Goal: Task Accomplishment & Management: Complete application form

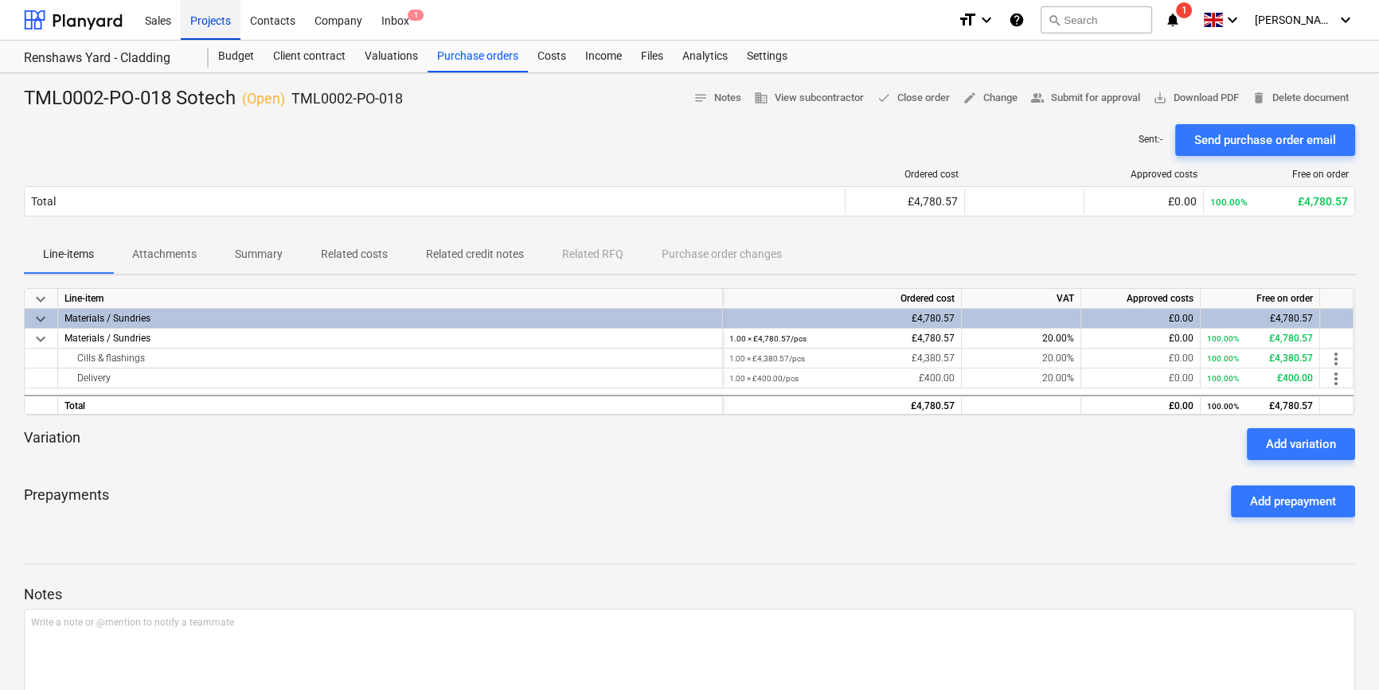
click at [216, 18] on div "Projects" at bounding box center [211, 19] width 60 height 41
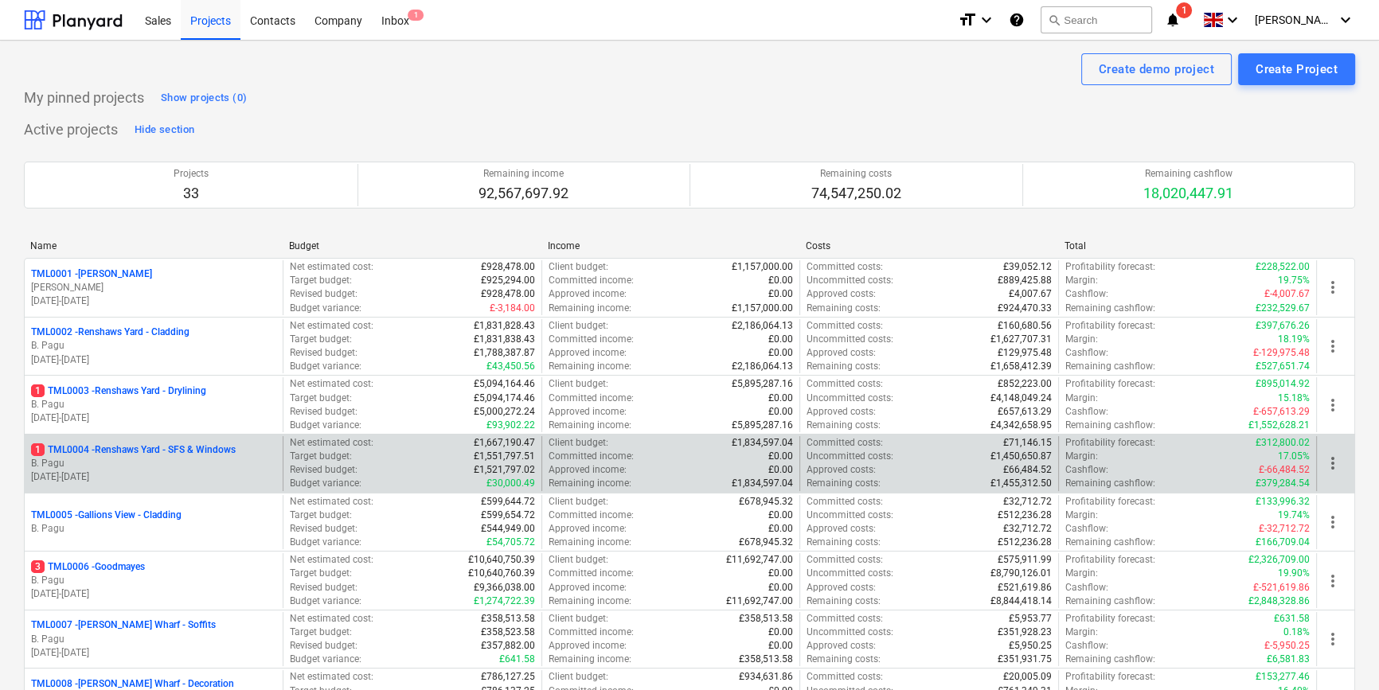
click at [193, 449] on p "1 TML0004 - Renshaws Yard - SFS & Windows" at bounding box center [133, 450] width 205 height 14
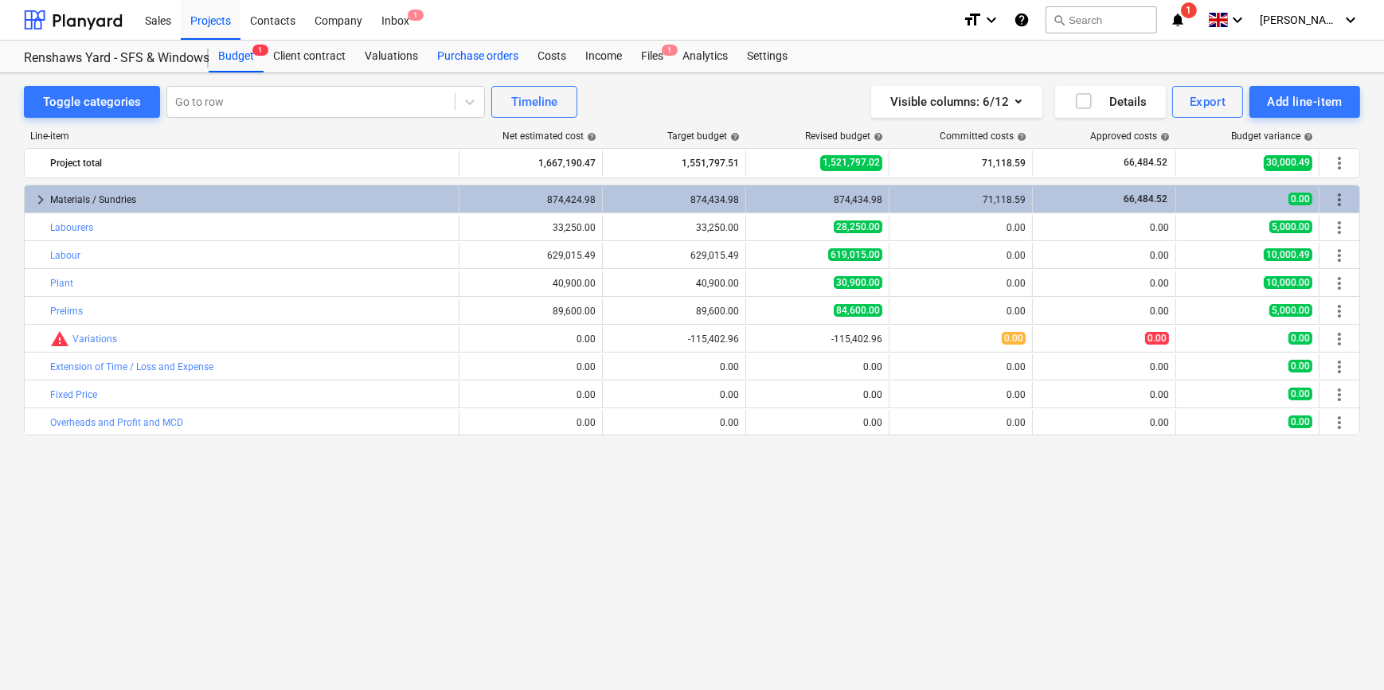
click at [448, 55] on div "Purchase orders" at bounding box center [477, 57] width 100 height 32
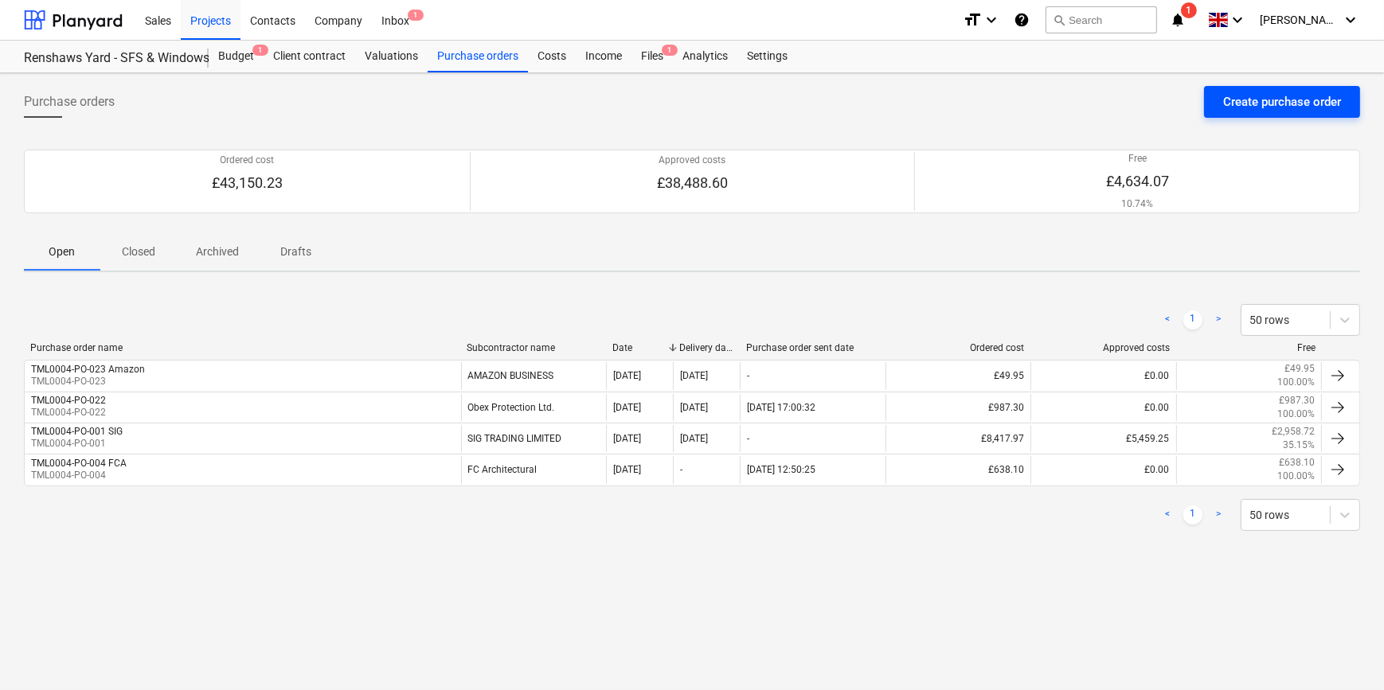
click at [1287, 96] on div "Create purchase order" at bounding box center [1282, 102] width 118 height 21
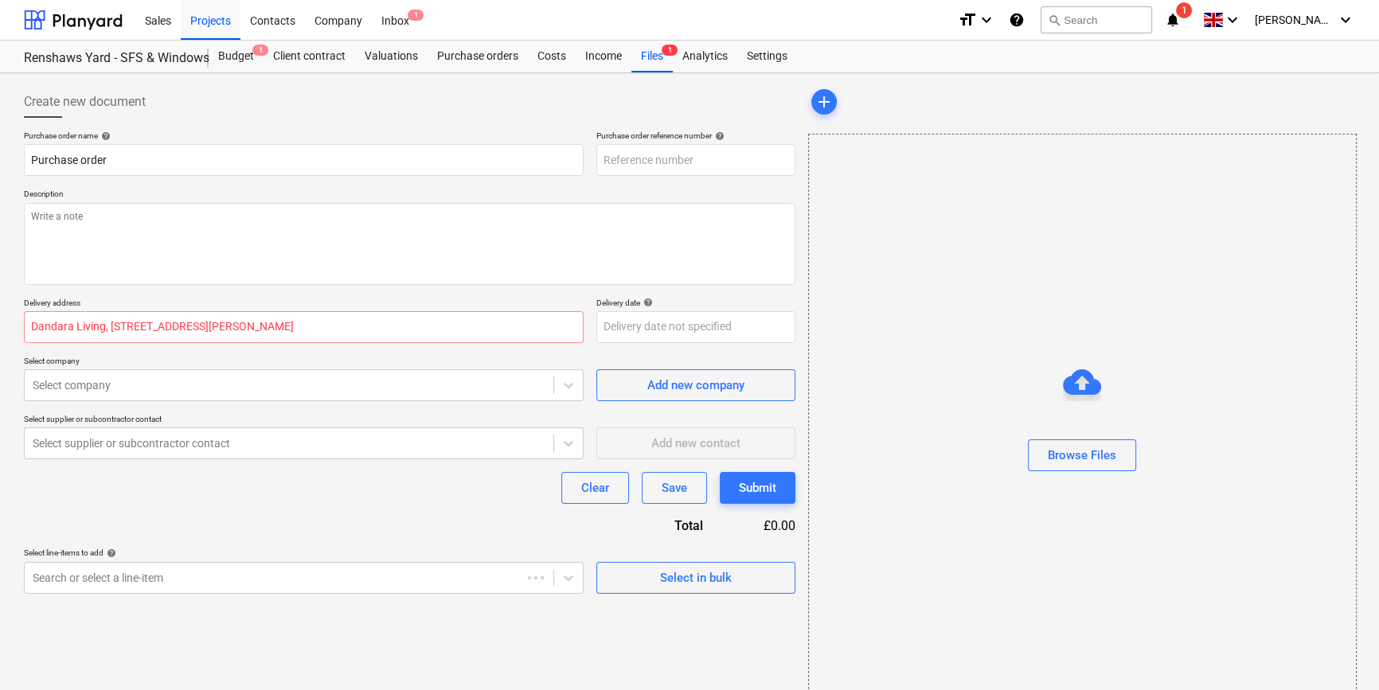
type textarea "x"
type input "TML0004-PO-024"
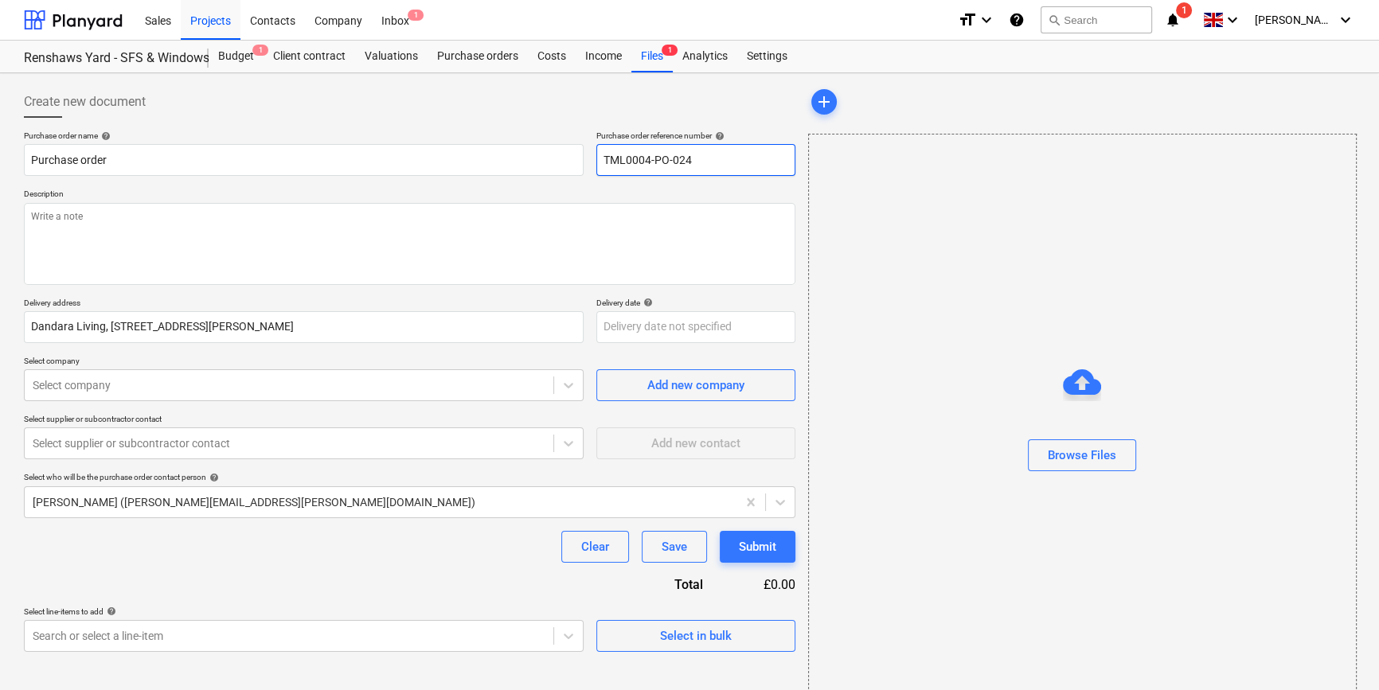
drag, startPoint x: 697, startPoint y: 160, endPoint x: 600, endPoint y: 157, distance: 97.2
click at [600, 157] on input "TML0004-PO-024" at bounding box center [695, 160] width 199 height 32
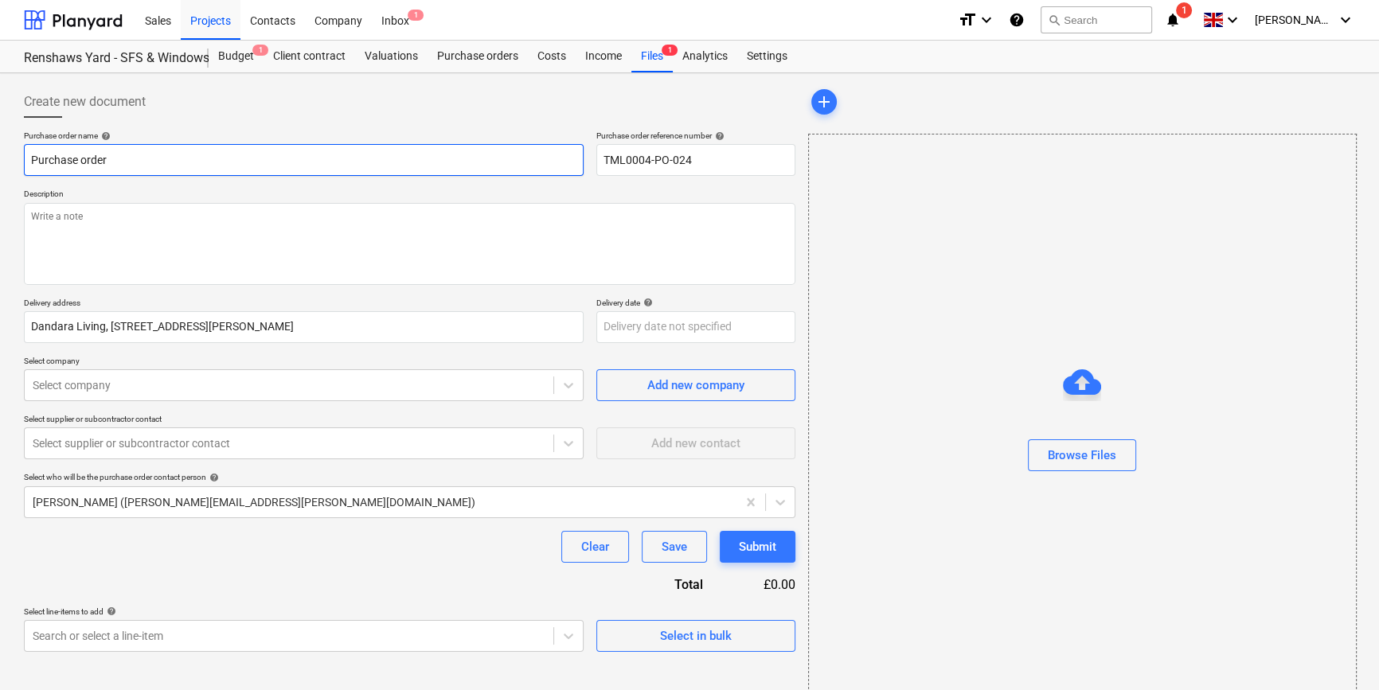
drag, startPoint x: 111, startPoint y: 158, endPoint x: 18, endPoint y: 162, distance: 92.4
click at [18, 162] on div "Create new document Purchase order name help Purchase order Purchase order refe…" at bounding box center [410, 400] width 784 height 640
type textarea "x"
paste input "TML0004-PO-024"
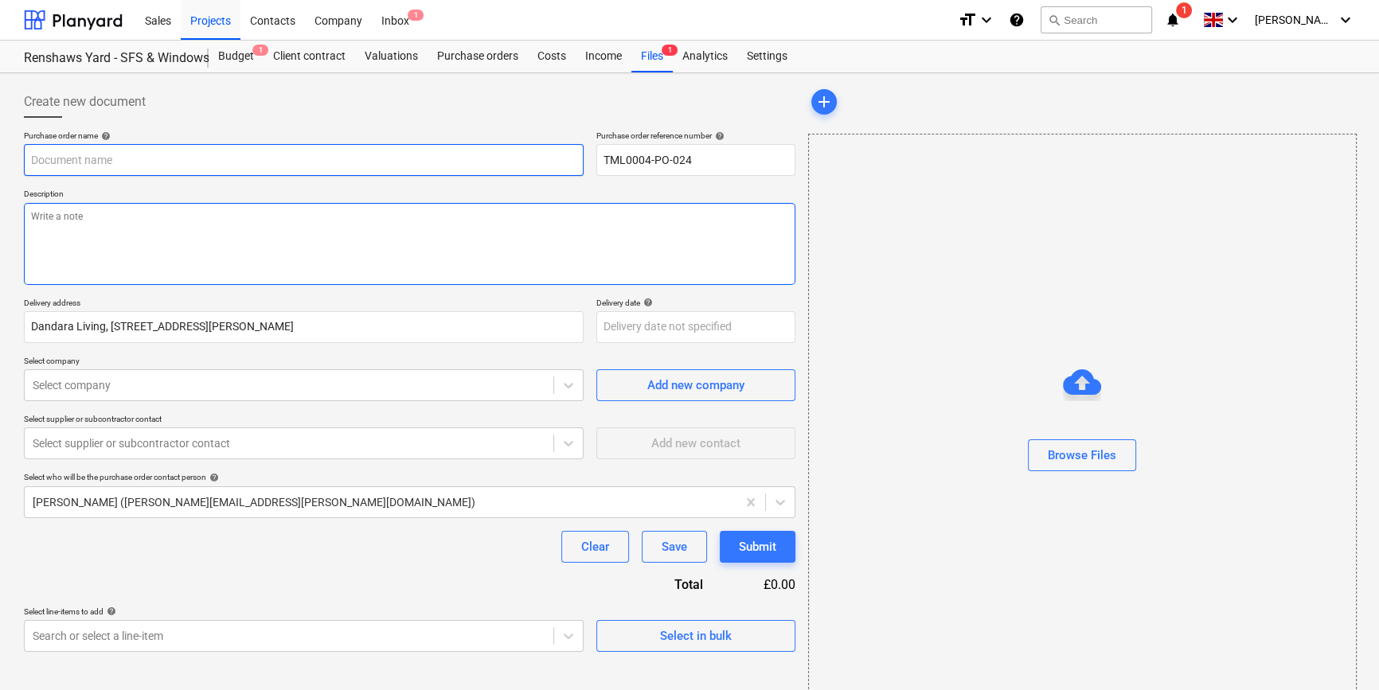
type textarea "x"
type input "TML0004-PO-024"
type textarea "x"
type input "TML0004-PO-024"
type textarea "x"
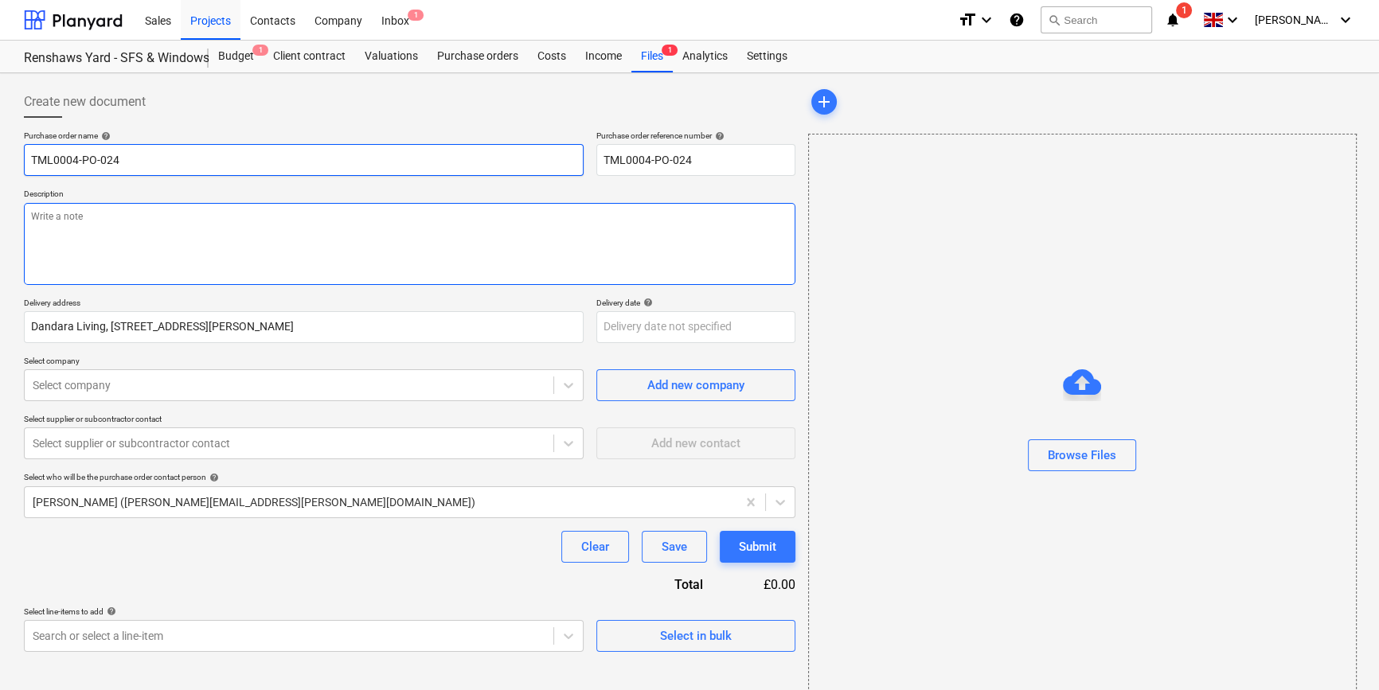
type input "TML0004-PO-024 A"
type textarea "x"
type input "TML0004-PO-024 AD"
type textarea "x"
type input "TML0004-PO-024 ADA"
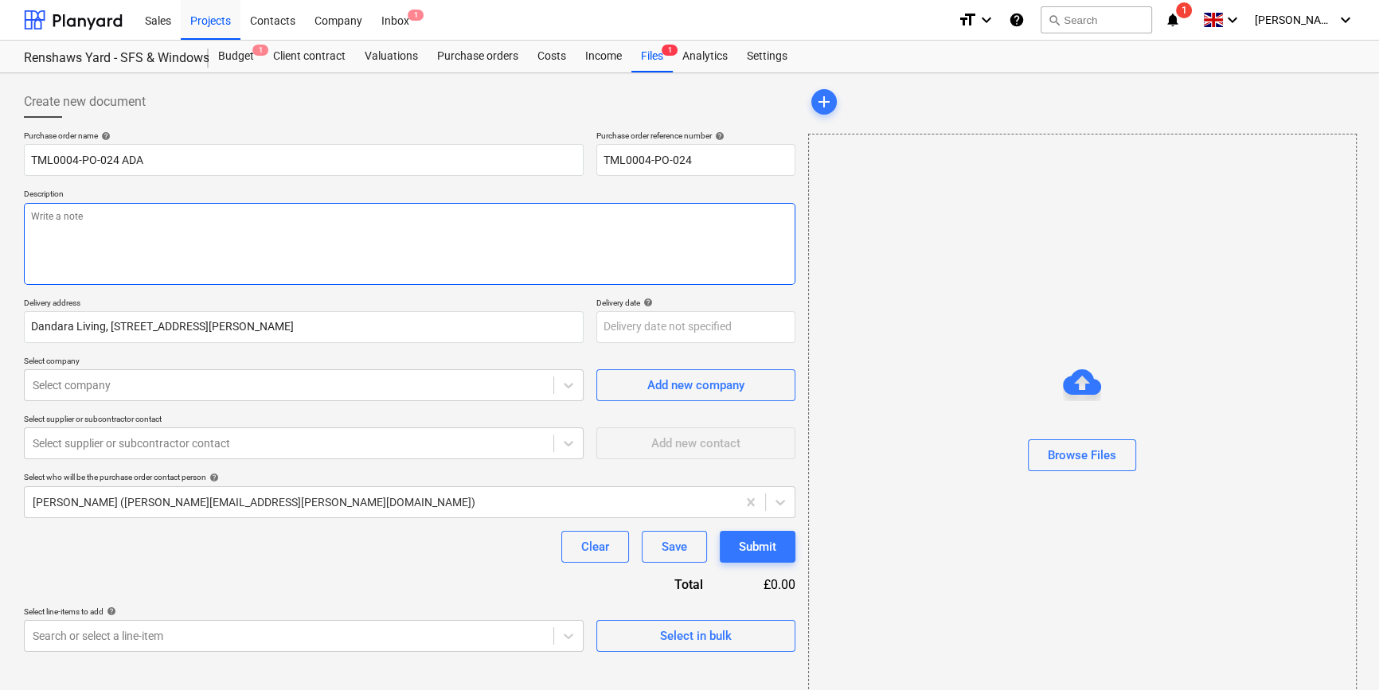
click at [78, 249] on textarea at bounding box center [409, 244] width 771 height 82
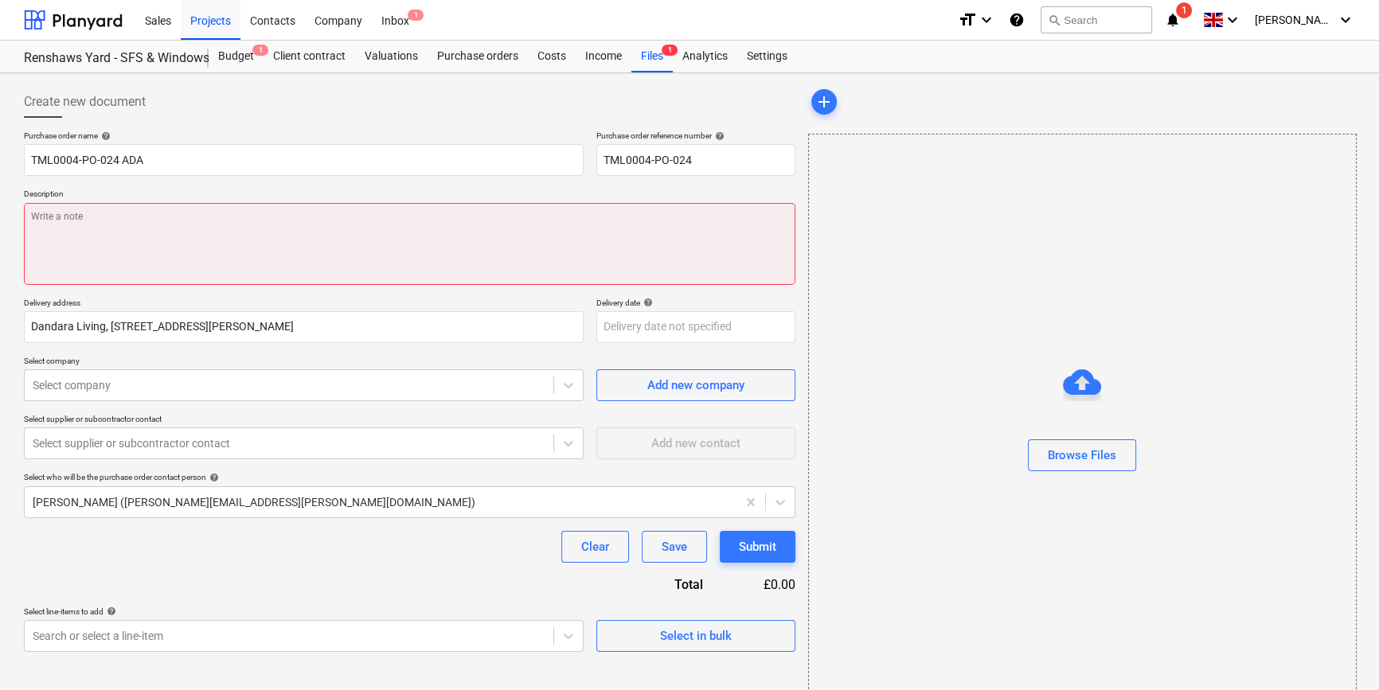
paste textarea "Site contact Pedzi [PHONE_NUMBER]"
type textarea "x"
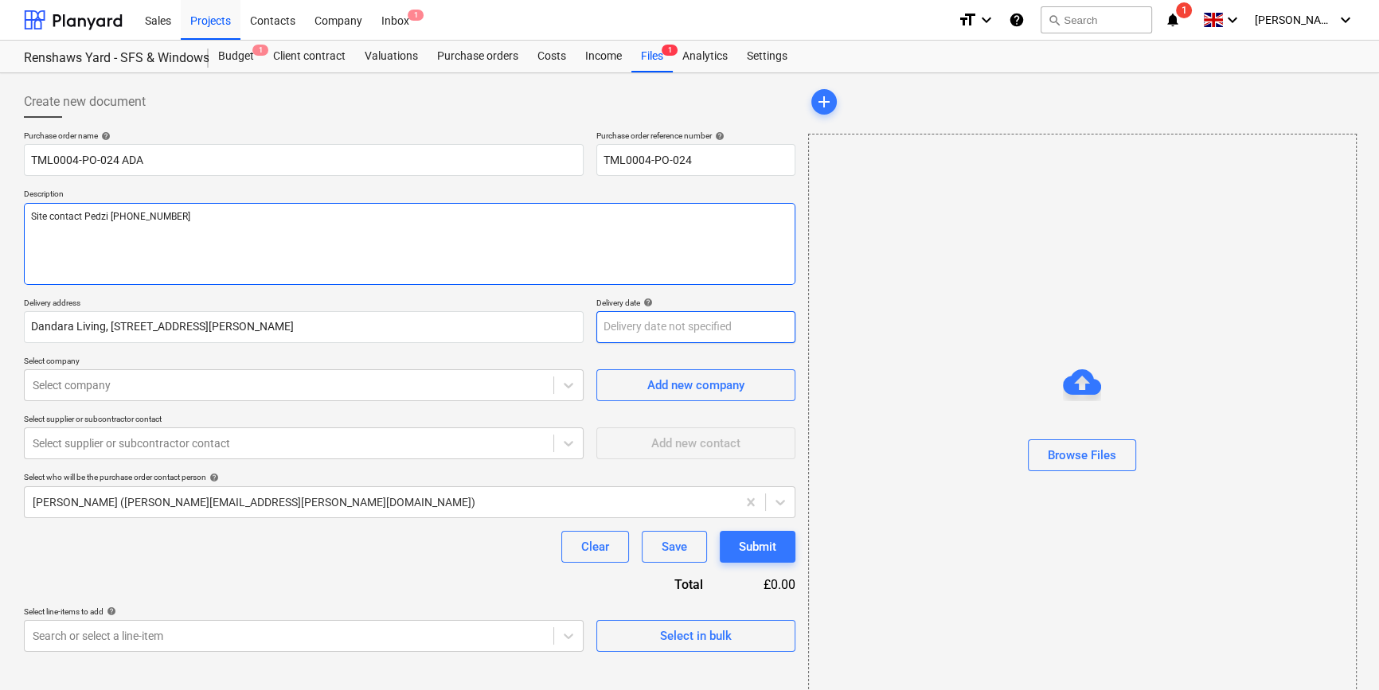
type textarea "Site contact Pedzi [PHONE_NUMBER]"
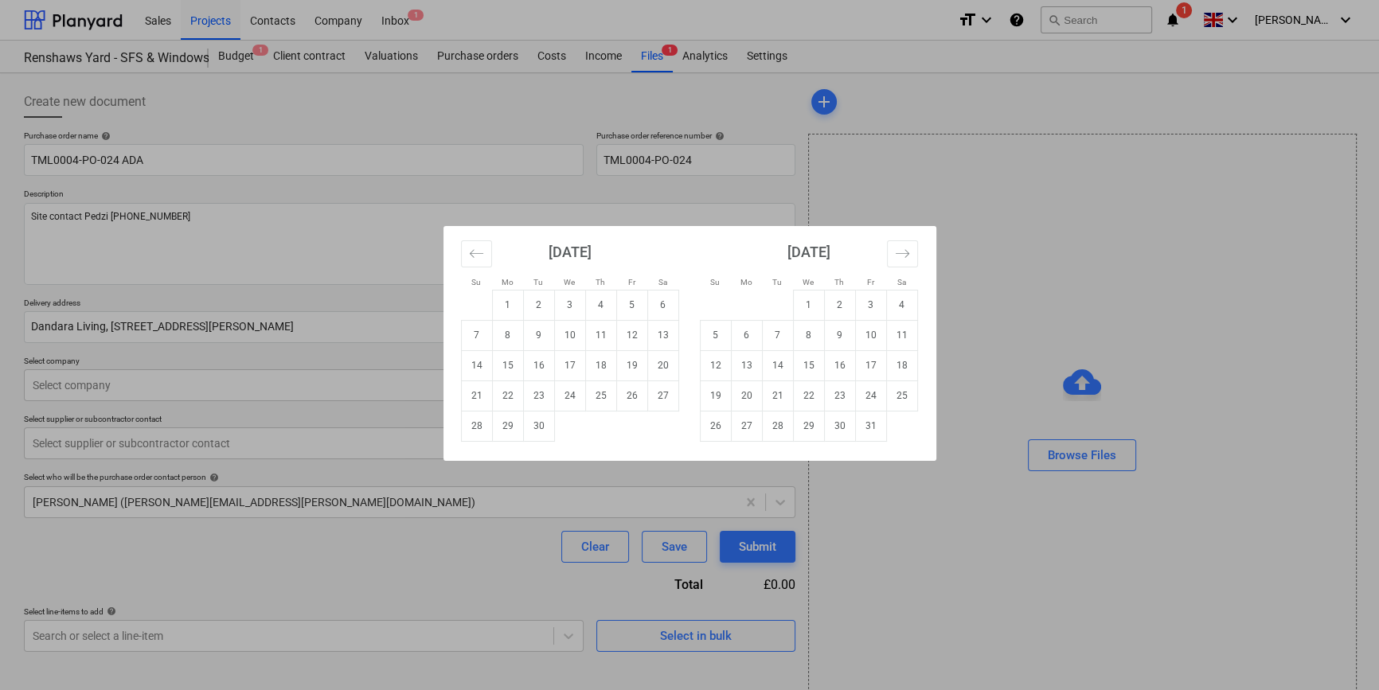
click at [642, 331] on body "Sales Projects Contacts Company Inbox 1 format_size keyboard_arrow_down help se…" at bounding box center [689, 345] width 1379 height 690
click at [602, 370] on td "18" at bounding box center [600, 365] width 31 height 30
type textarea "x"
type input "[DATE]"
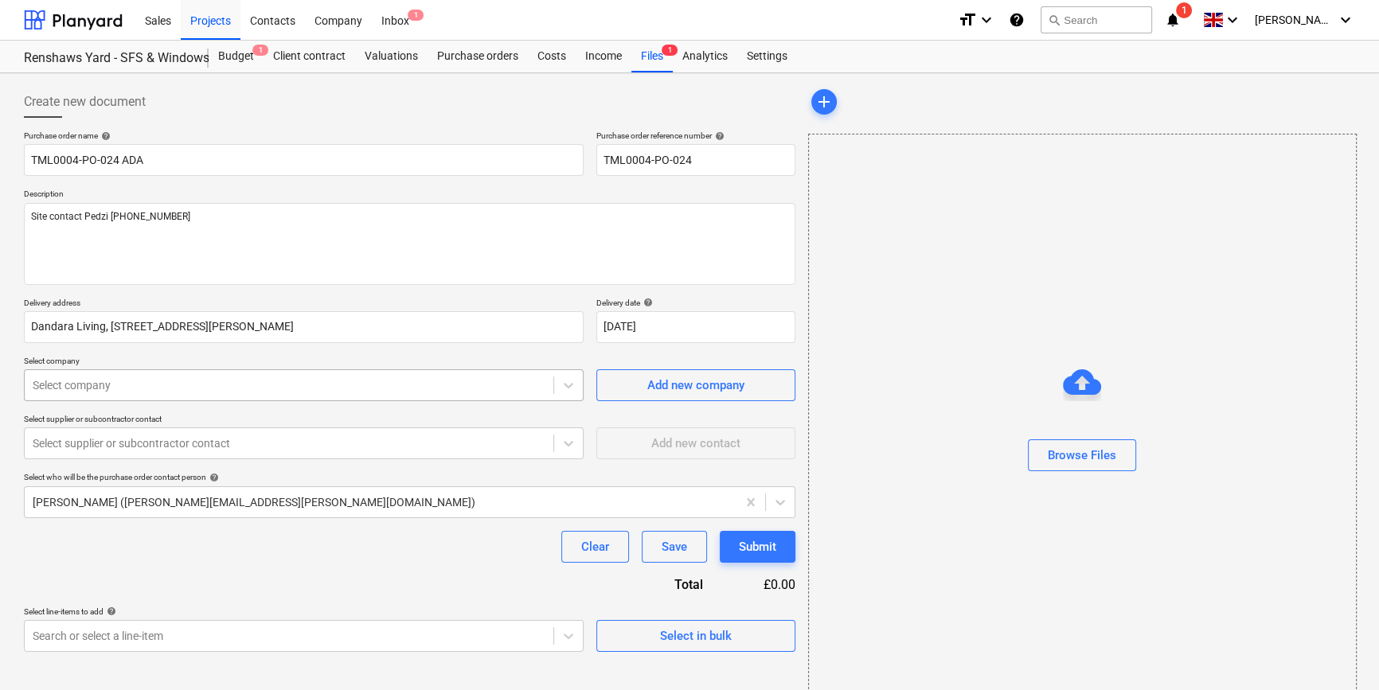
click at [319, 383] on div at bounding box center [289, 385] width 513 height 16
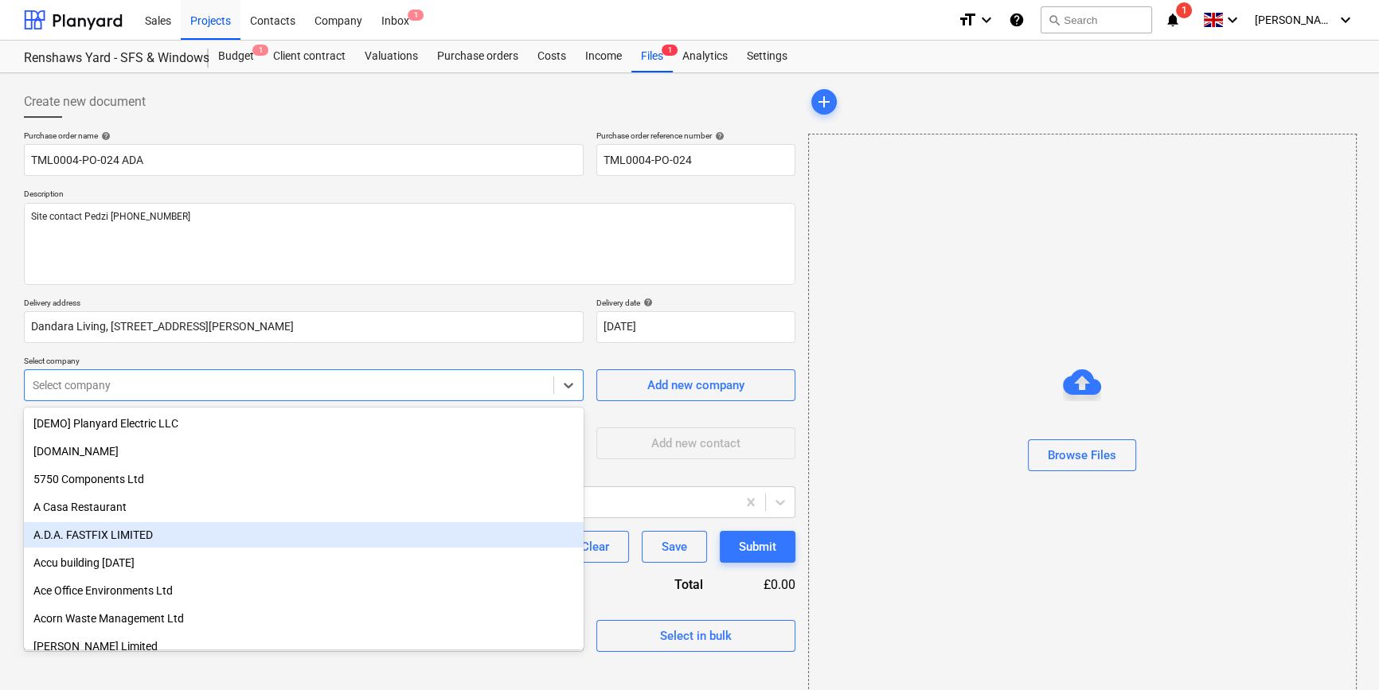
click at [119, 544] on div "A.D.A. FASTFIX LIMITED" at bounding box center [304, 534] width 560 height 25
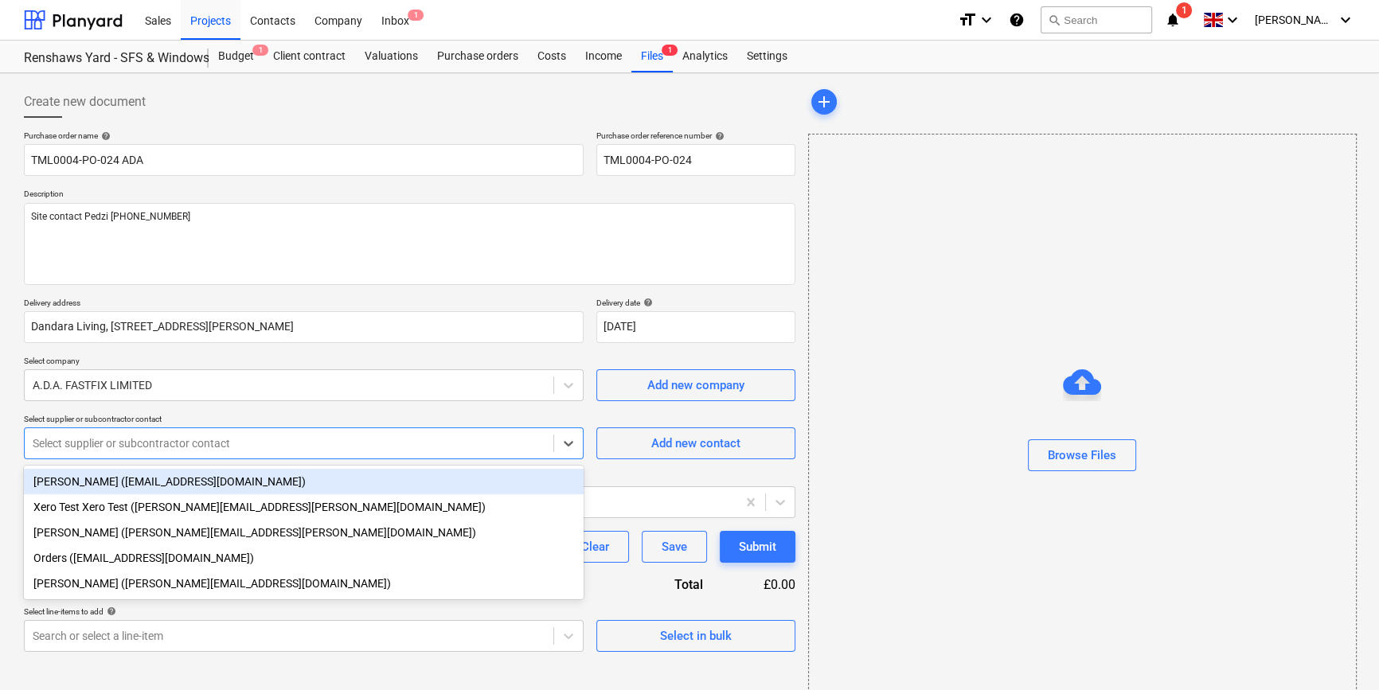
click at [119, 447] on div at bounding box center [289, 443] width 513 height 16
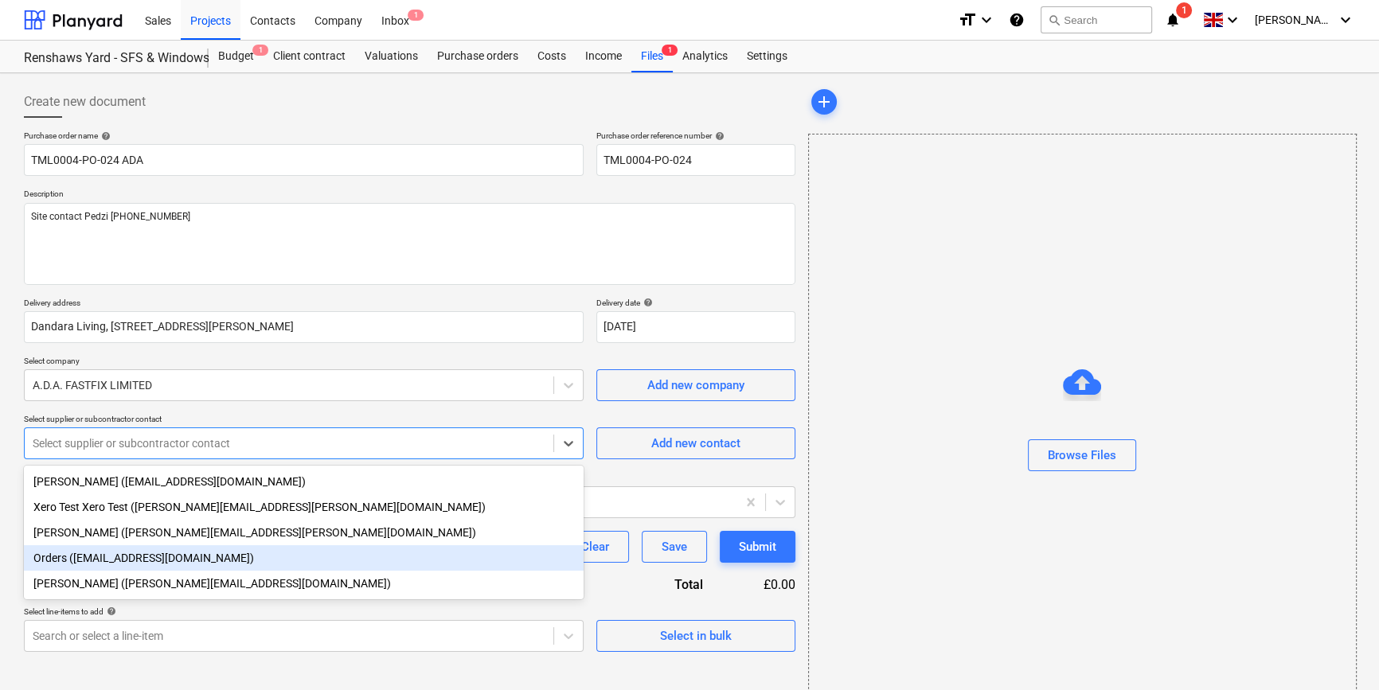
click at [112, 561] on div "Orders ([EMAIL_ADDRESS][DOMAIN_NAME])" at bounding box center [304, 557] width 560 height 25
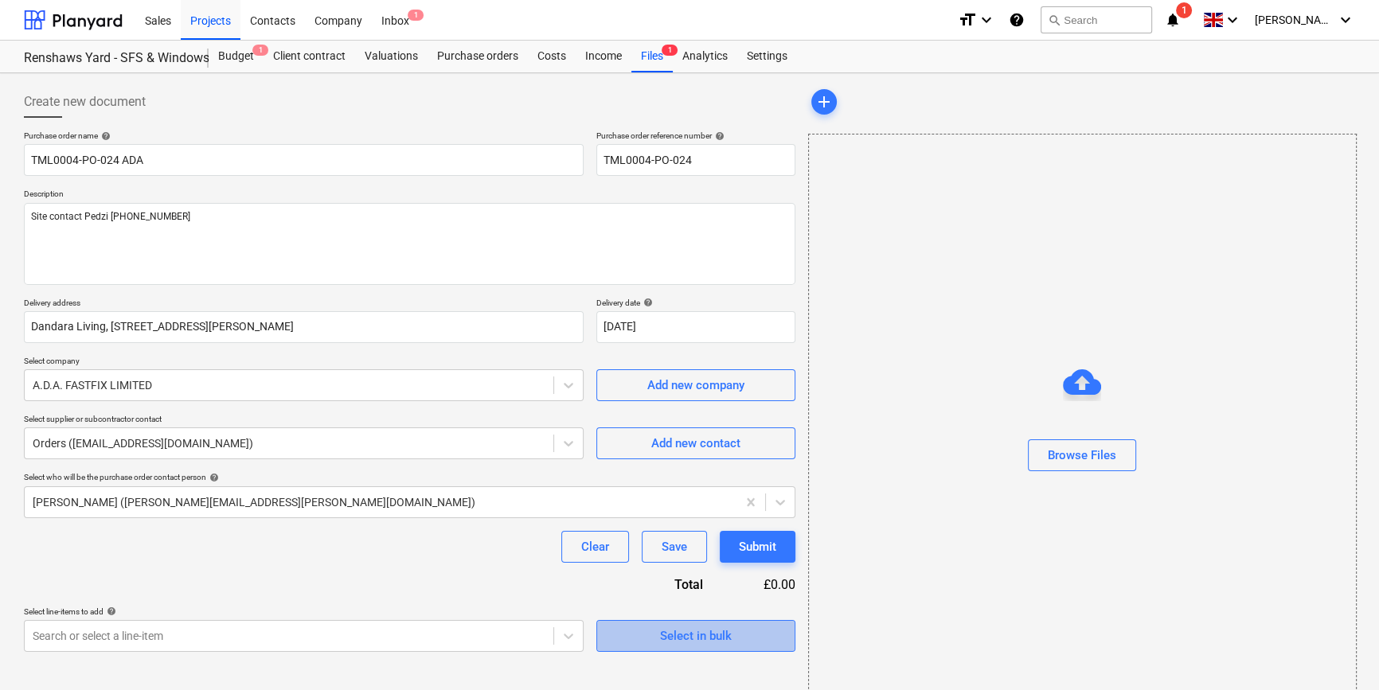
click at [716, 642] on div "Select in bulk" at bounding box center [696, 636] width 72 height 21
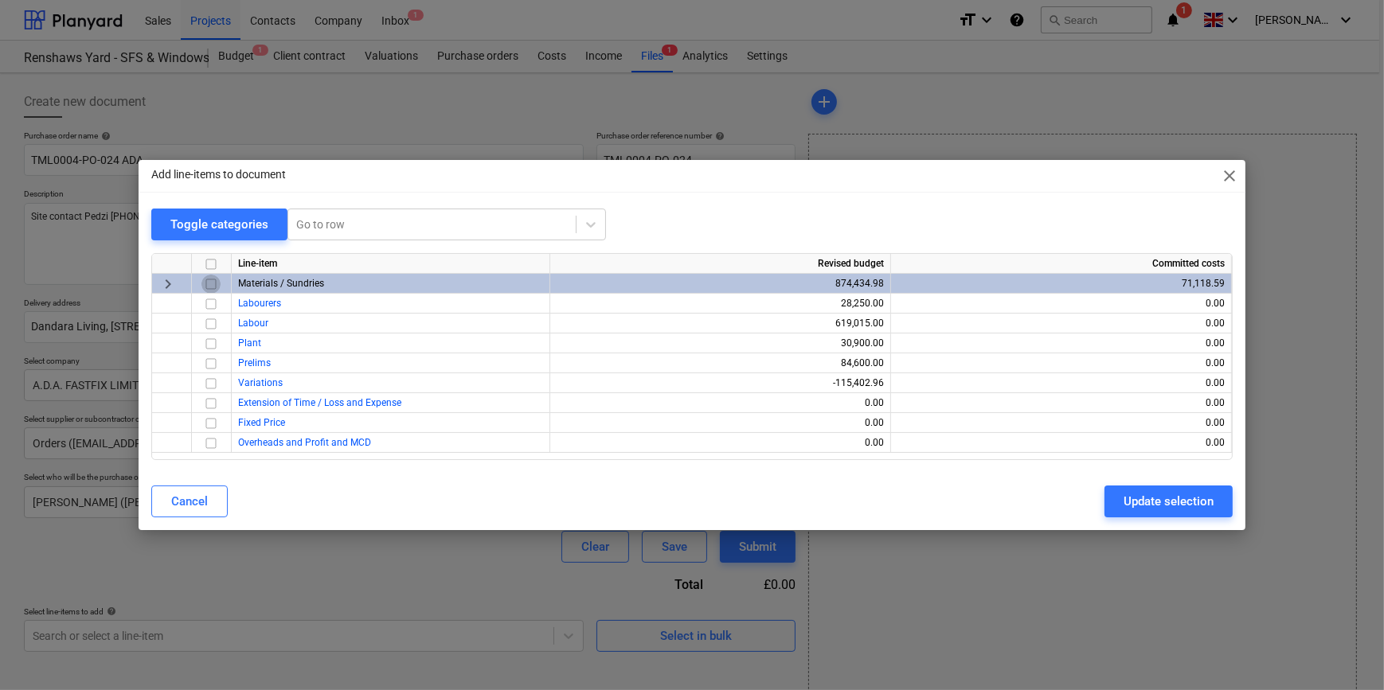
click at [211, 282] on input "checkbox" at bounding box center [210, 284] width 19 height 19
click at [1167, 504] on div "Update selection" at bounding box center [1168, 501] width 90 height 21
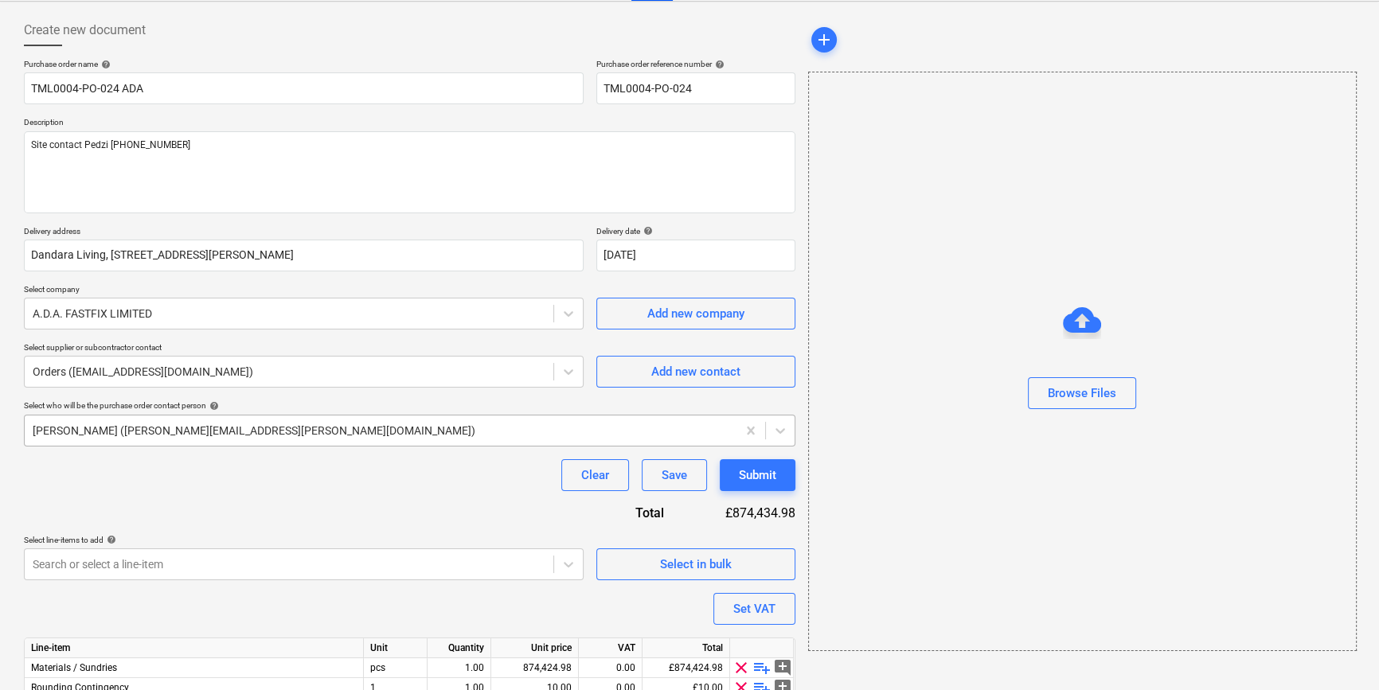
scroll to position [143, 0]
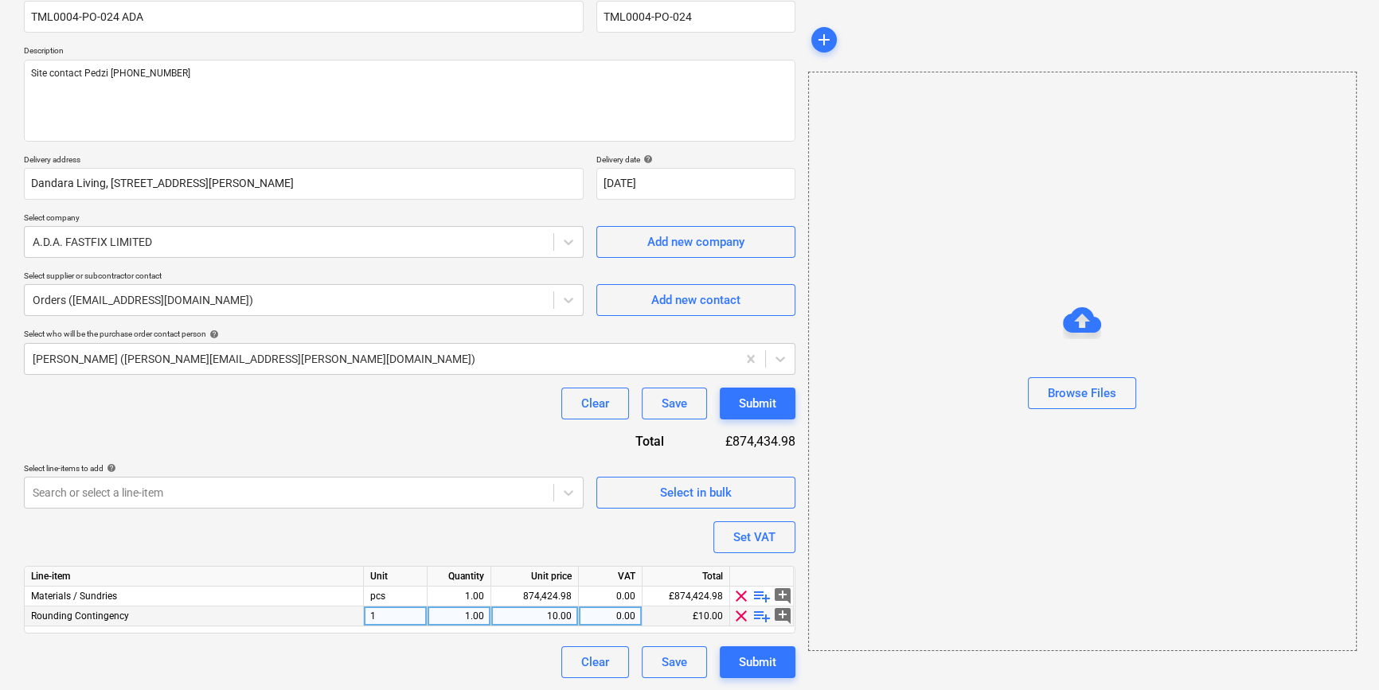
click at [736, 621] on span "clear" at bounding box center [741, 616] width 19 height 19
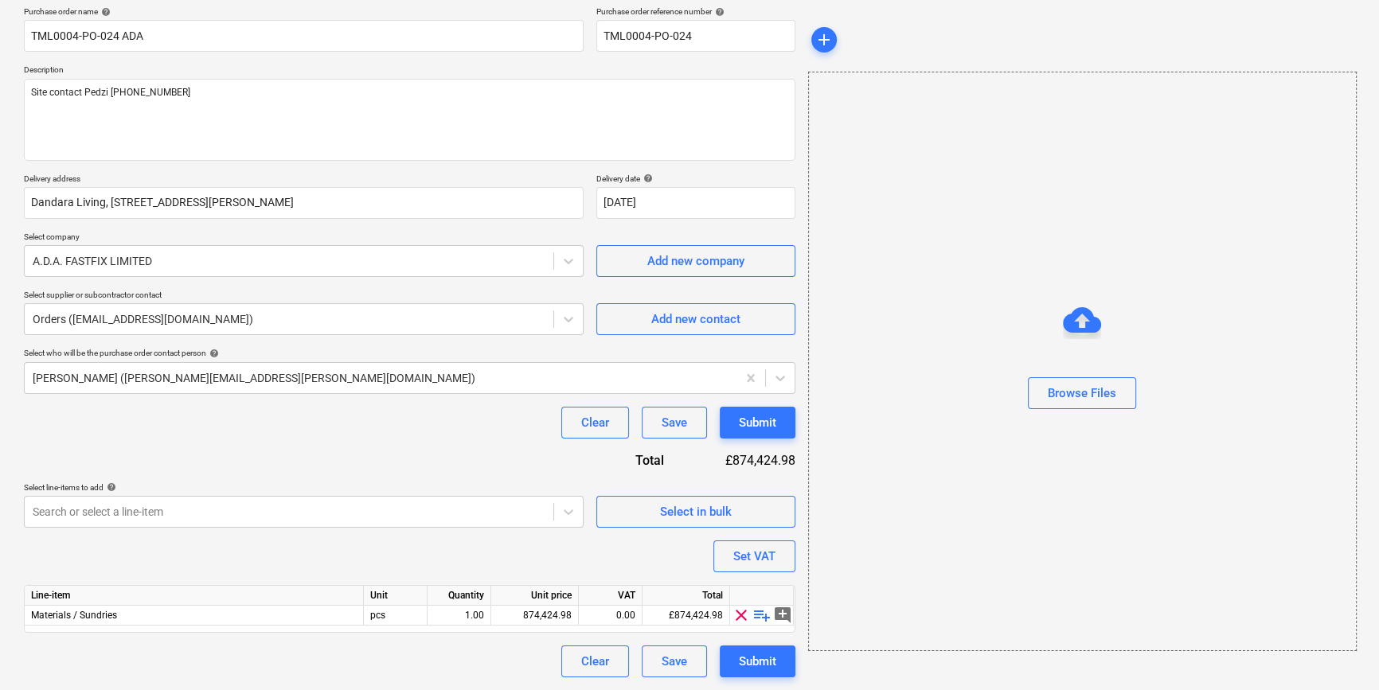
scroll to position [123, 0]
click at [758, 617] on span "playlist_add" at bounding box center [761, 616] width 19 height 19
type textarea "x"
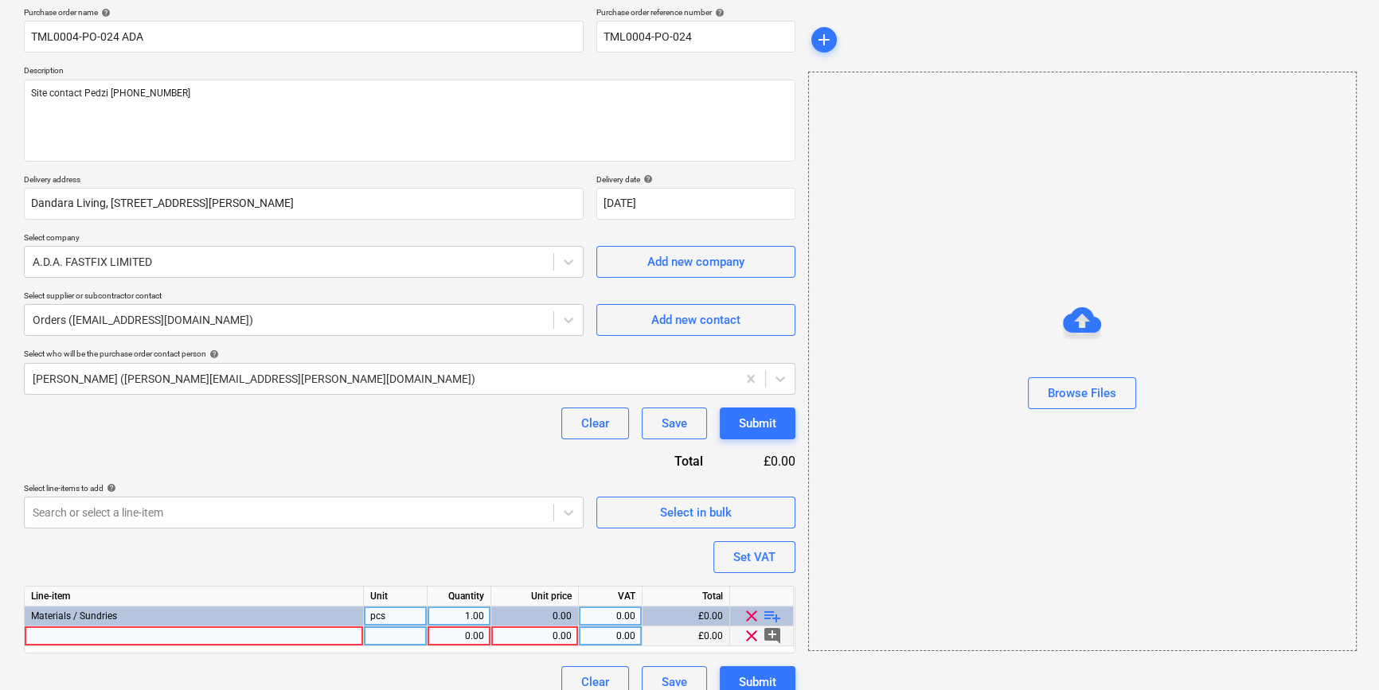
click at [72, 641] on div at bounding box center [194, 637] width 339 height 20
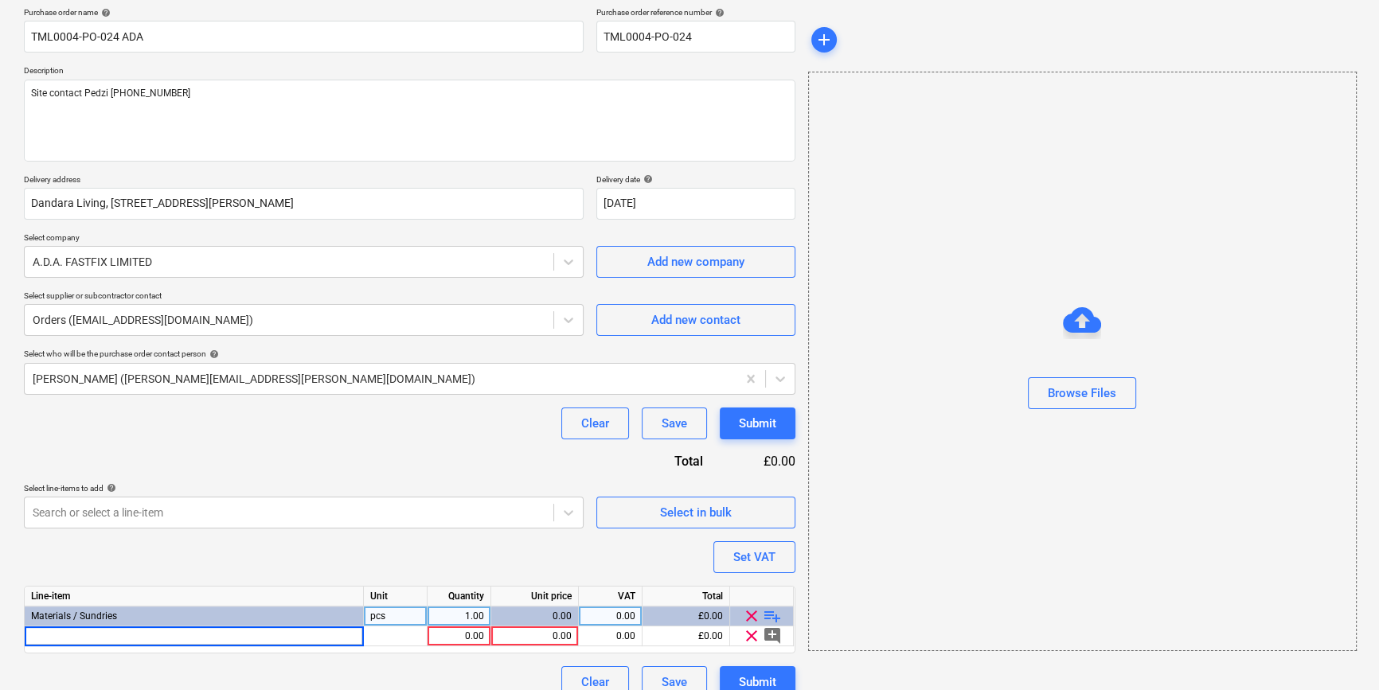
type input "2.4m x 1.2m Translucent Correx Fire Retardent Sheet LPS1207"
type textarea "x"
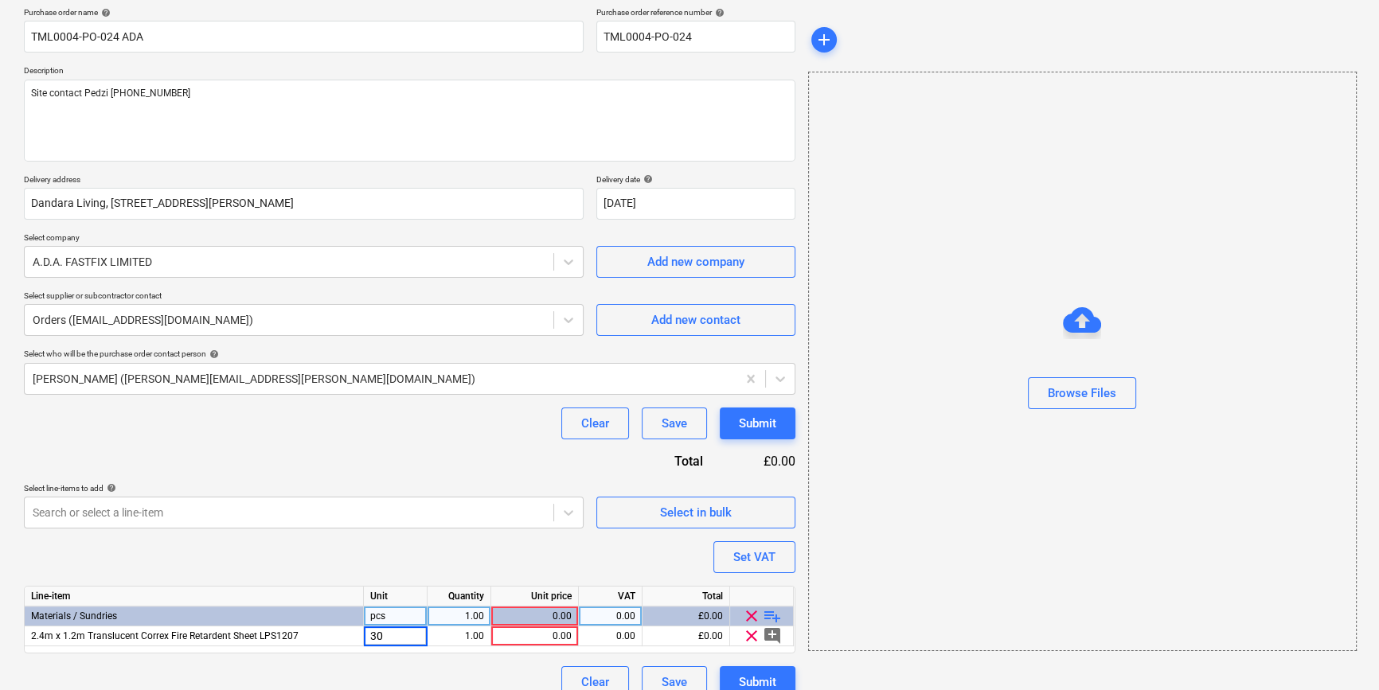
type input "300"
type textarea "x"
type input "3.29"
type textarea "x"
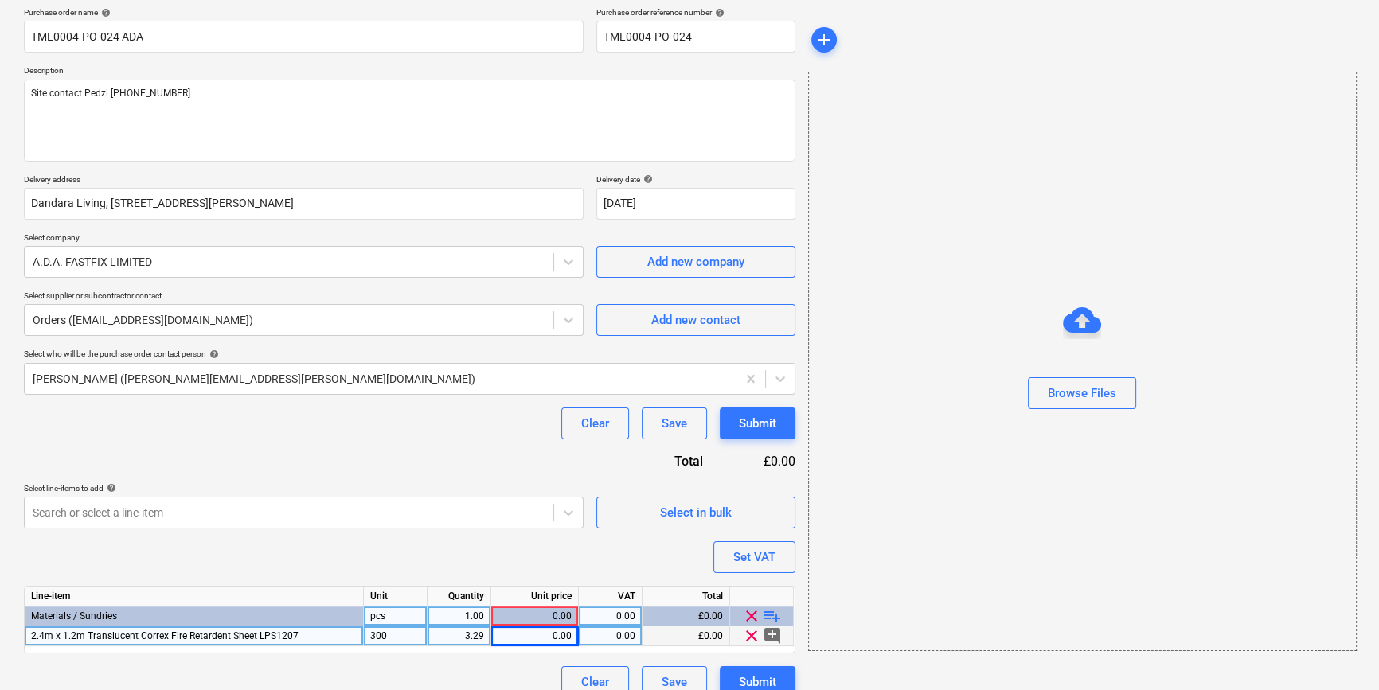
click at [378, 642] on div "300" at bounding box center [396, 637] width 64 height 20
type input "pcs"
type textarea "x"
type input "300"
type textarea "x"
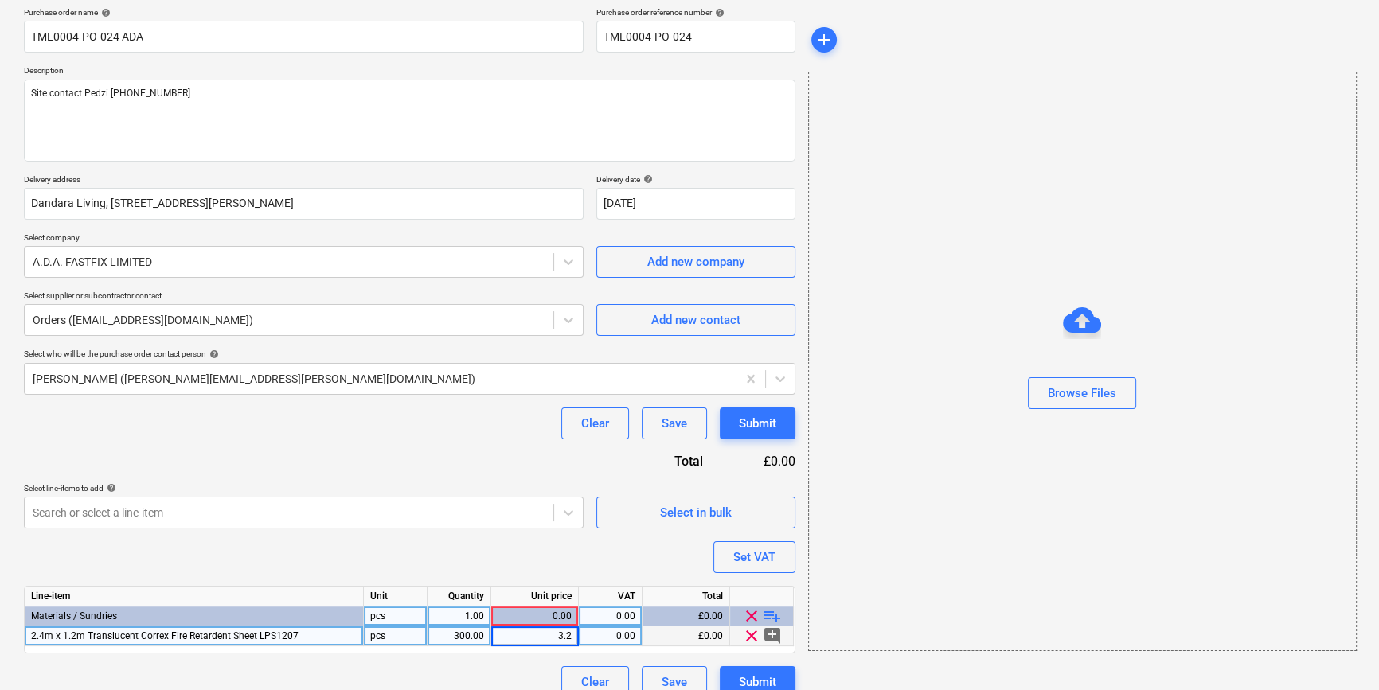
type input "3.29"
type textarea "x"
type input "20"
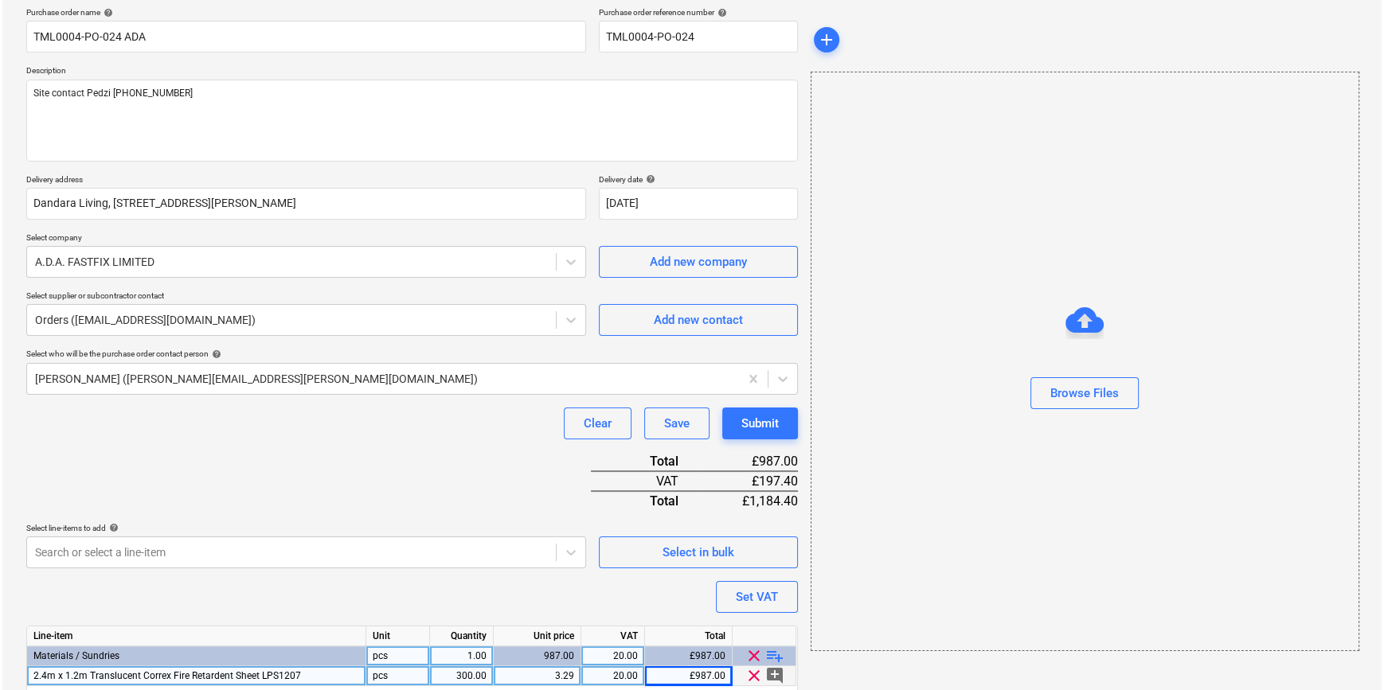
scroll to position [183, 0]
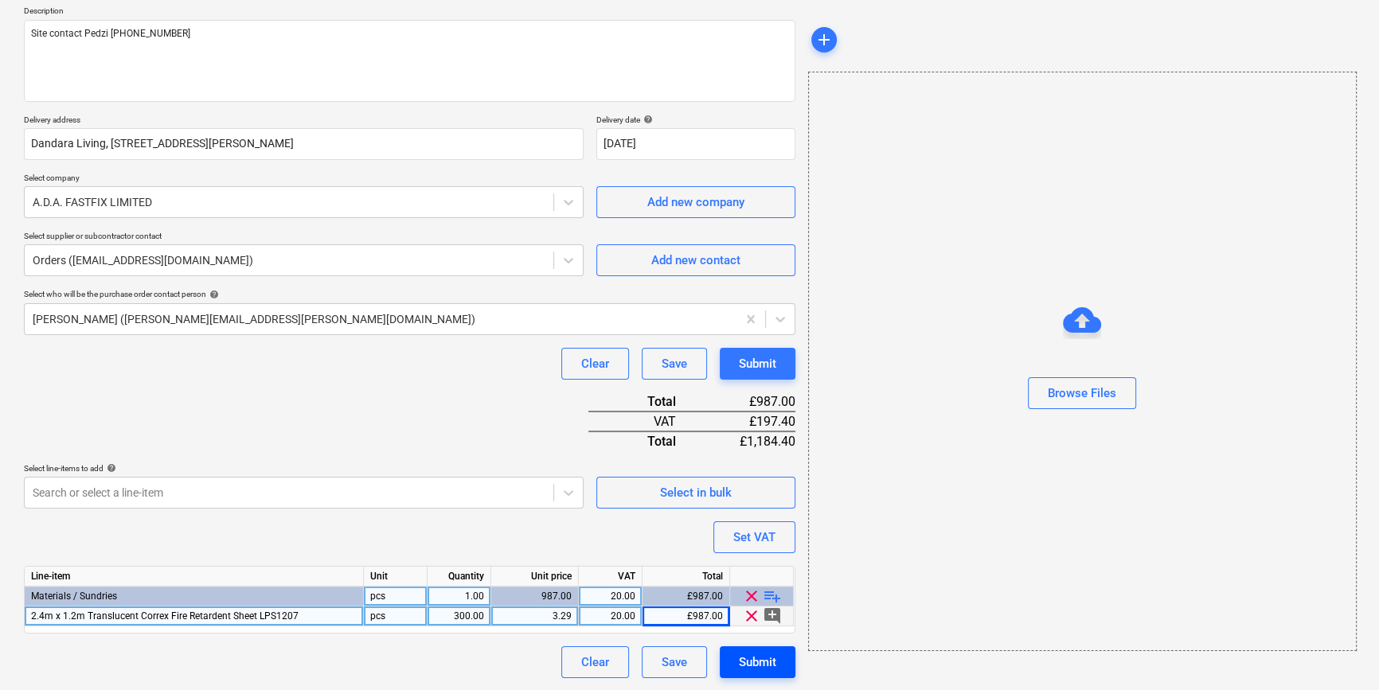
click at [757, 666] on div "Submit" at bounding box center [757, 662] width 37 height 21
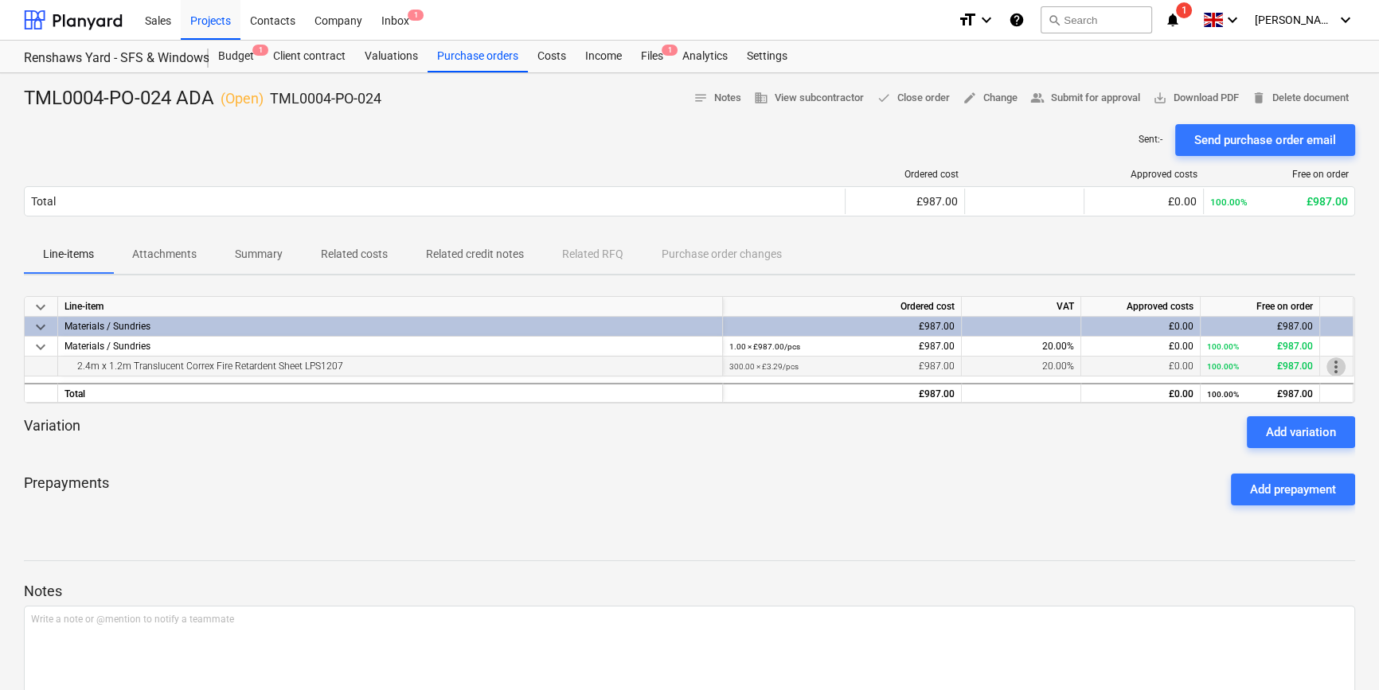
click at [1339, 366] on span "more_vert" at bounding box center [1335, 366] width 19 height 19
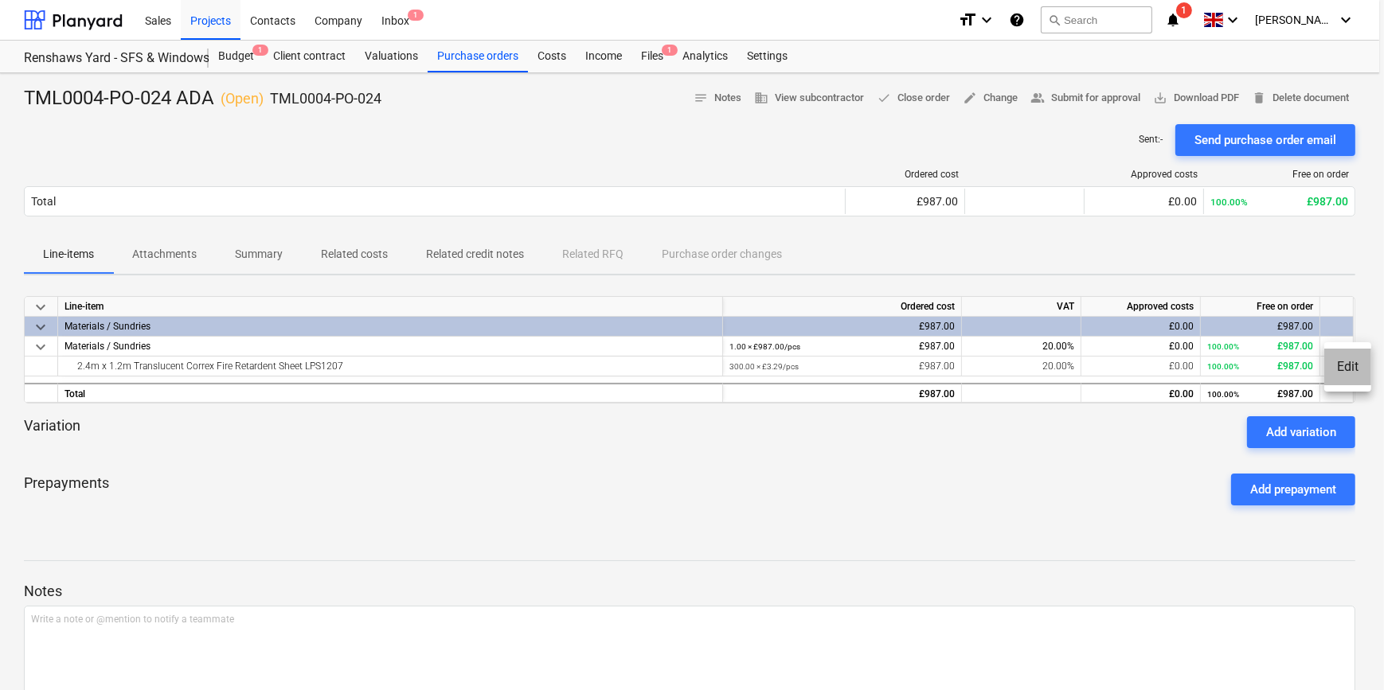
click at [1340, 366] on li "Edit" at bounding box center [1347, 367] width 47 height 37
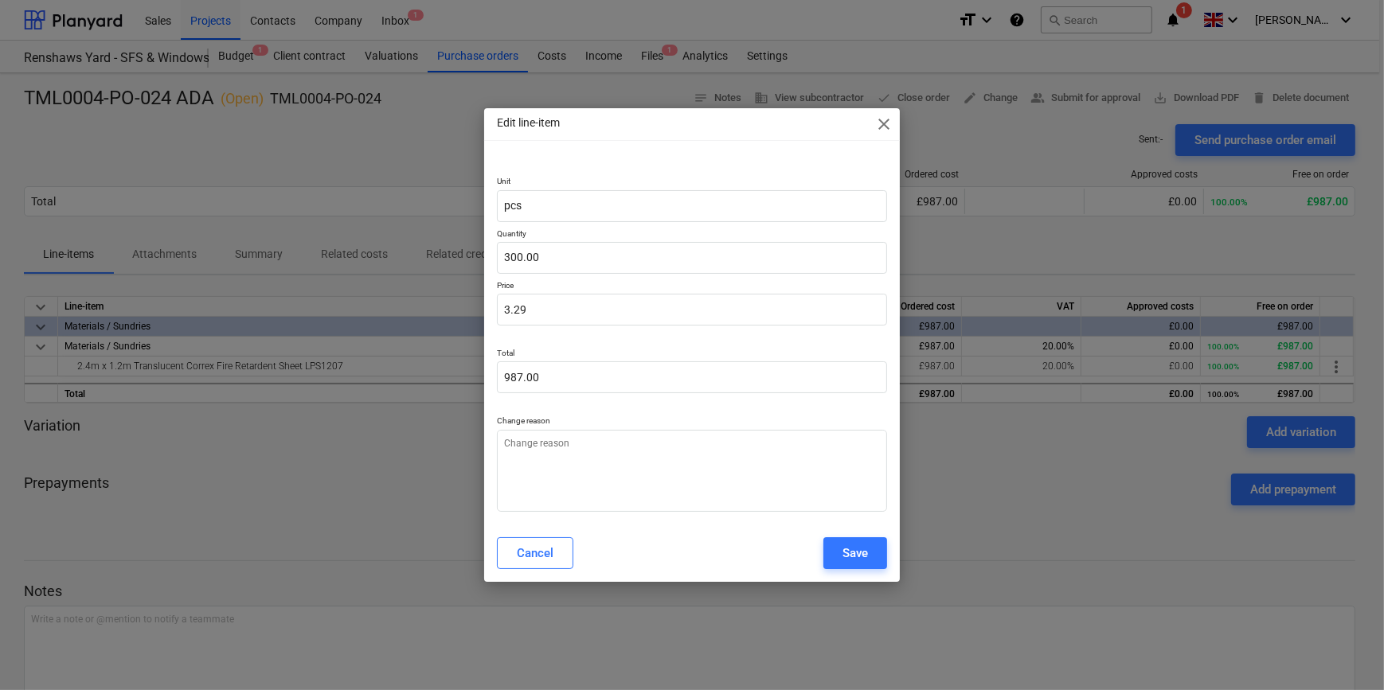
type textarea "x"
type input "300"
click at [544, 252] on input "300" at bounding box center [691, 258] width 389 height 32
type textarea "x"
type input "30"
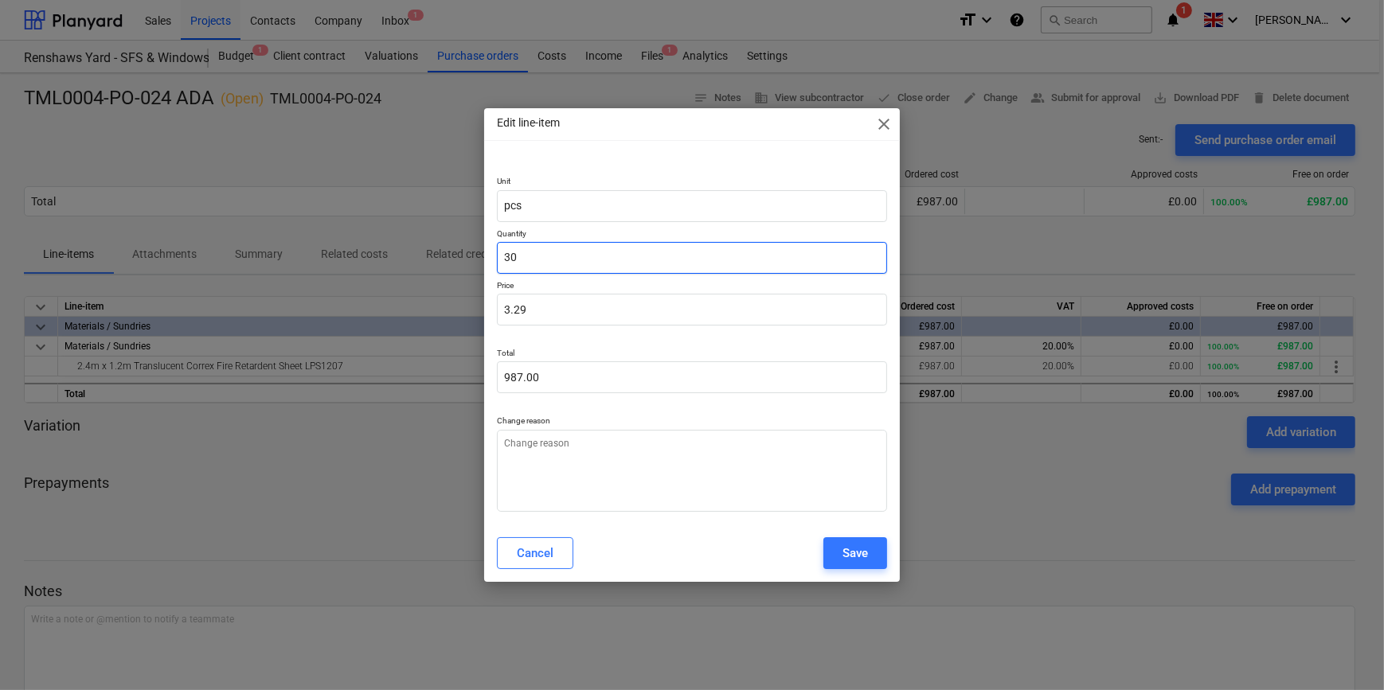
type input "98.70"
type textarea "x"
type input "3"
type input "9.87"
type textarea "x"
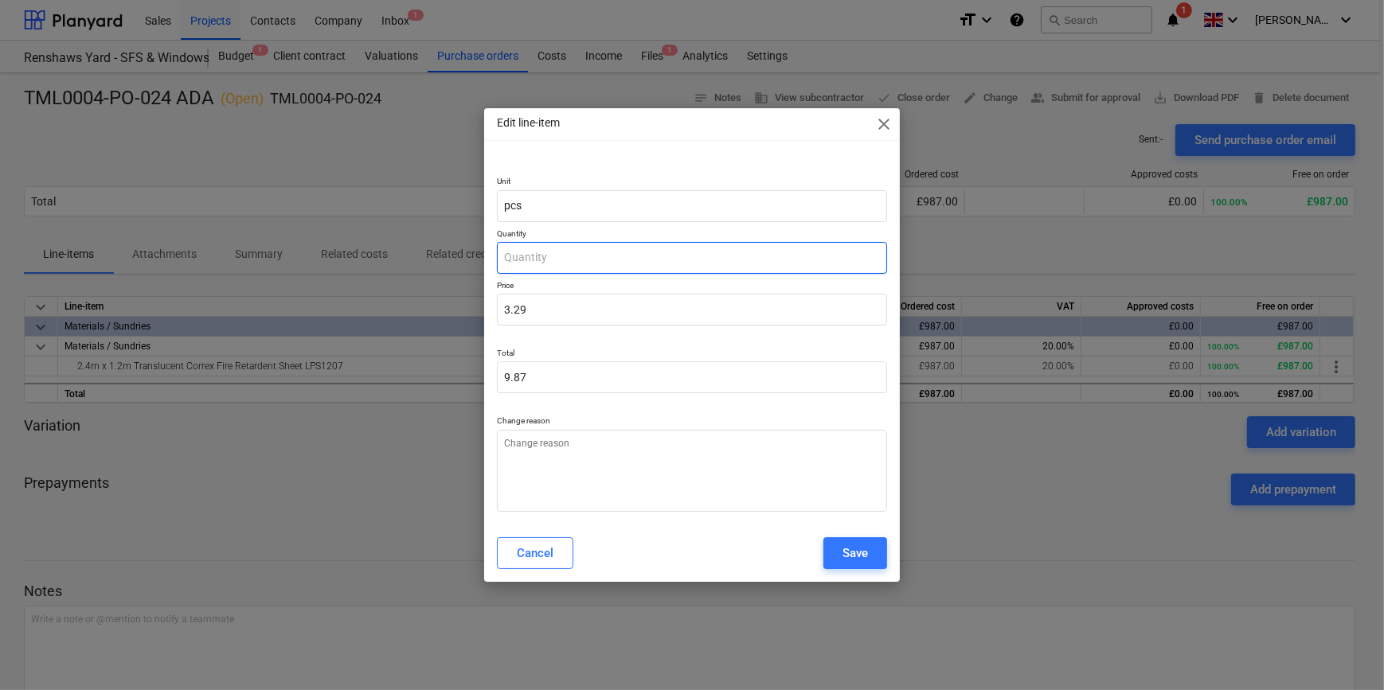
type input "0.00"
type textarea "x"
type input "5"
type input "16.45"
type textarea "x"
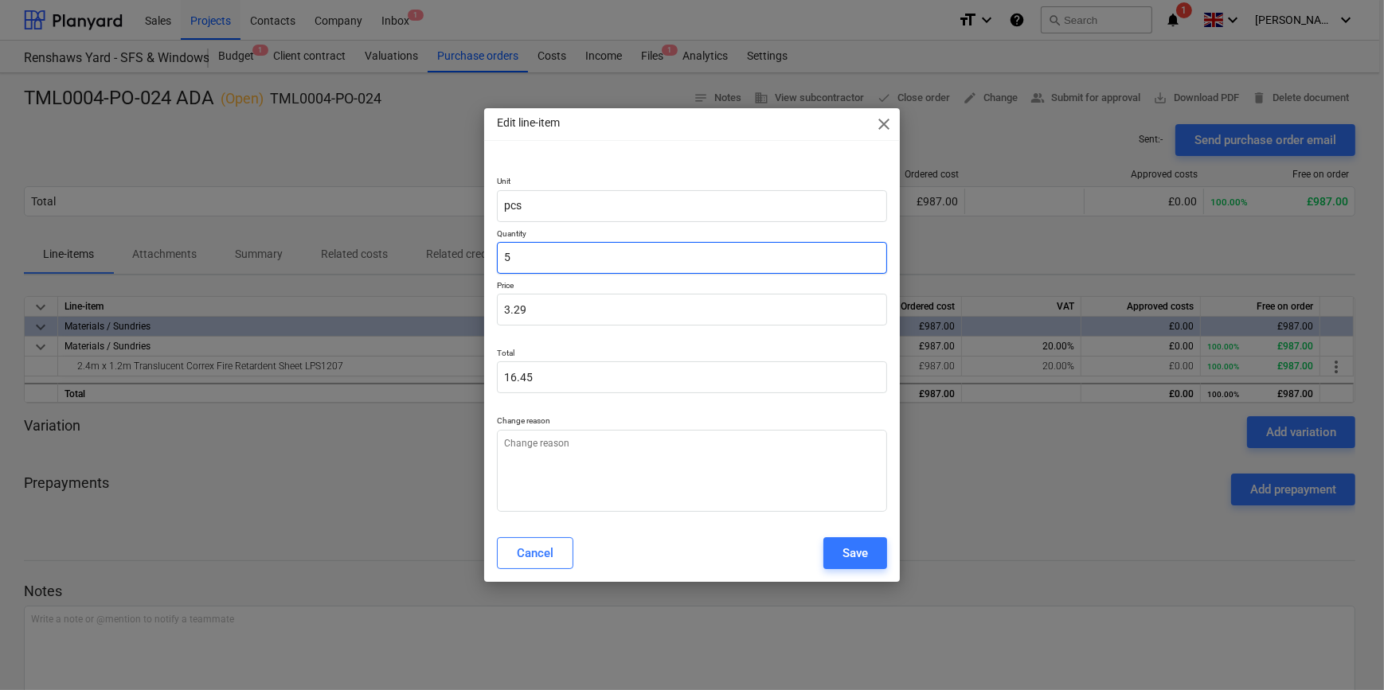
type input "50"
type input "164.50"
type textarea "x"
type input "500"
type input "1,645.00"
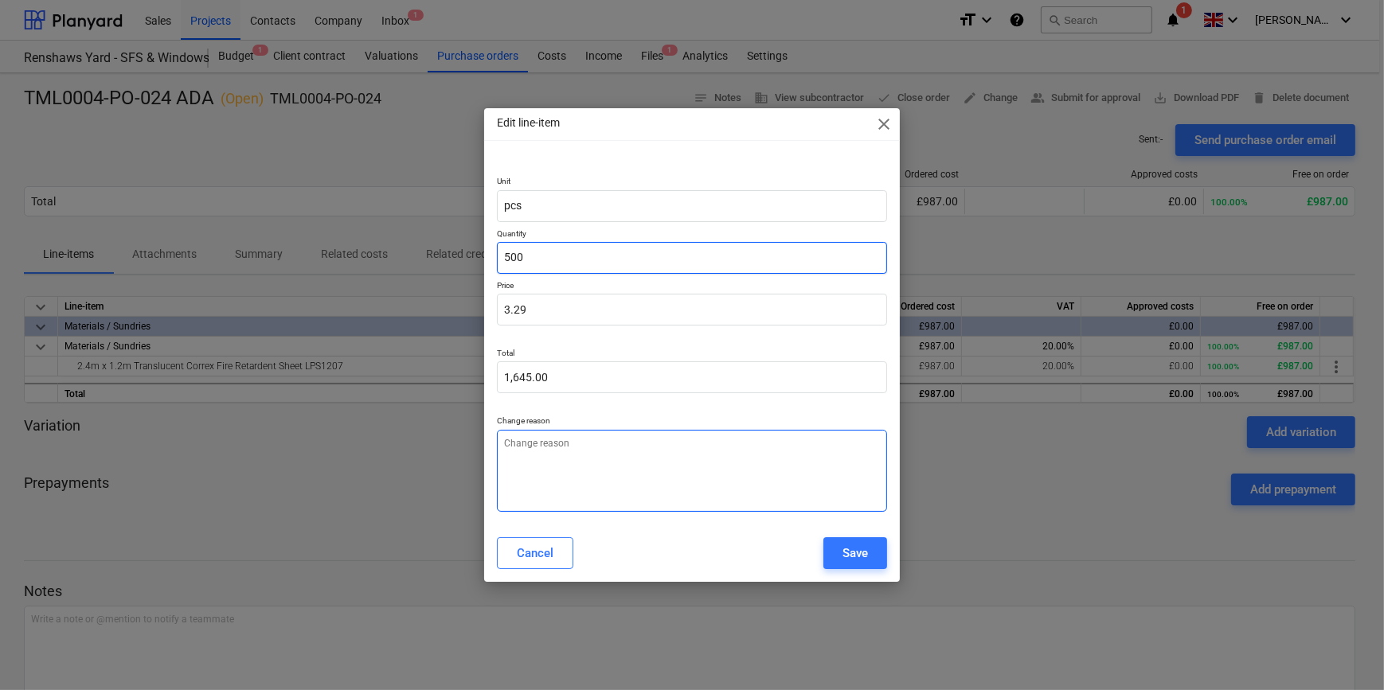
type input "500"
type textarea "x"
type input "500.00"
click at [548, 459] on textarea at bounding box center [691, 471] width 389 height 82
type textarea "x"
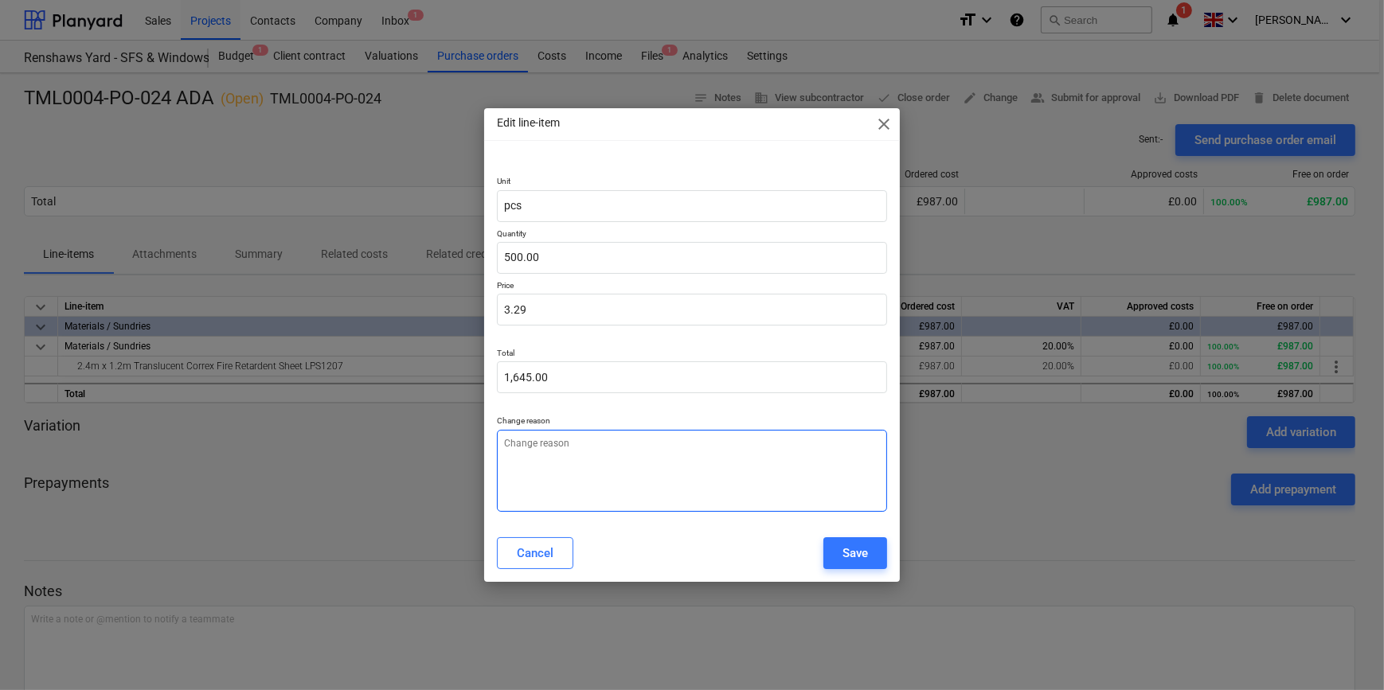
type textarea "Q"
type textarea "x"
type textarea "Qu"
type textarea "x"
type textarea "Qua"
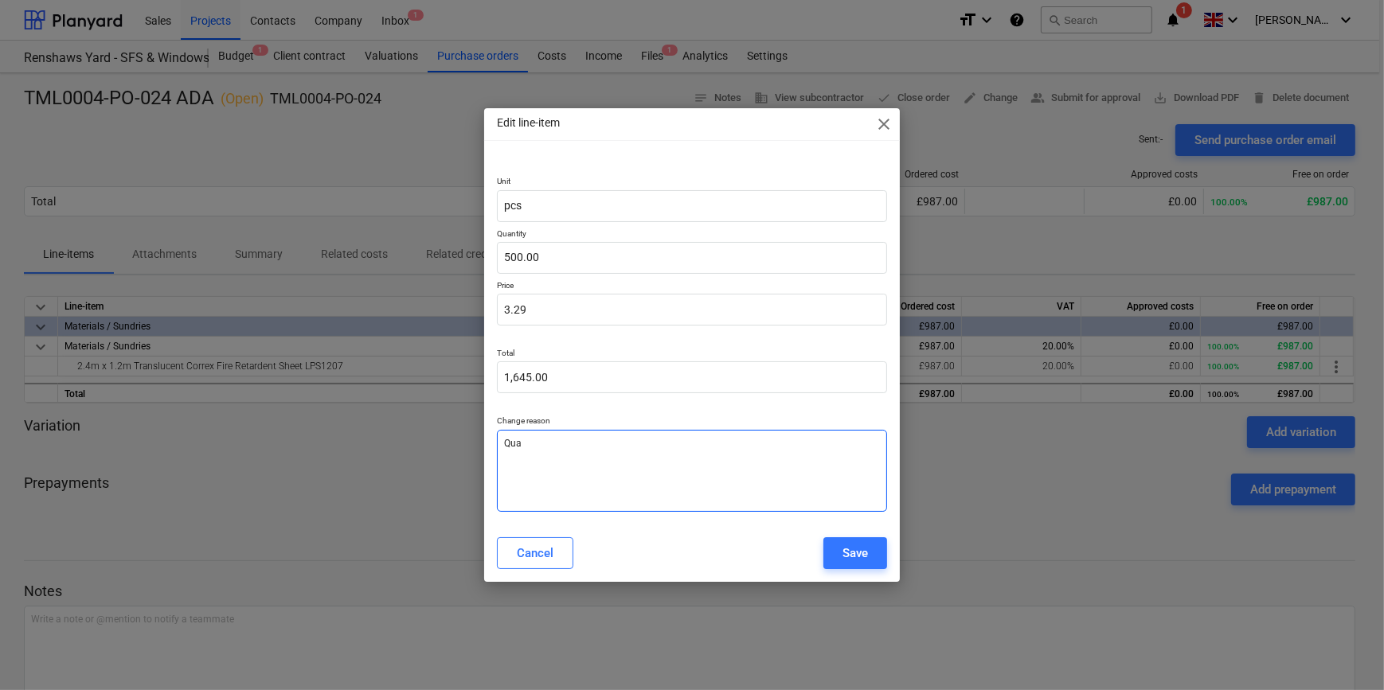
type textarea "x"
type textarea "Quan"
type textarea "x"
type textarea "Quant"
click at [842, 554] on div "Save" at bounding box center [854, 553] width 25 height 21
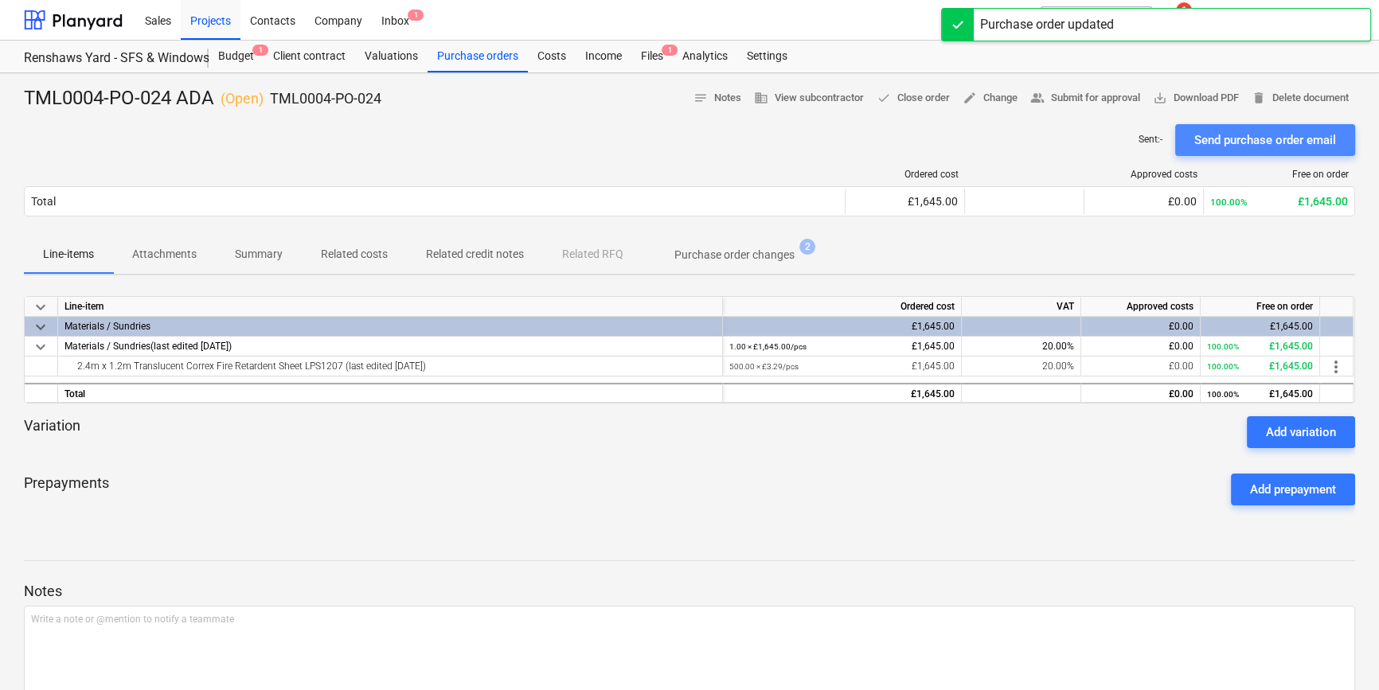
click at [1254, 147] on div "Send purchase order email" at bounding box center [1265, 140] width 142 height 21
click at [1202, 100] on span "save_alt Download PDF" at bounding box center [1196, 98] width 86 height 18
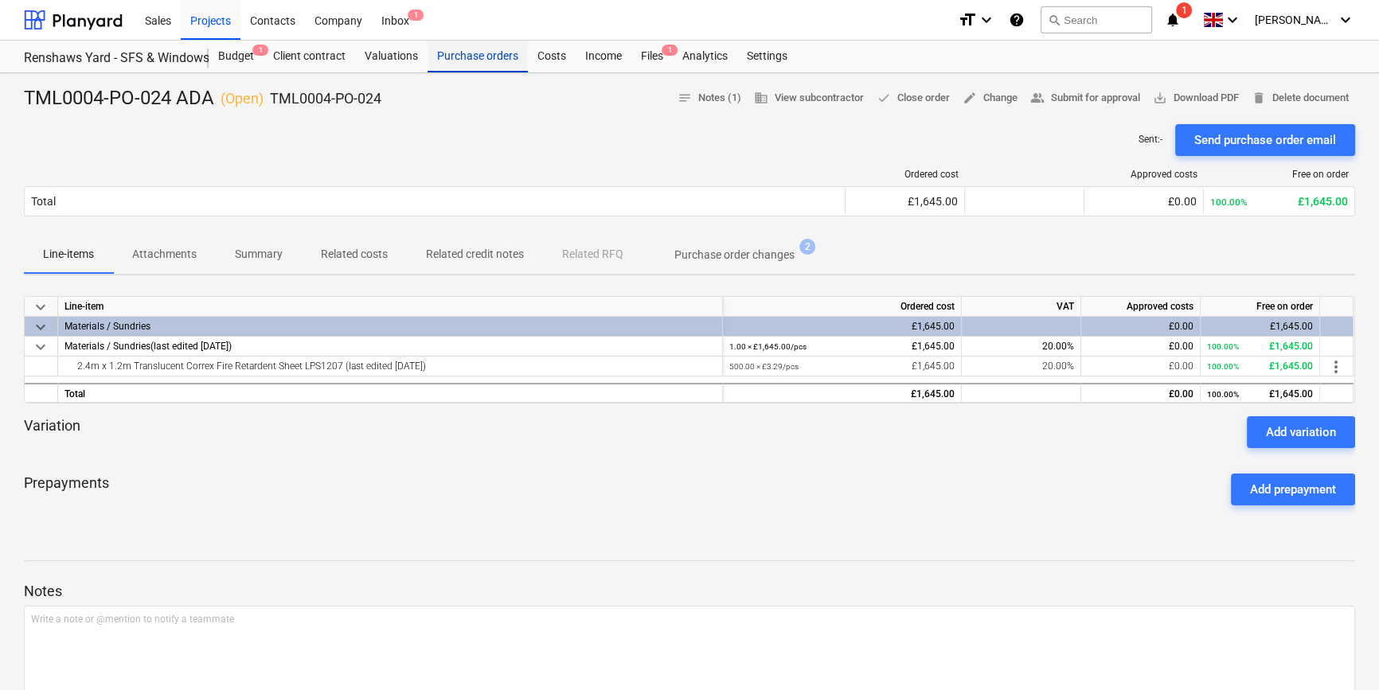
click at [442, 61] on div "Purchase orders" at bounding box center [477, 57] width 100 height 32
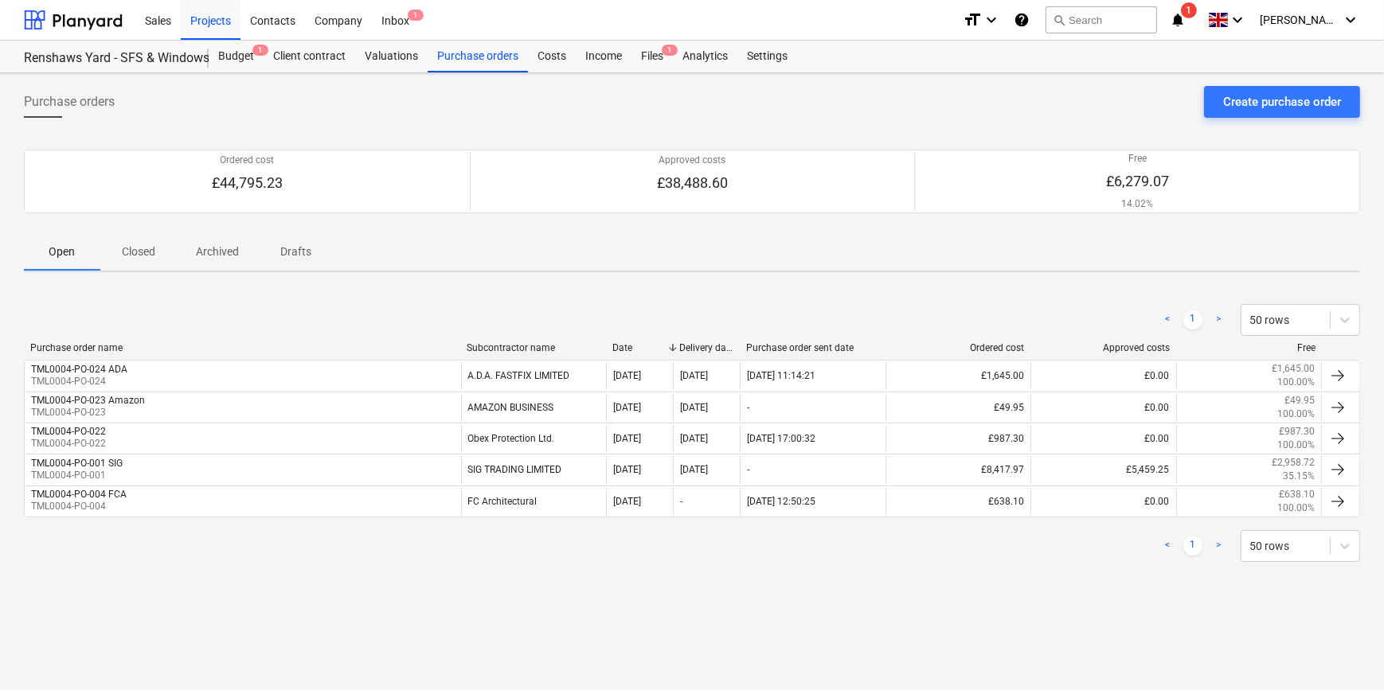
click at [130, 259] on p "Closed" at bounding box center [138, 252] width 38 height 17
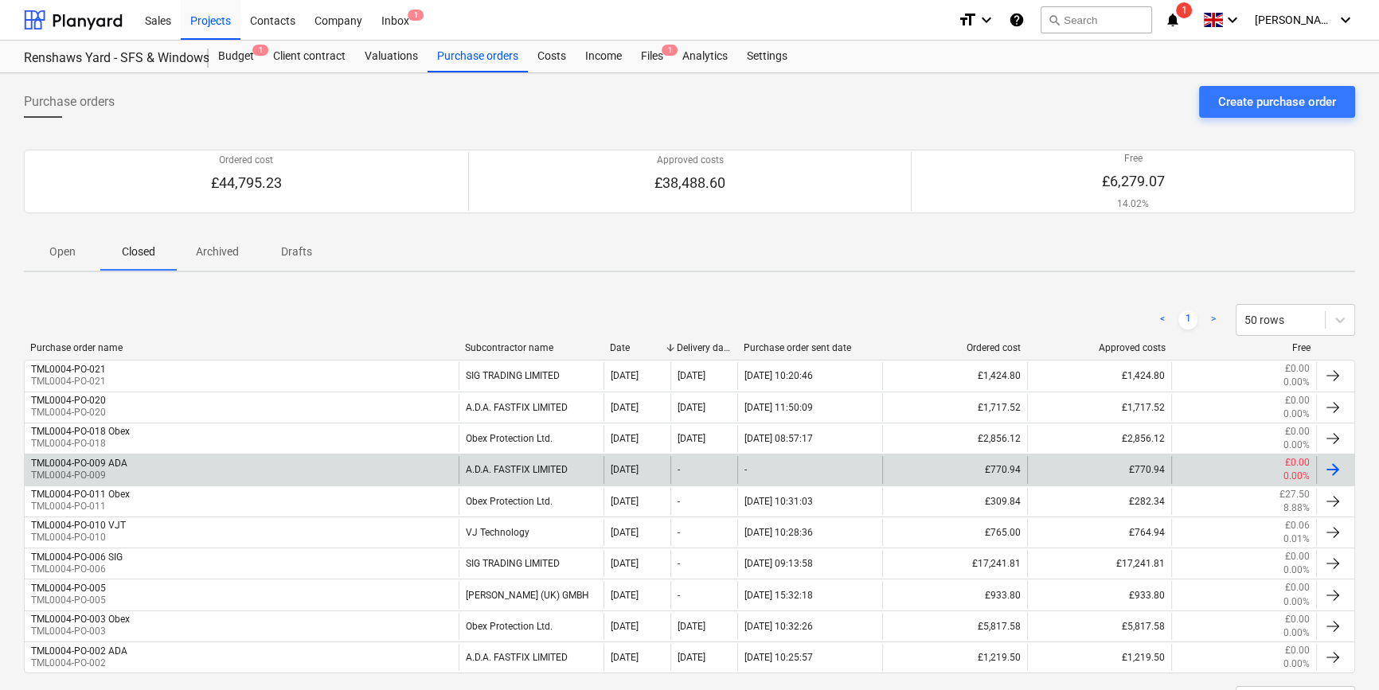
click at [303, 478] on div "TML0004-PO-009 ADA TML0004-PO-009" at bounding box center [242, 469] width 434 height 27
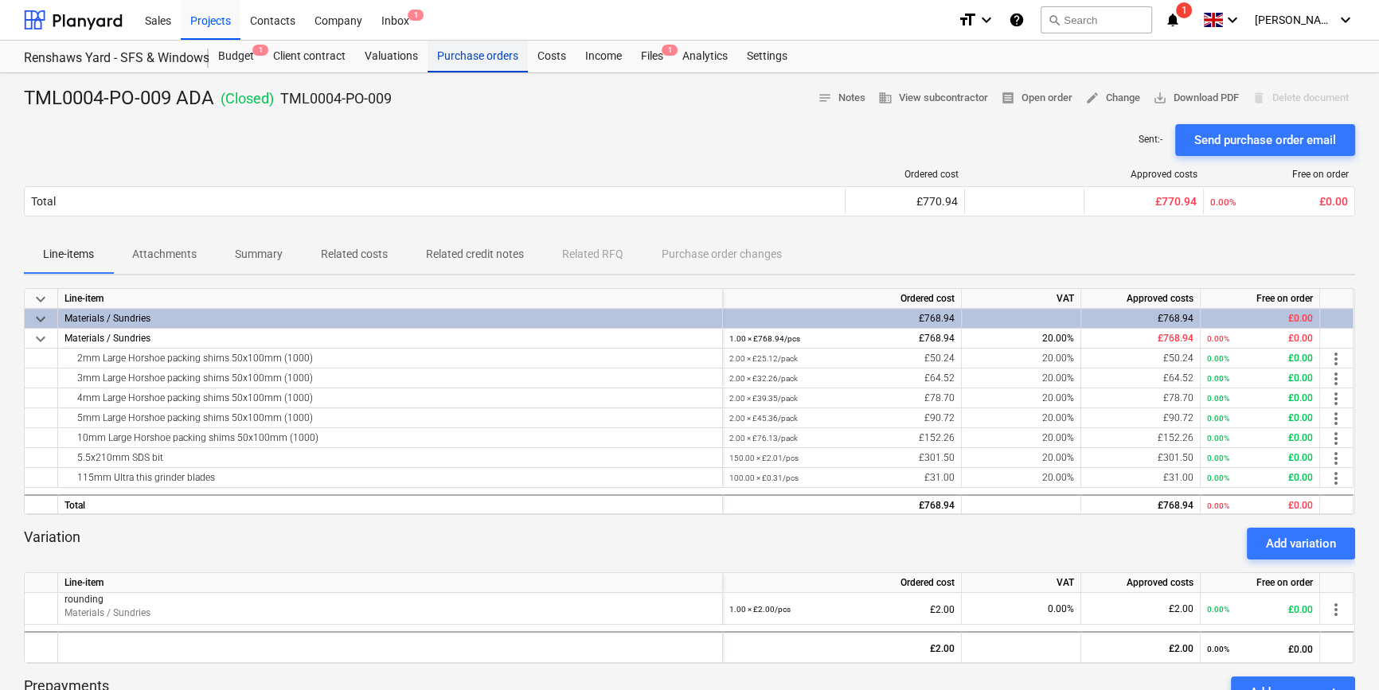
click at [461, 56] on div "Purchase orders" at bounding box center [477, 57] width 100 height 32
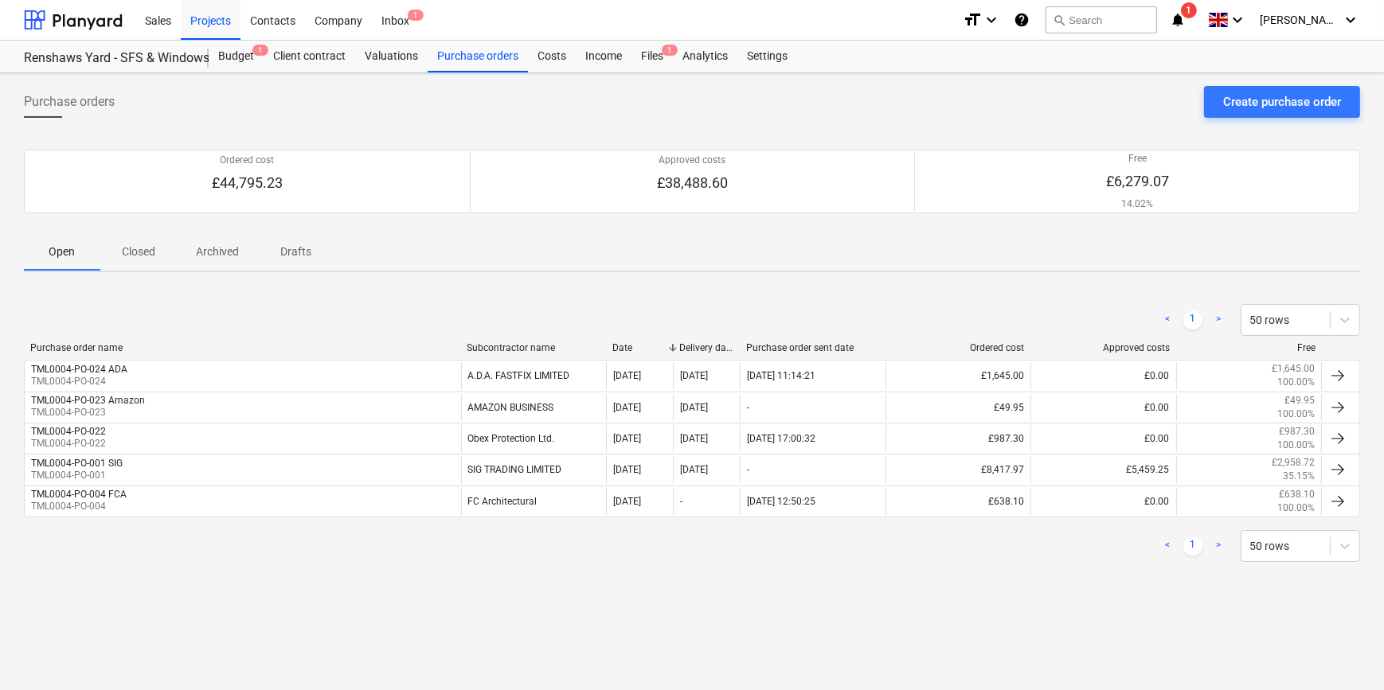
click at [139, 265] on button "Closed" at bounding box center [138, 251] width 76 height 38
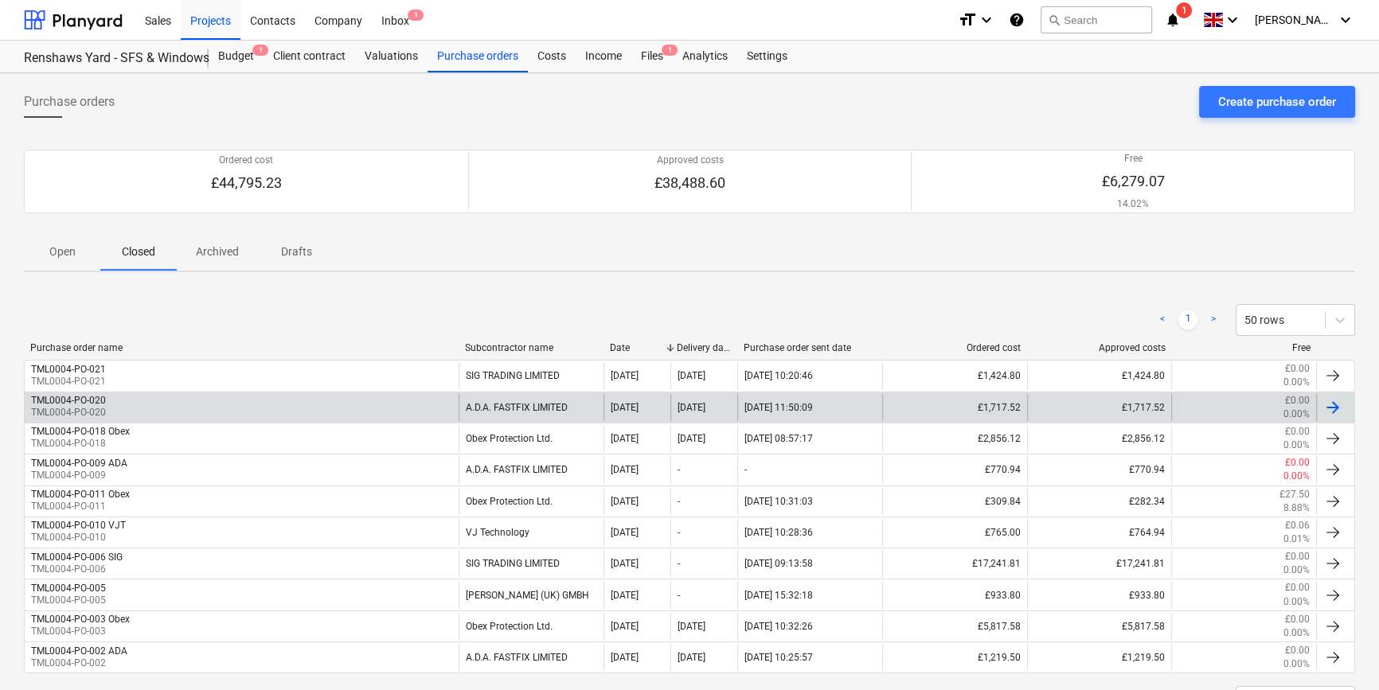
click at [190, 405] on div "TML0004-PO-020 TML0004-PO-020" at bounding box center [242, 407] width 434 height 27
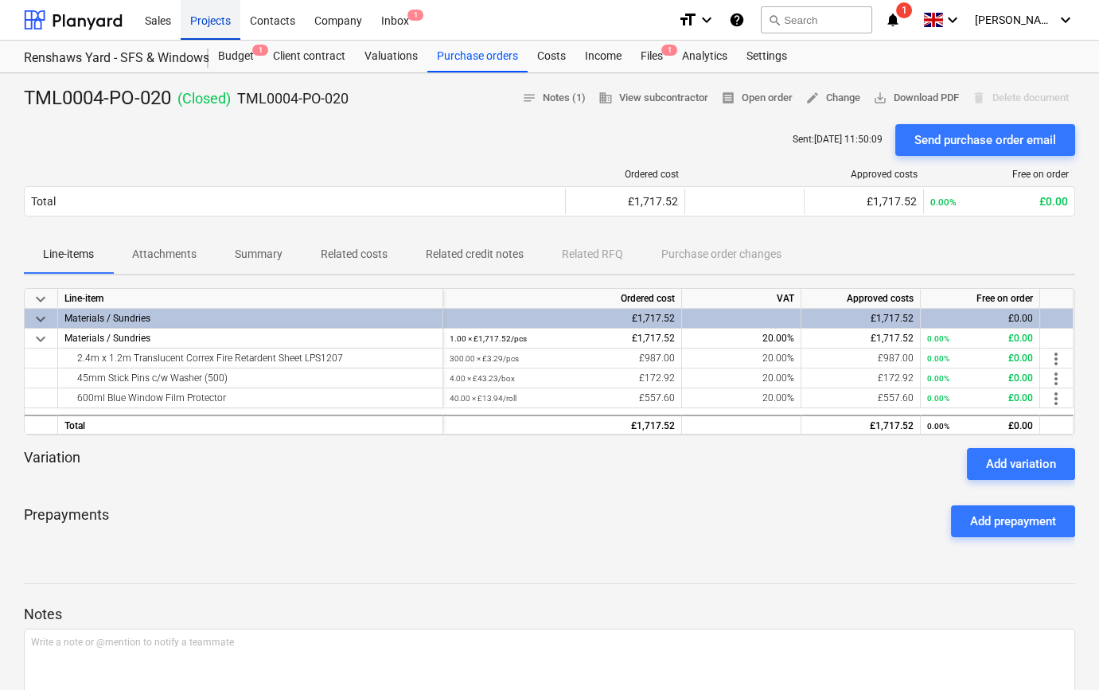
click at [203, 21] on div "Projects" at bounding box center [211, 19] width 60 height 41
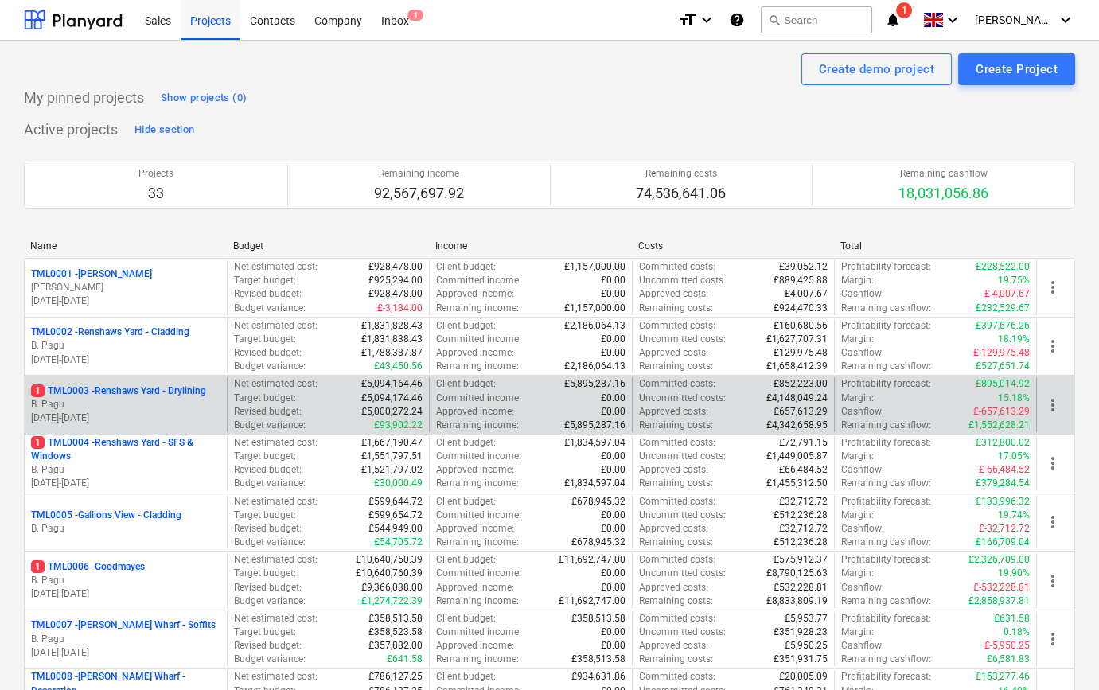
click at [169, 408] on p "B. Pagu" at bounding box center [125, 405] width 189 height 14
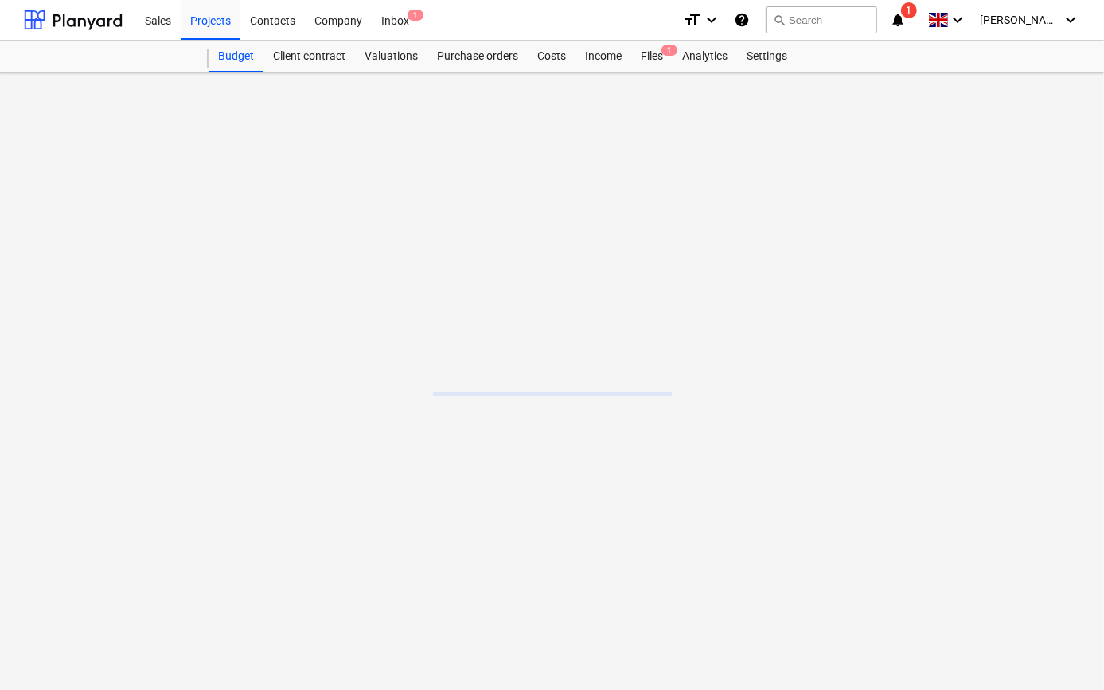
click at [169, 408] on main at bounding box center [552, 381] width 1104 height 617
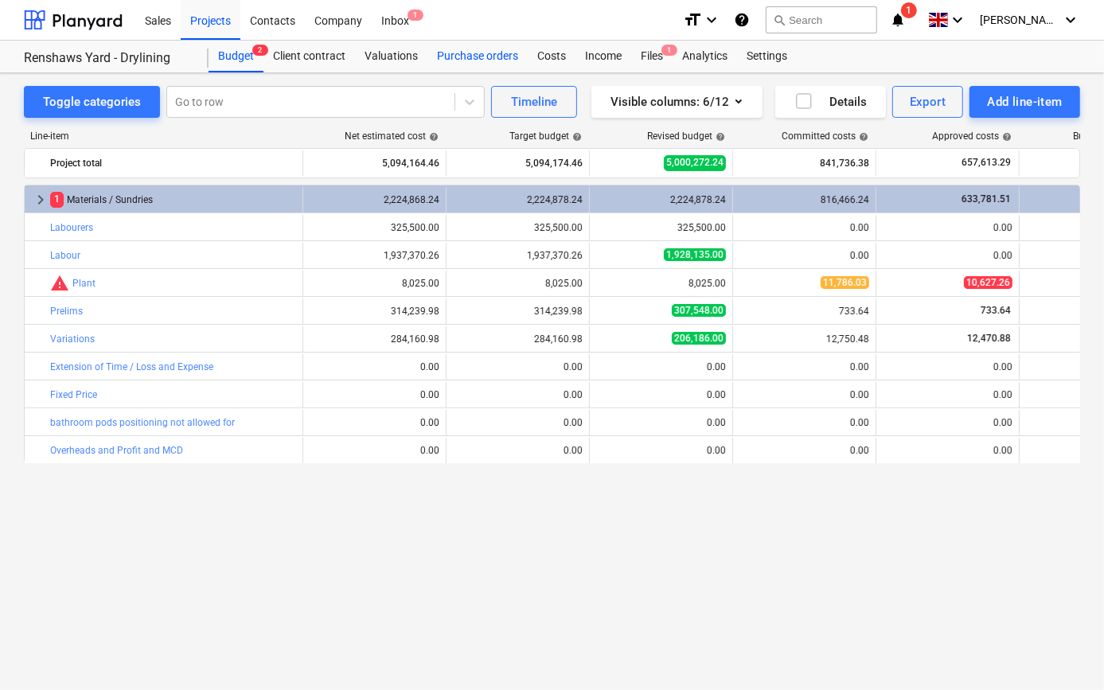
click at [463, 51] on div "Purchase orders" at bounding box center [477, 57] width 100 height 32
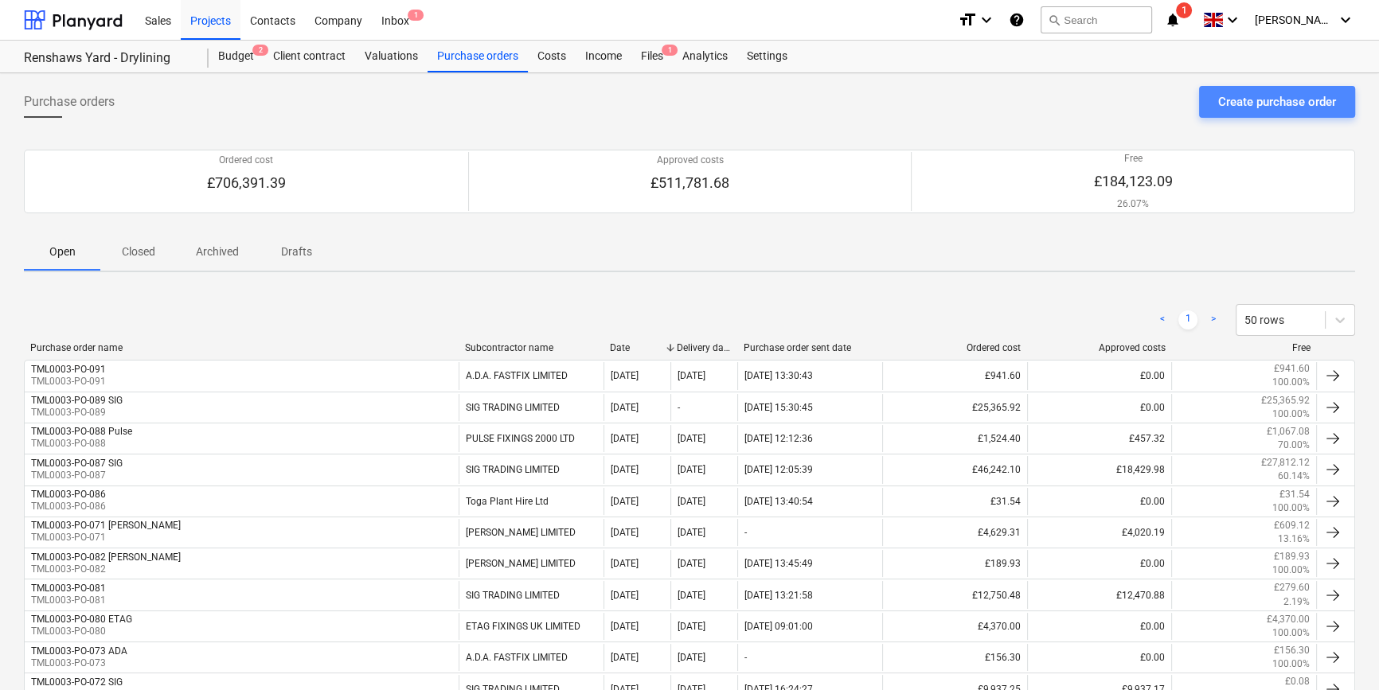
click at [1266, 103] on div "Create purchase order" at bounding box center [1277, 102] width 118 height 21
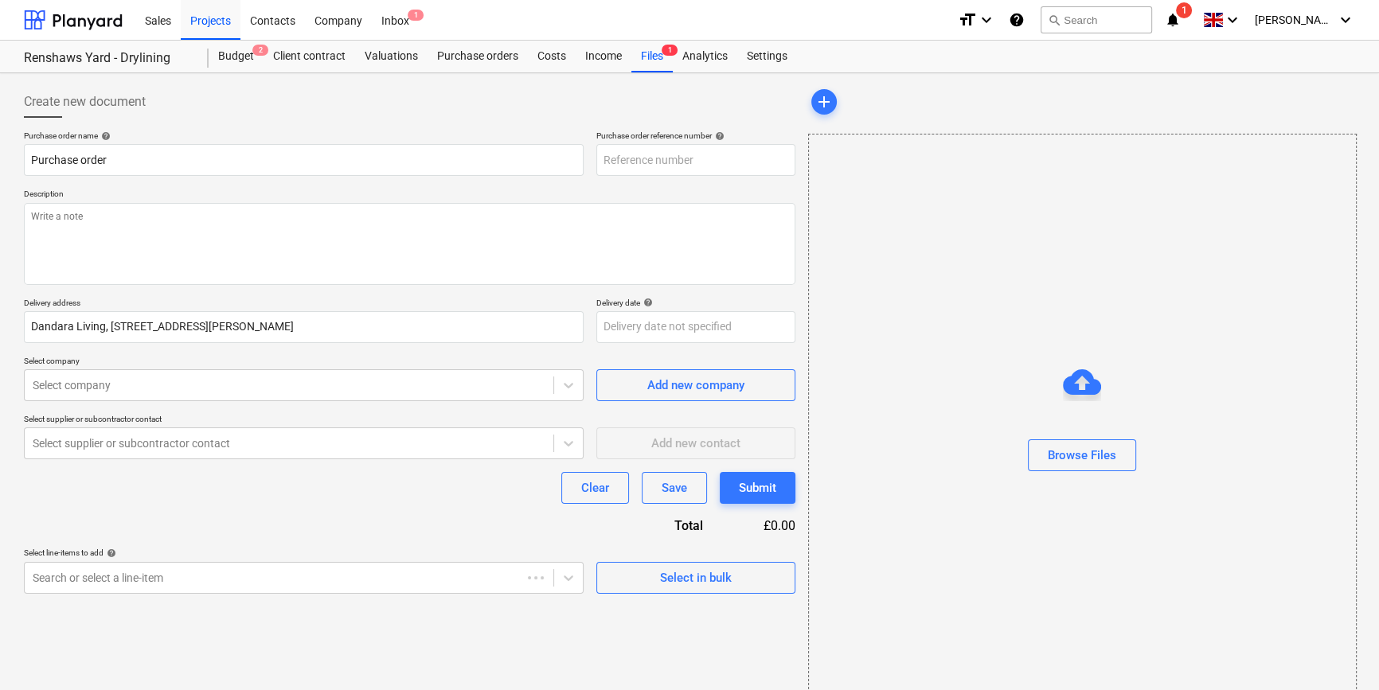
type textarea "x"
type input "TML0003-PO-092"
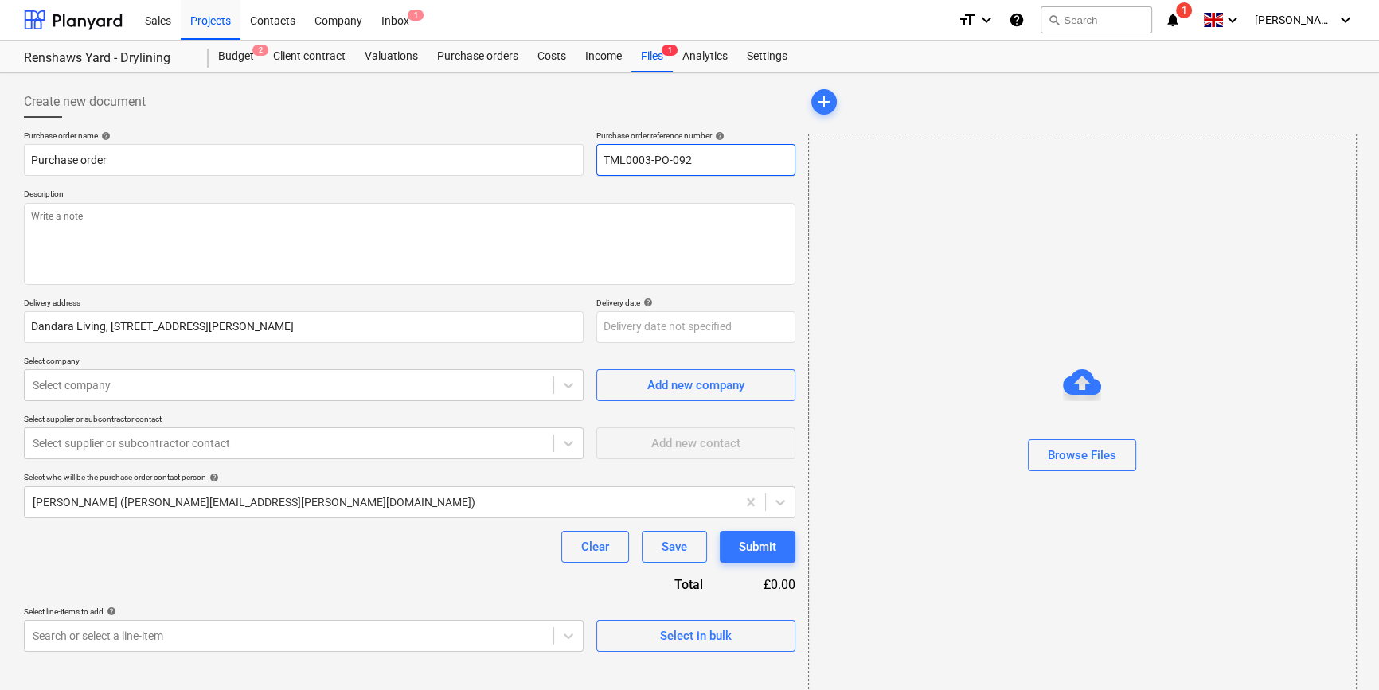
drag, startPoint x: 690, startPoint y: 158, endPoint x: 602, endPoint y: 161, distance: 88.4
click at [602, 161] on input "TML0003-PO-092" at bounding box center [695, 160] width 199 height 32
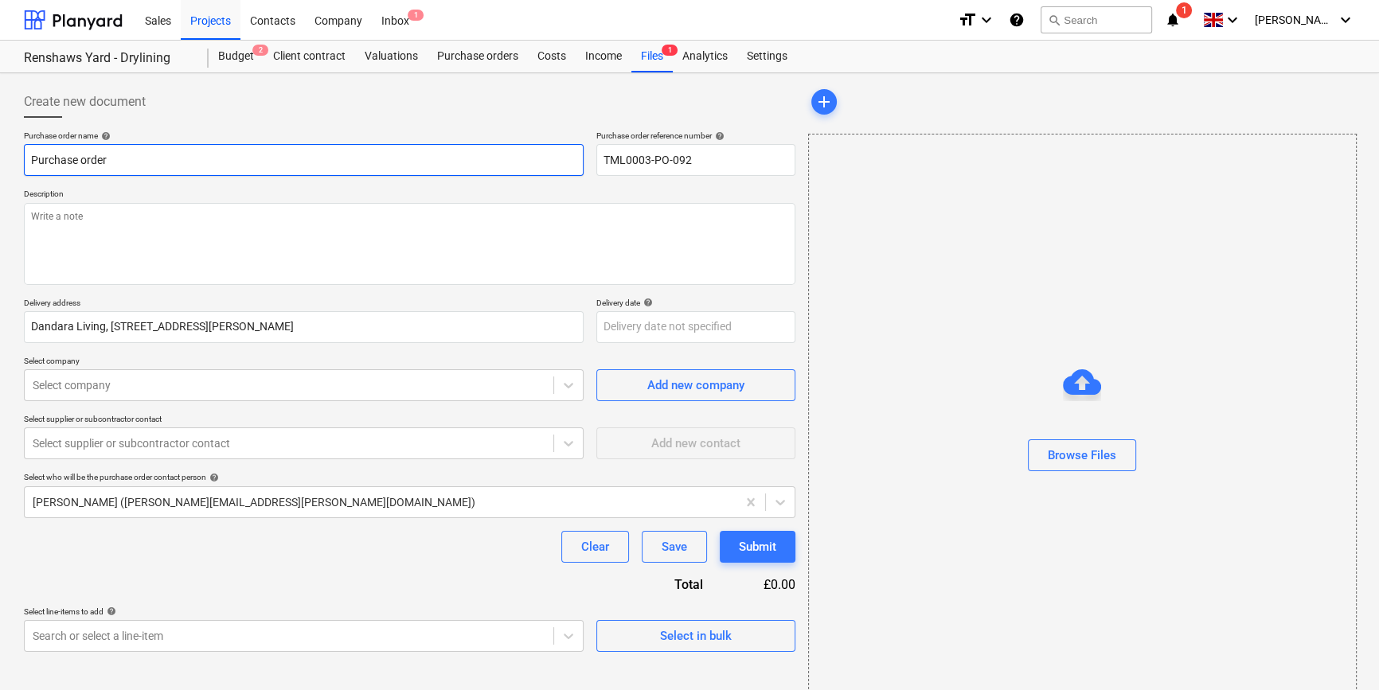
drag, startPoint x: 115, startPoint y: 160, endPoint x: 31, endPoint y: 155, distance: 83.7
click at [31, 155] on input "Purchase order" at bounding box center [304, 160] width 560 height 32
type textarea "x"
paste input "TML0003-PO-092"
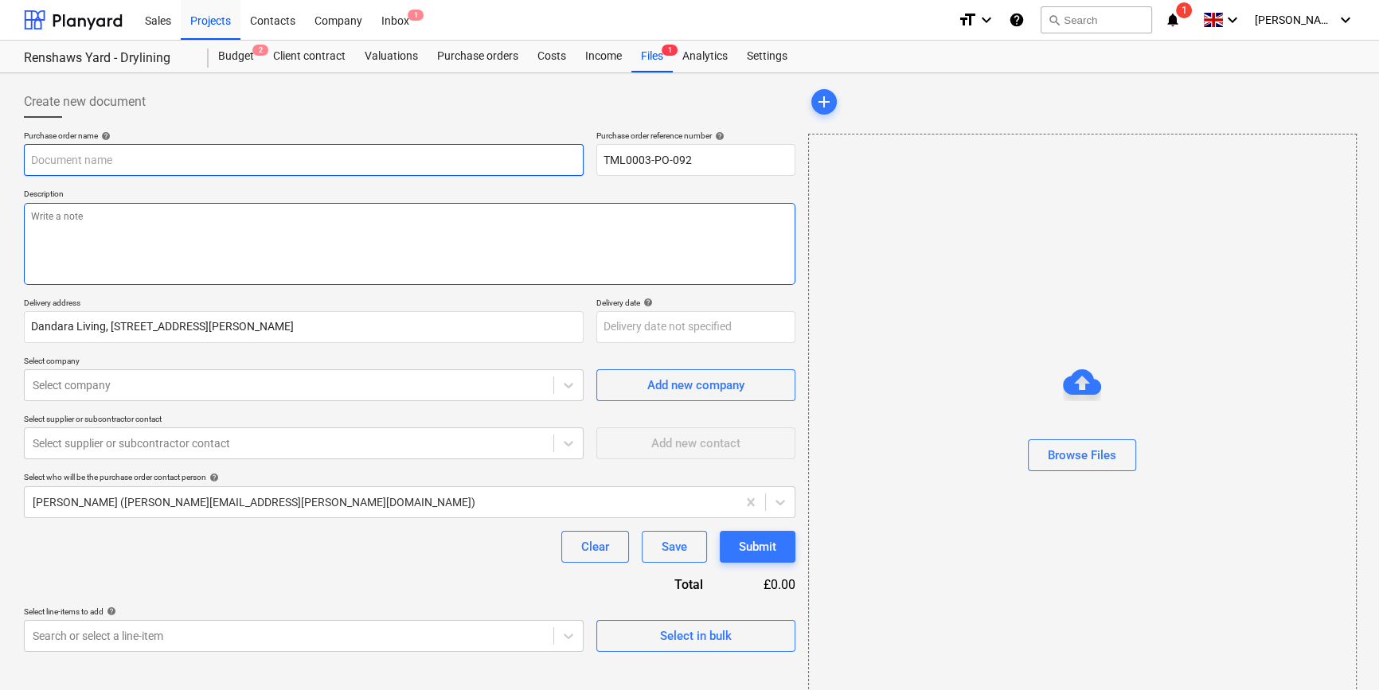
type textarea "x"
type input "TML0003-PO-092"
type textarea "x"
type input "TML0003-PO-092"
type textarea "x"
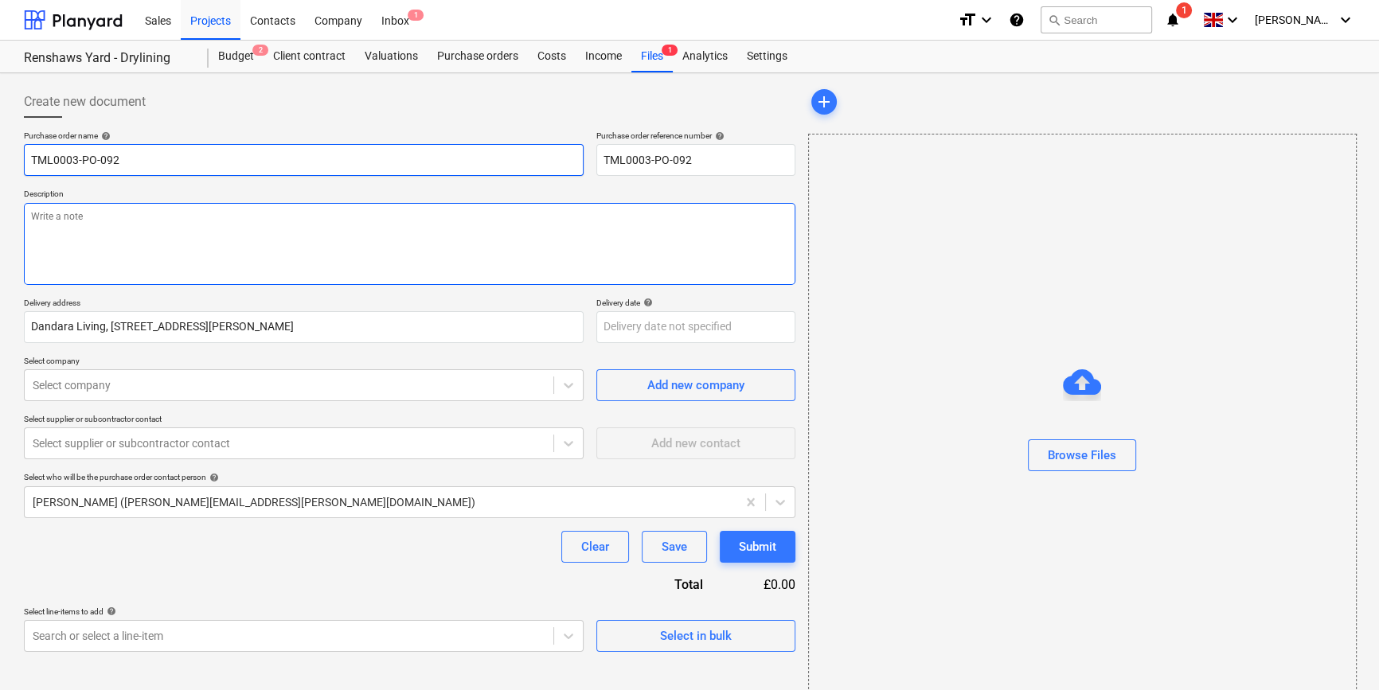
type input "TML0003-PO-092 S"
type textarea "x"
type input "TML0003-PO-092 SI"
type textarea "x"
type input "TML0003-PO-092 SIG"
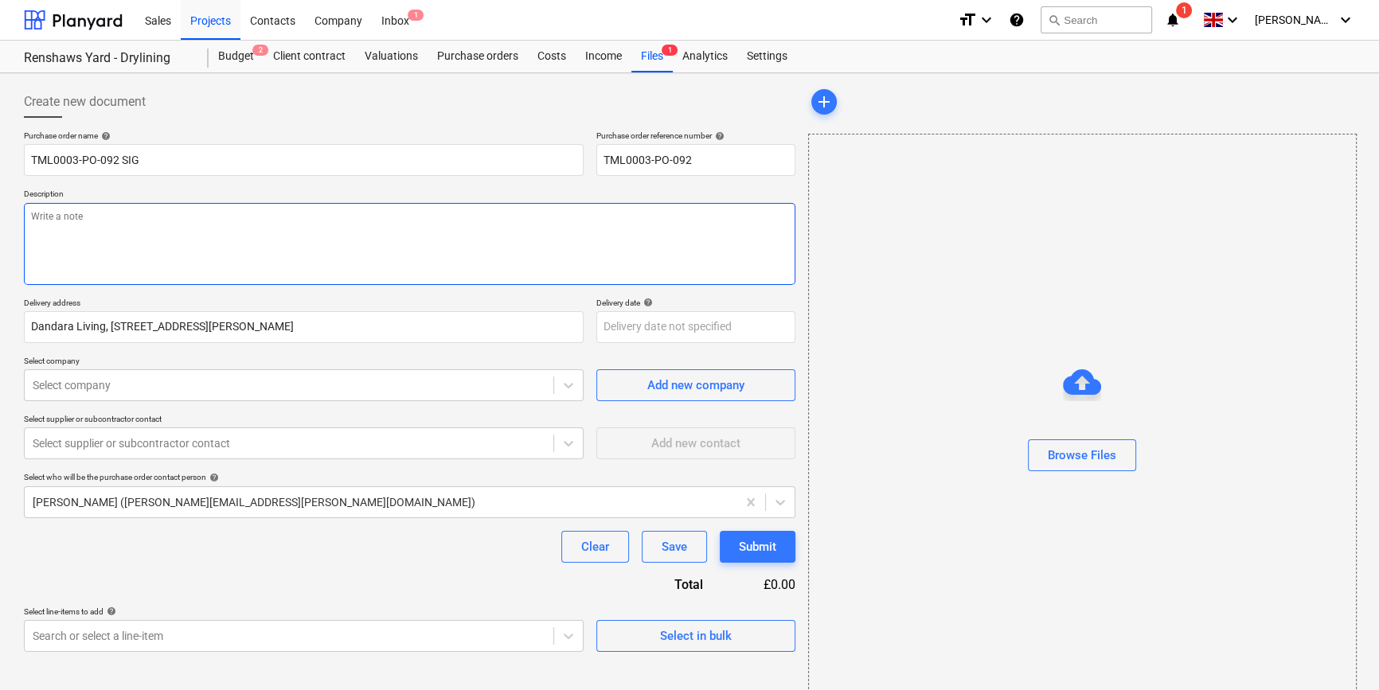
click at [56, 239] on textarea at bounding box center [409, 244] width 771 height 82
type textarea "x"
type textarea "S"
type textarea "x"
type textarea "Si"
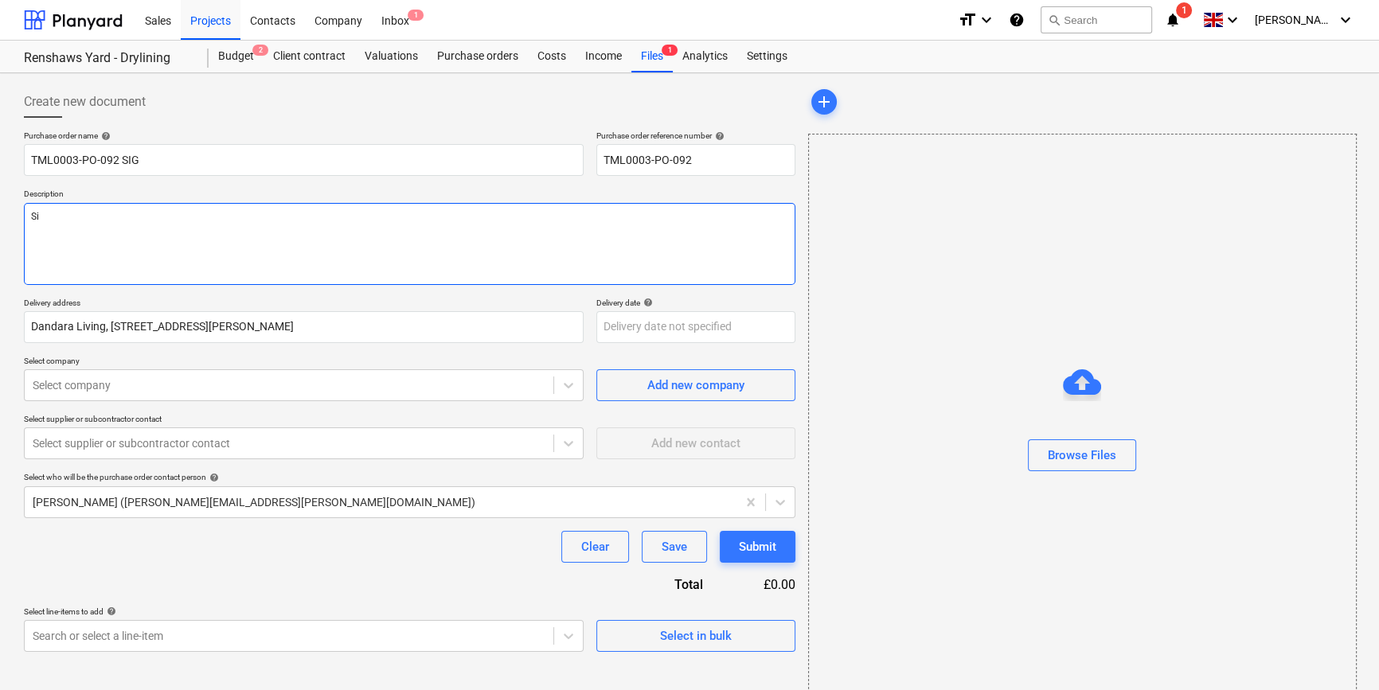
type textarea "x"
type textarea "Sit"
type textarea "x"
type textarea "Site"
type textarea "x"
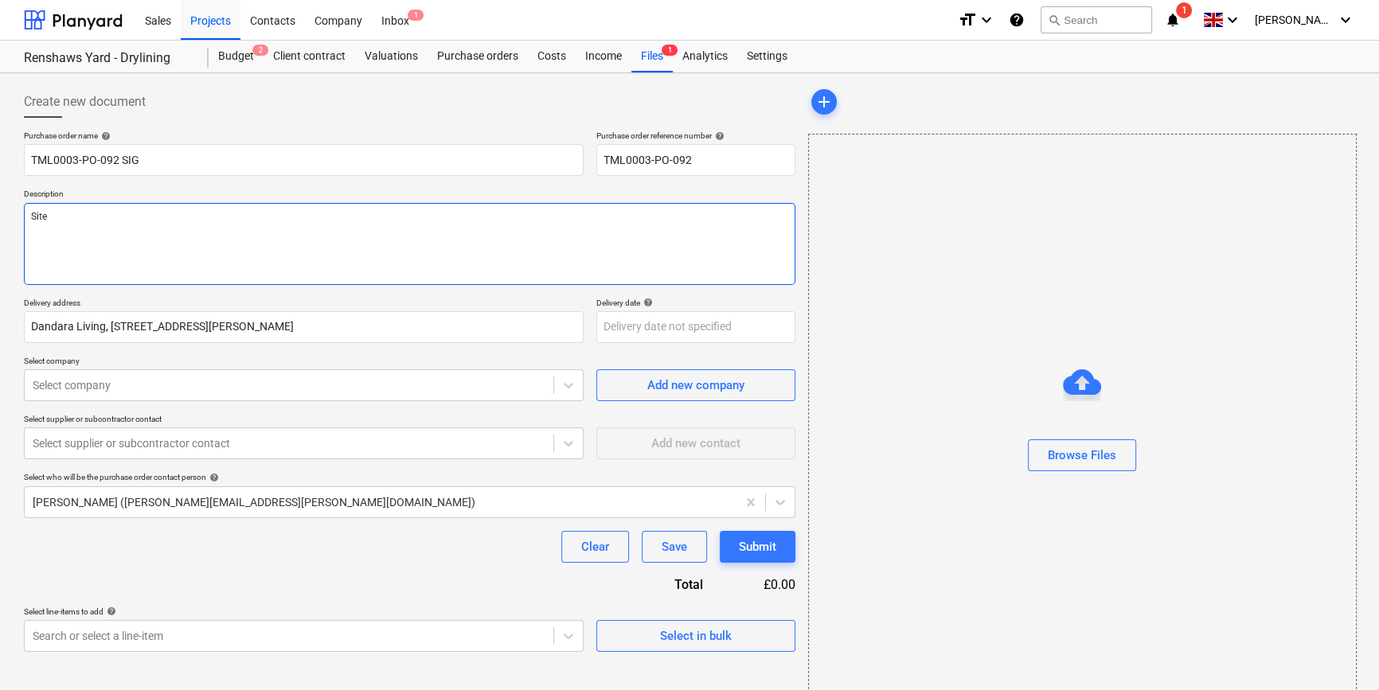
type textarea "Site"
type textarea "x"
type textarea "Site c"
type textarea "x"
type textarea "Site co"
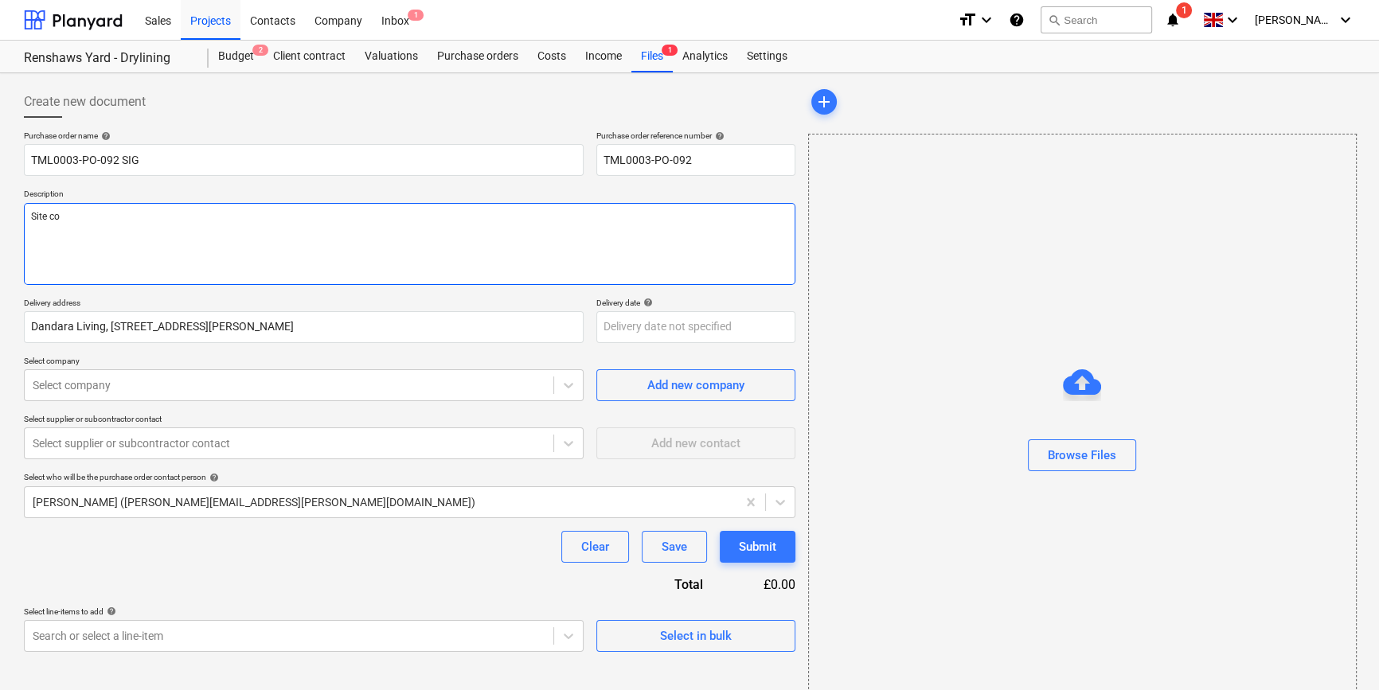
type textarea "x"
type textarea "Site con"
type textarea "x"
type textarea "Site cont"
type textarea "x"
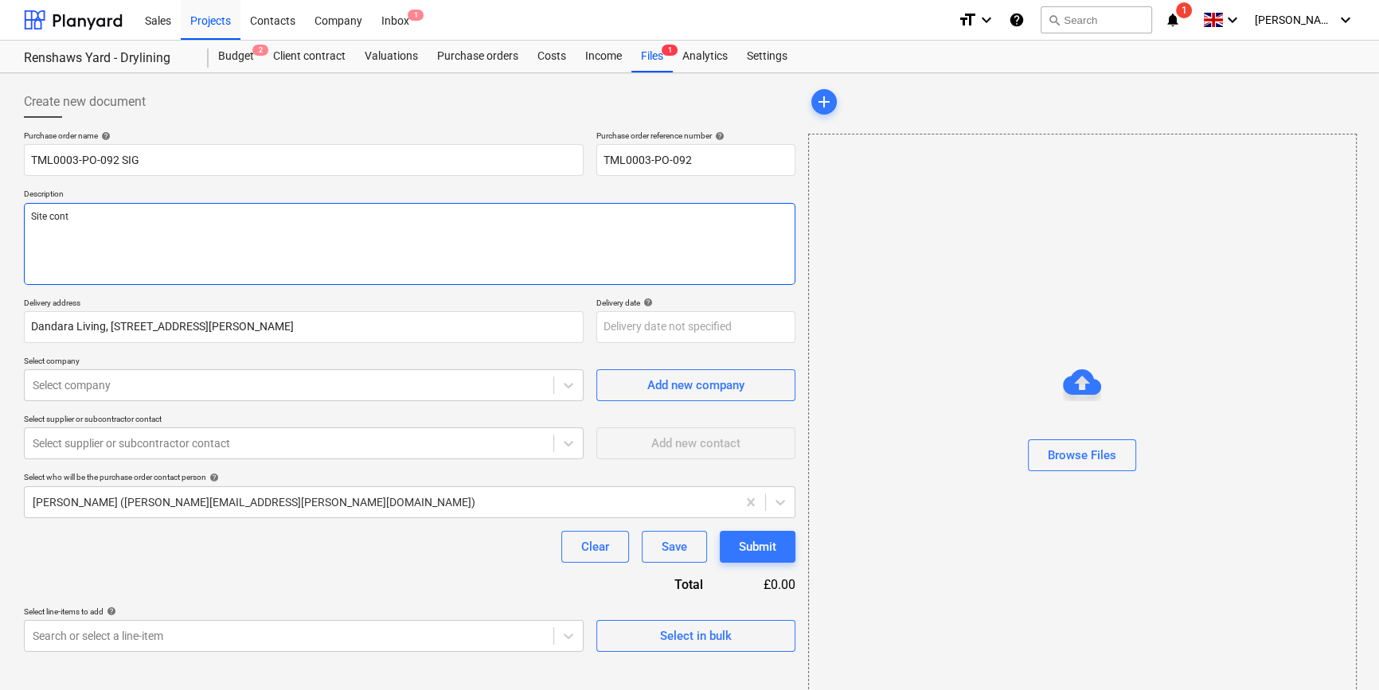
type textarea "Site conta"
type textarea "x"
type textarea "Site contac"
type textarea "x"
type textarea "Site contact"
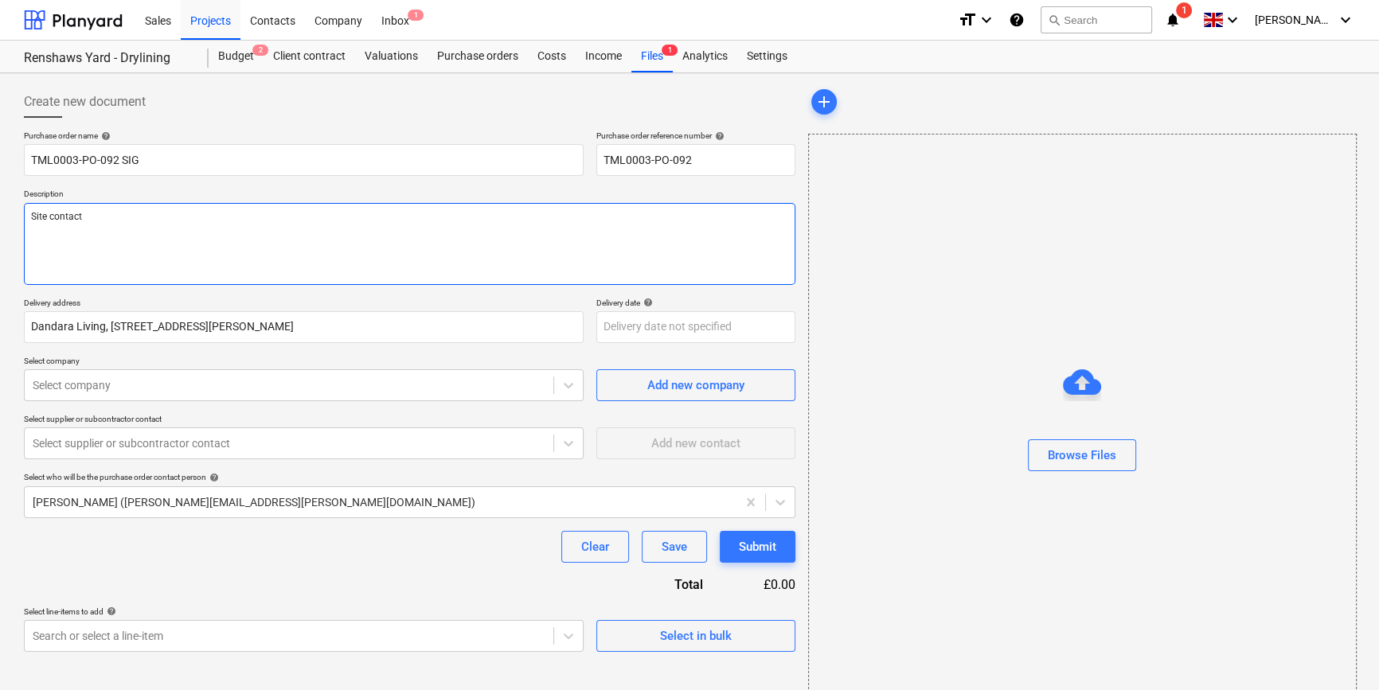
type textarea "x"
type textarea "Site contact"
type textarea "x"
type textarea "Site contact C"
type textarea "x"
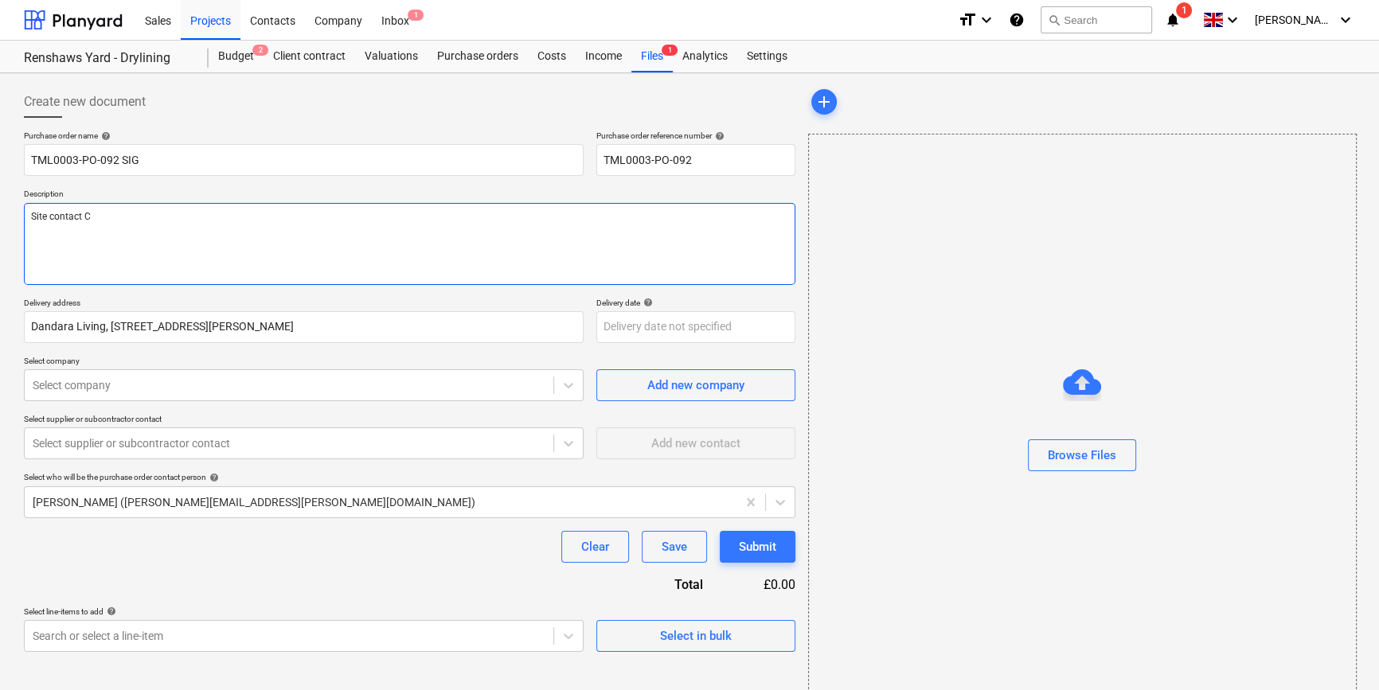
type textarea "Site contact Ch"
type textarea "x"
type textarea "Site contact Chr"
type textarea "x"
type textarea "Site contact Chri"
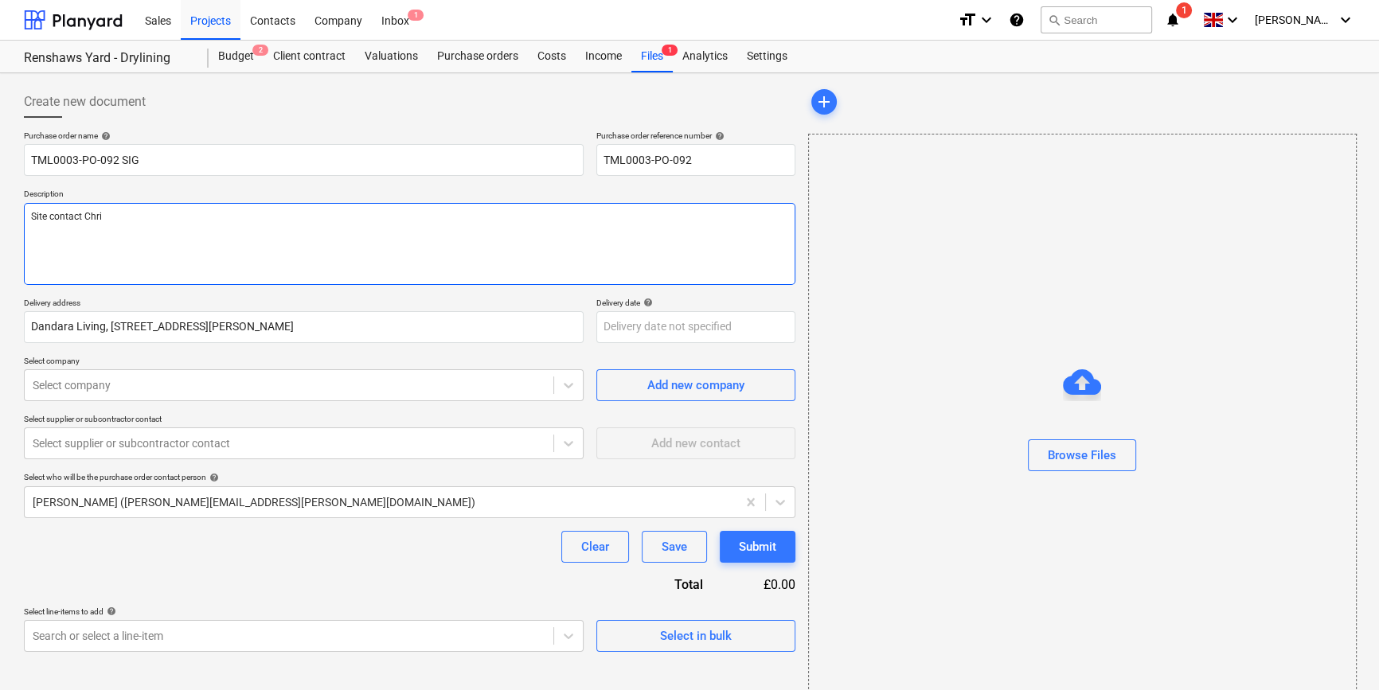
type textarea "x"
type textarea "Site contact [PERSON_NAME]"
type textarea "x"
type textarea "Site contact [PERSON_NAME]"
type textarea "x"
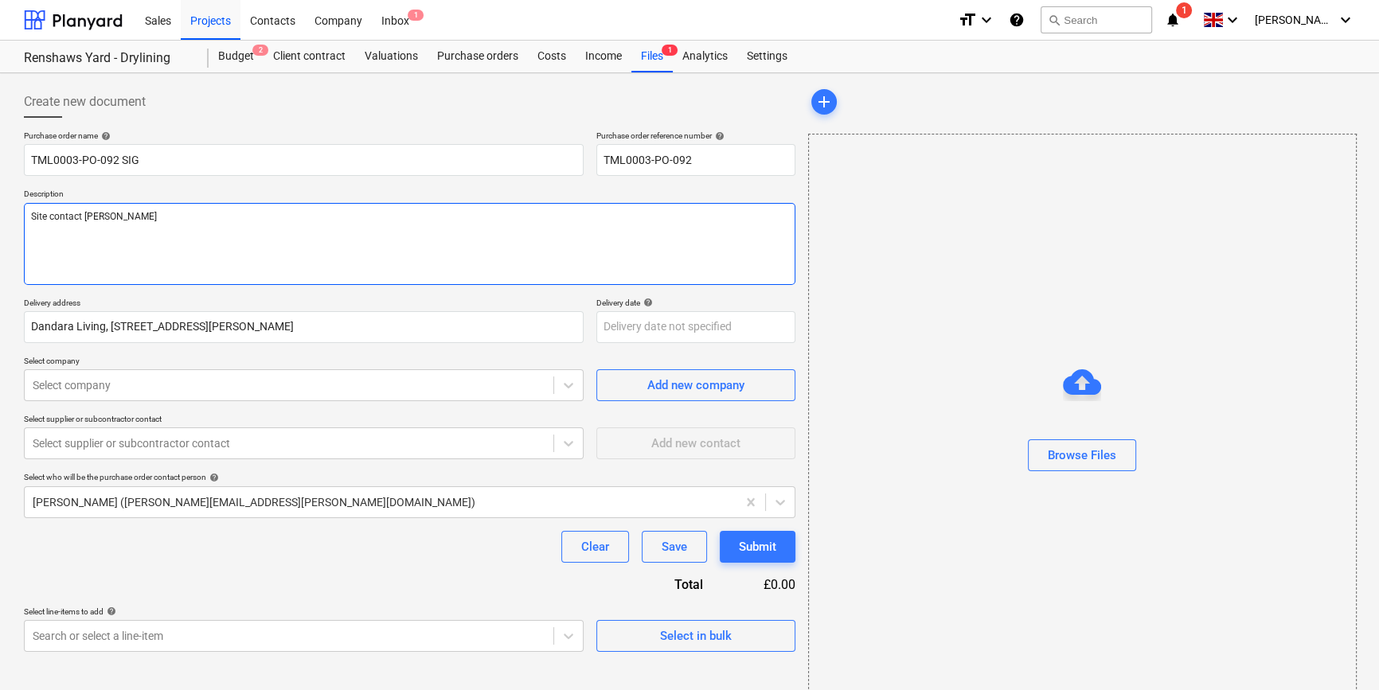
type textarea "Site contact [PERSON_NAME]"
type textarea "x"
type textarea "Site contact Chri"
type textarea "x"
type textarea "Site contact Chr"
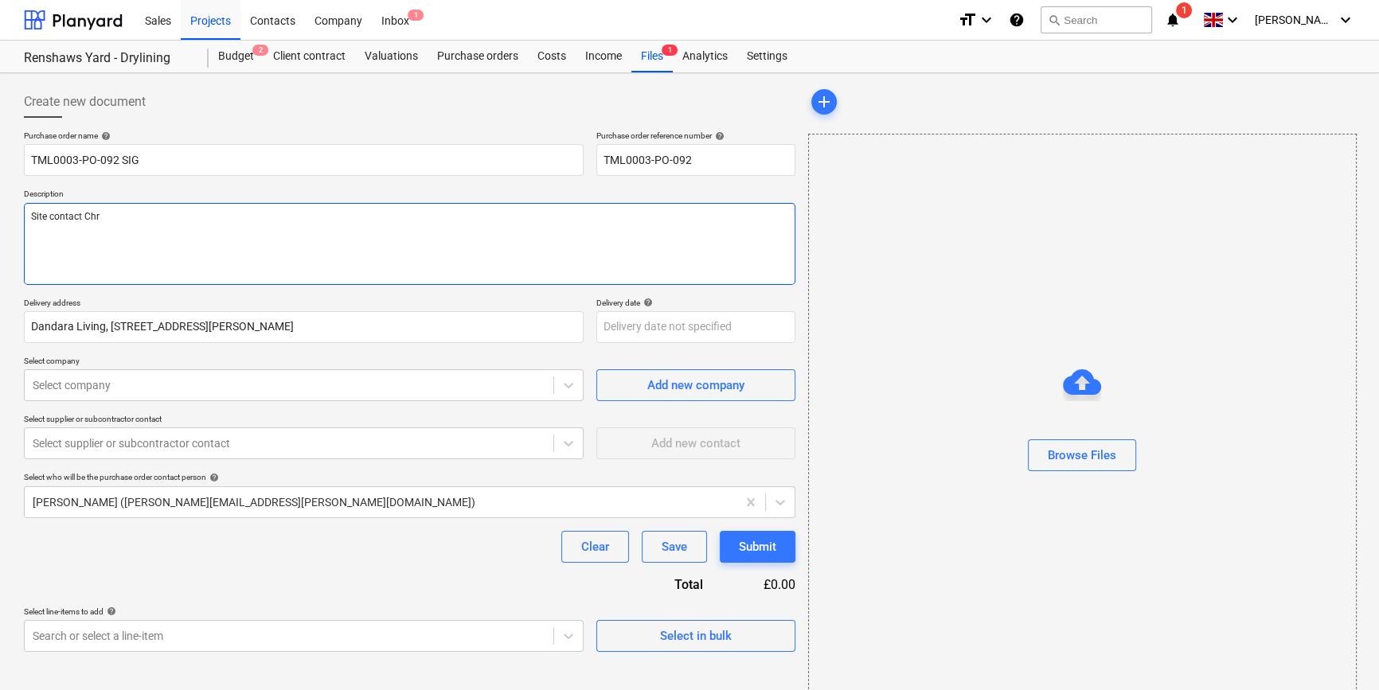
type textarea "x"
type textarea "Site contact Ch"
type textarea "x"
type textarea "Site contact C"
type textarea "x"
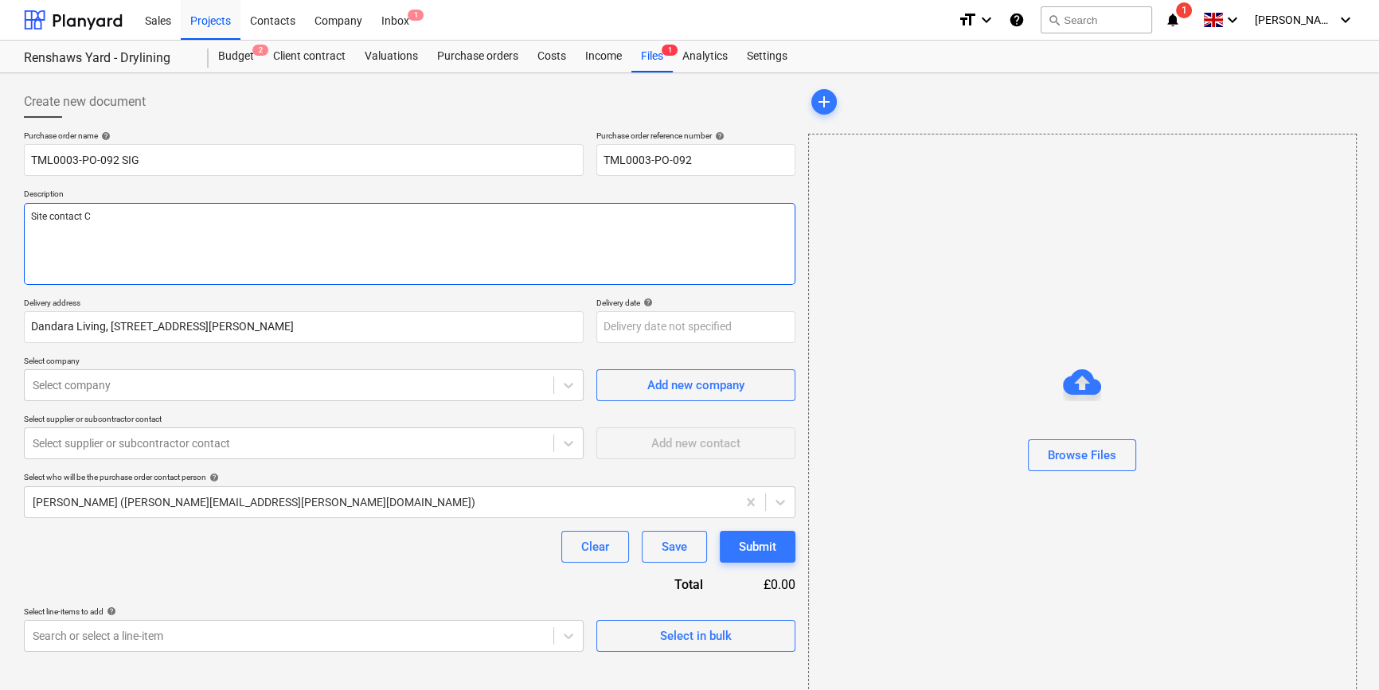
type textarea "Site contact"
type textarea "x"
type textarea "Site contact"
type textarea "x"
type textarea "Site contac"
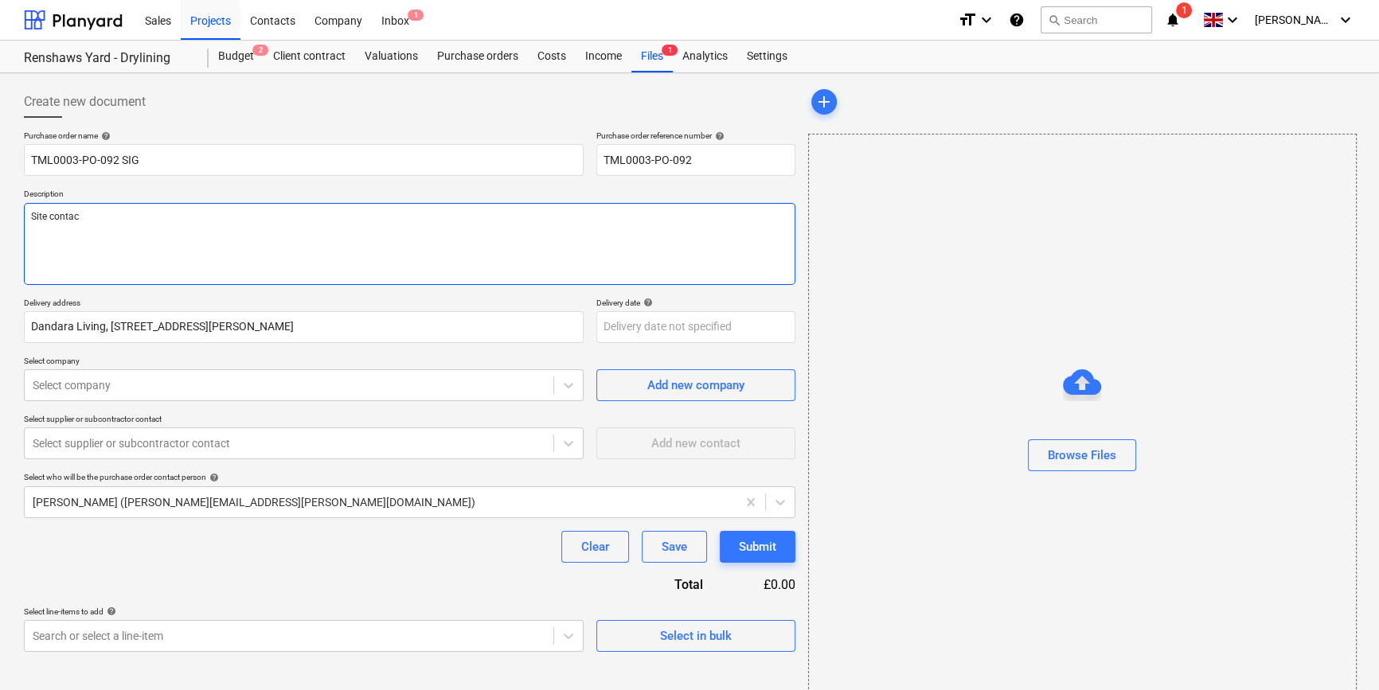
type textarea "x"
type textarea "Site conta"
type textarea "x"
type textarea "Site cont"
type textarea "x"
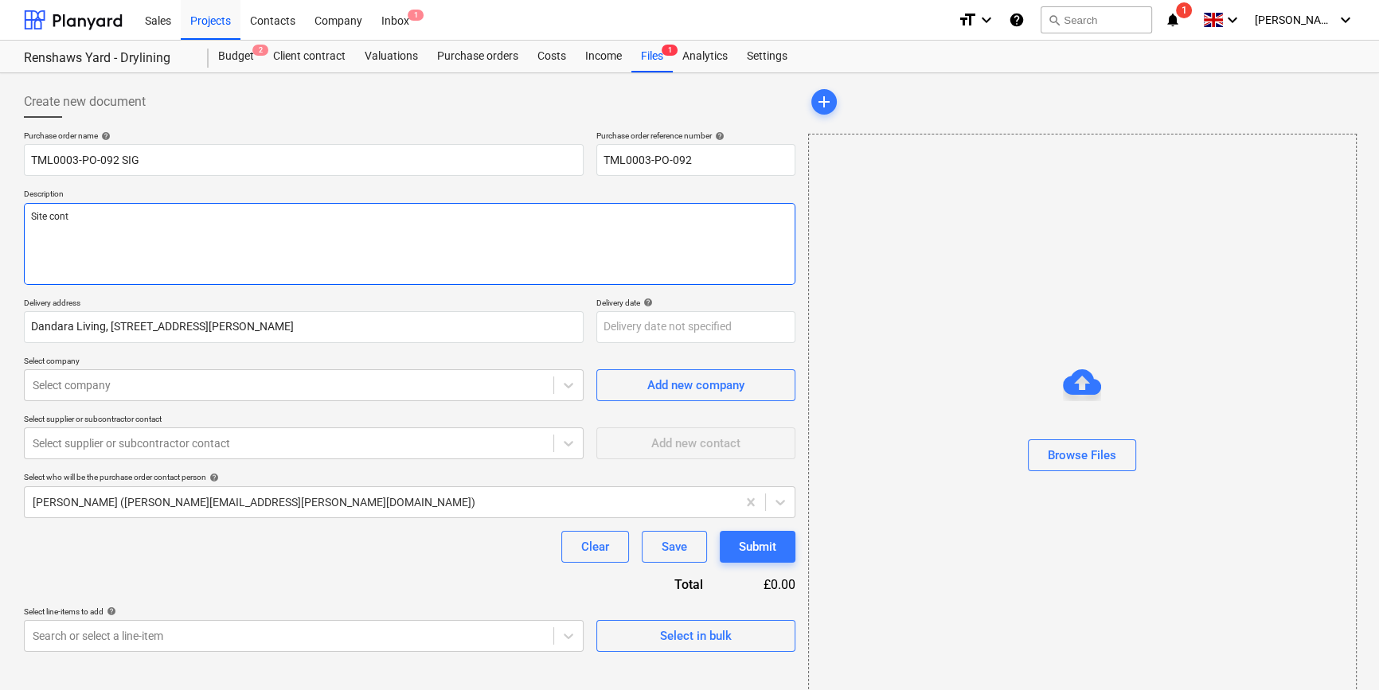
type textarea "Site con"
type textarea "x"
type textarea "Site co"
type textarea "x"
type textarea "Site c"
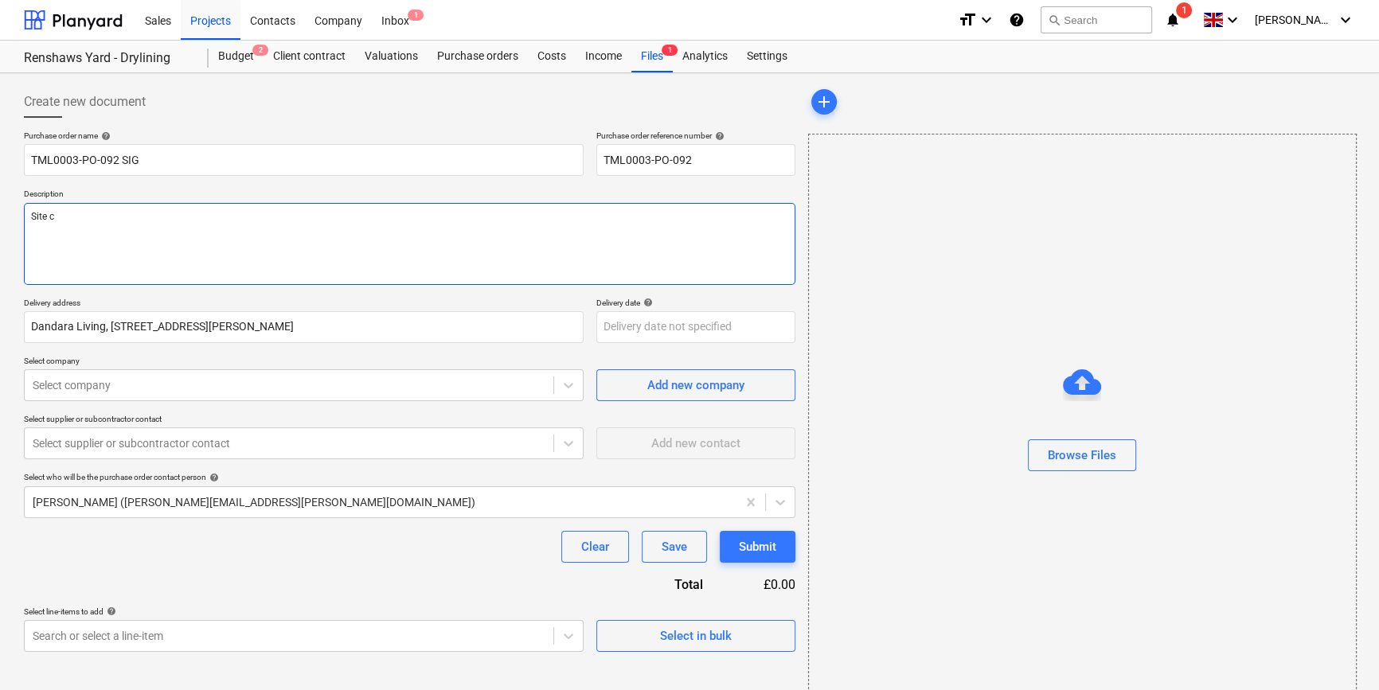
type textarea "x"
type textarea "Site"
type textarea "x"
type textarea "Site"
type textarea "x"
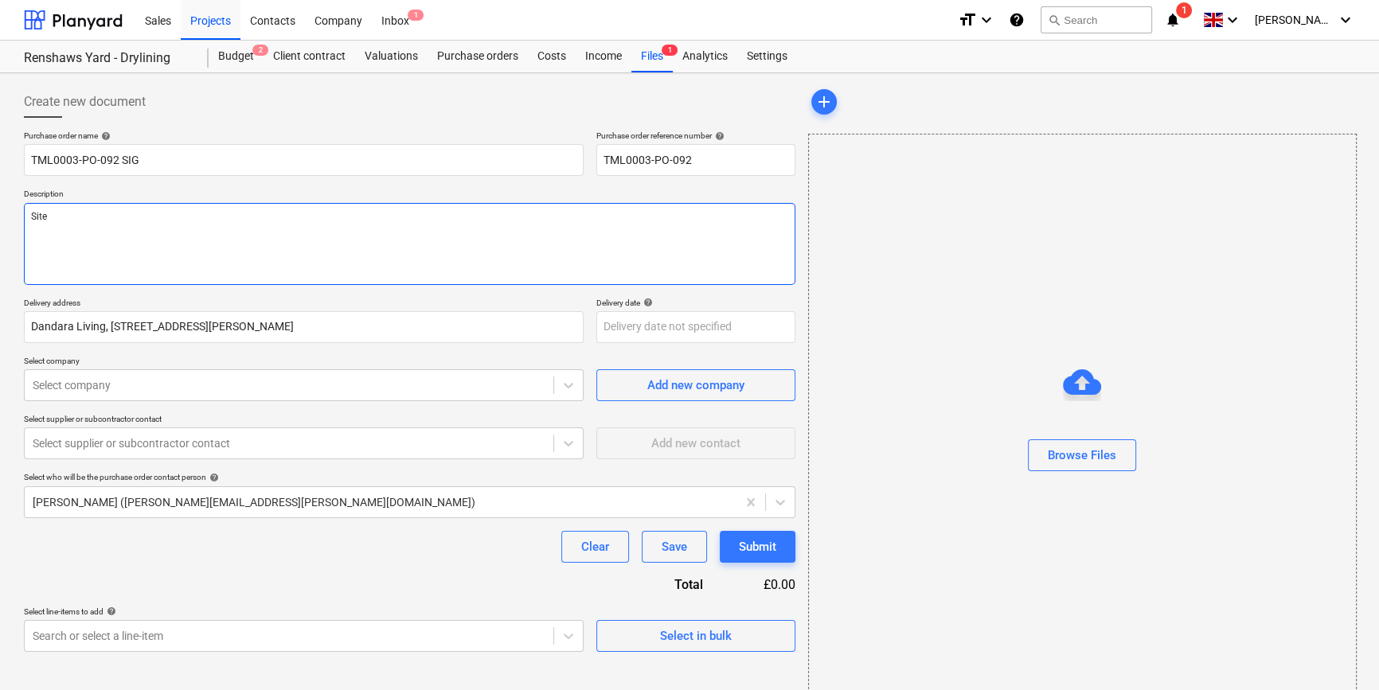
type textarea "Sit"
type textarea "x"
type textarea "Si"
type textarea "x"
type textarea "S"
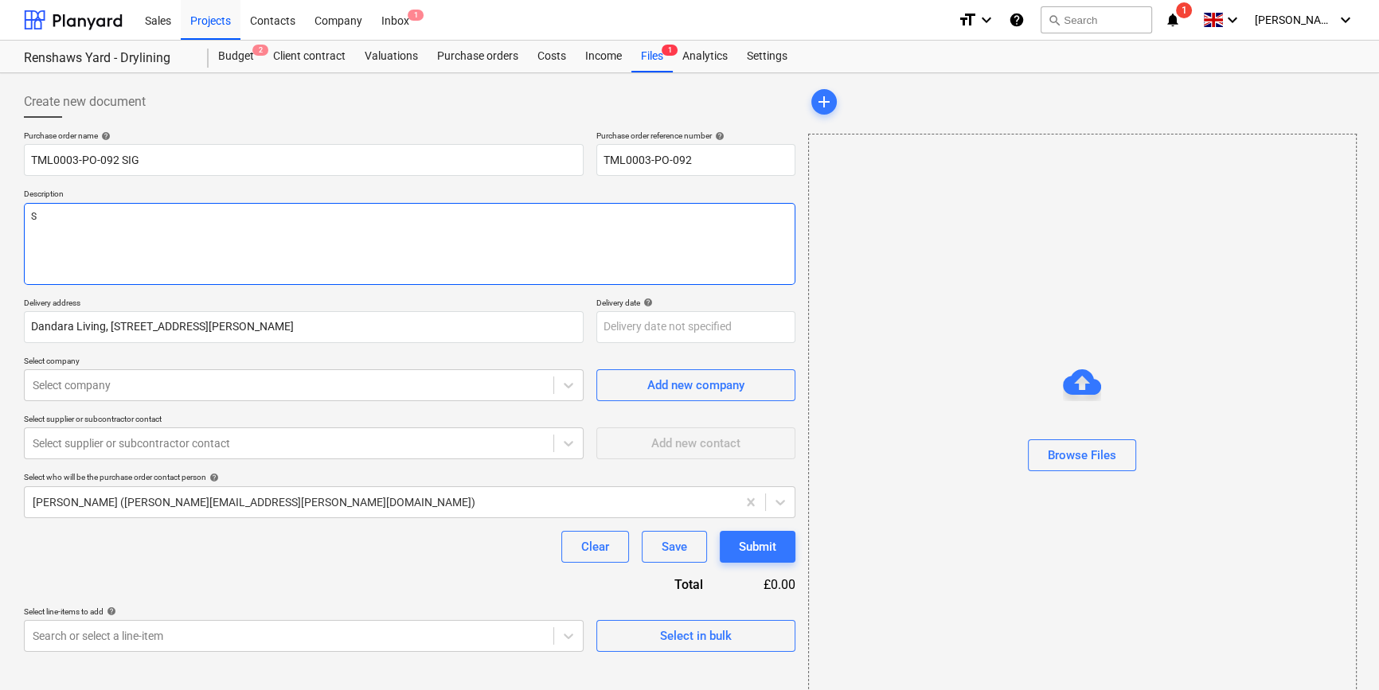
type textarea "x"
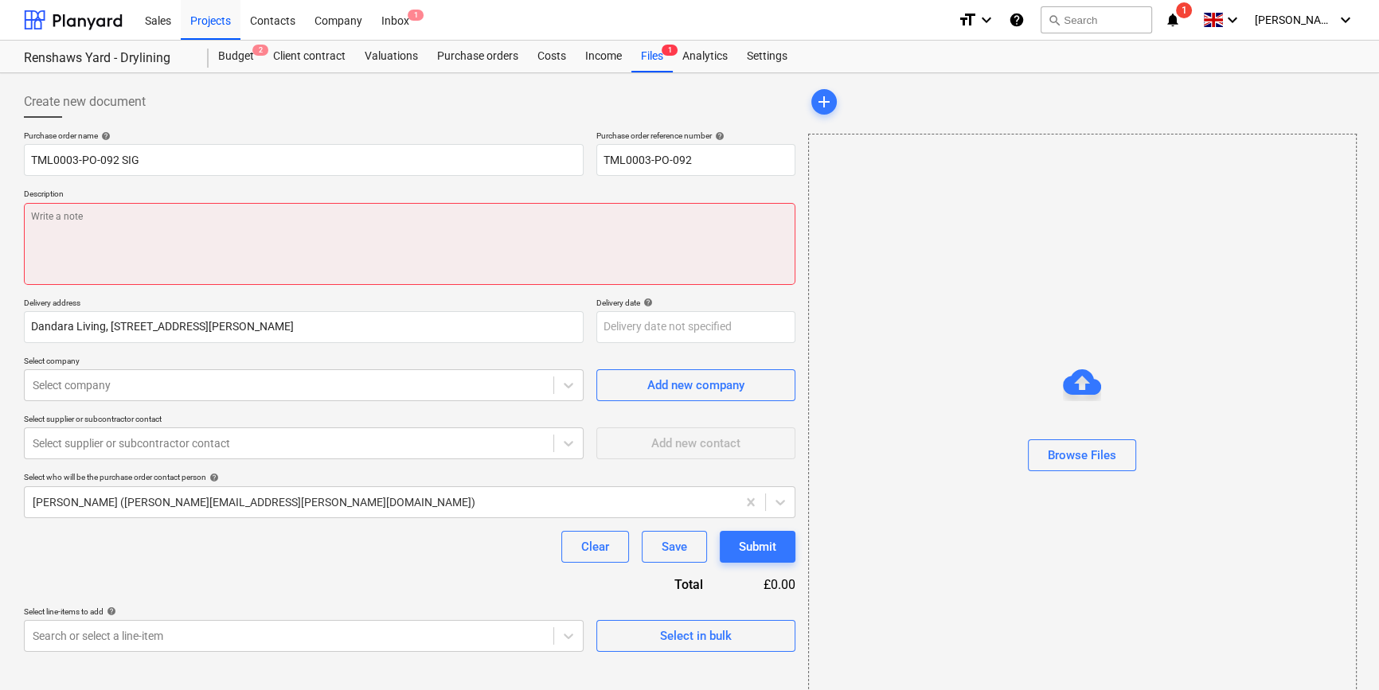
paste textarea "Site contact Pedzi [PHONE_NUMBER]"
type textarea "x"
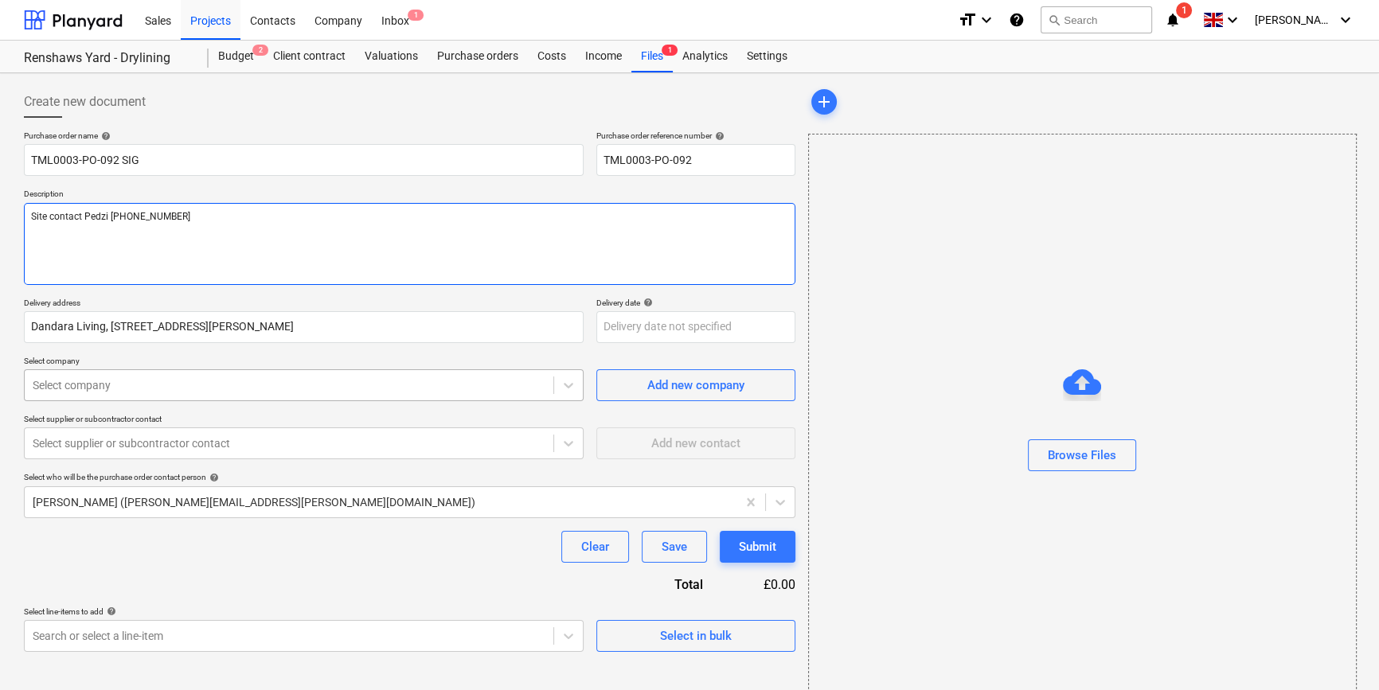
type textarea "Site contact Pedzi [PHONE_NUMBER]"
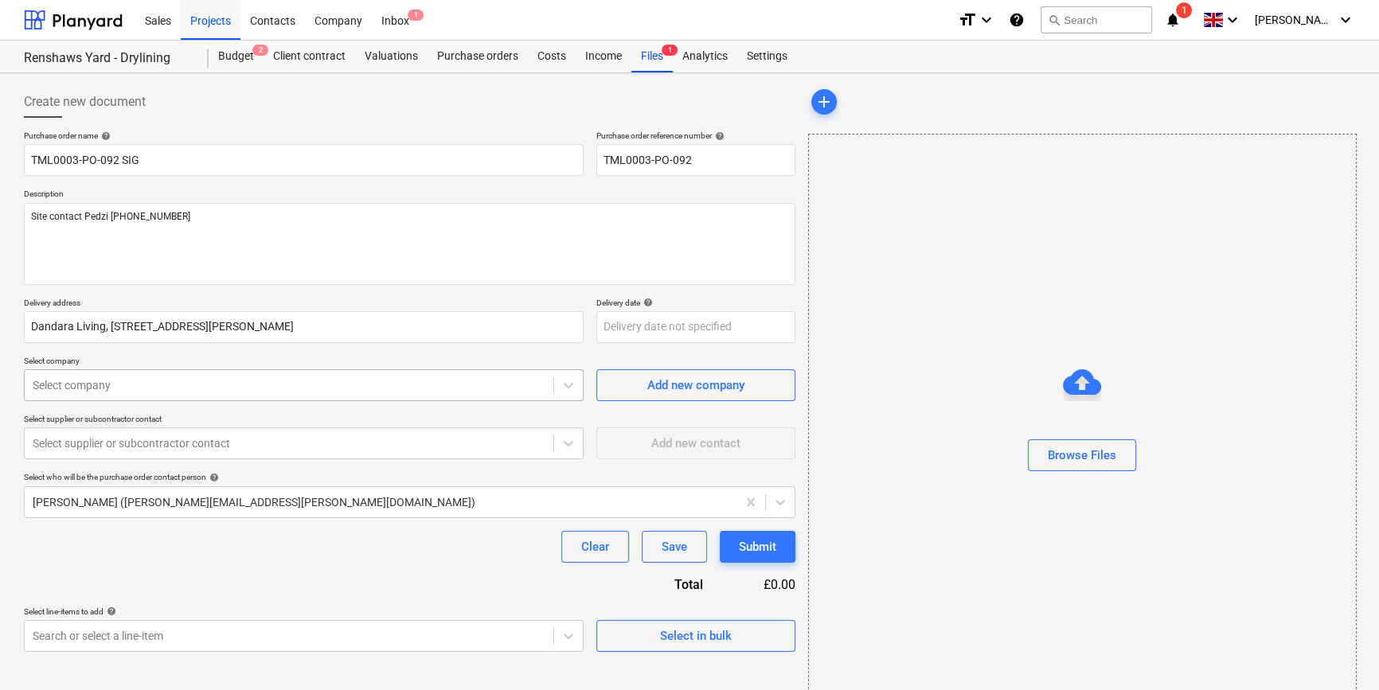
type textarea "x"
click at [354, 389] on div at bounding box center [289, 385] width 513 height 16
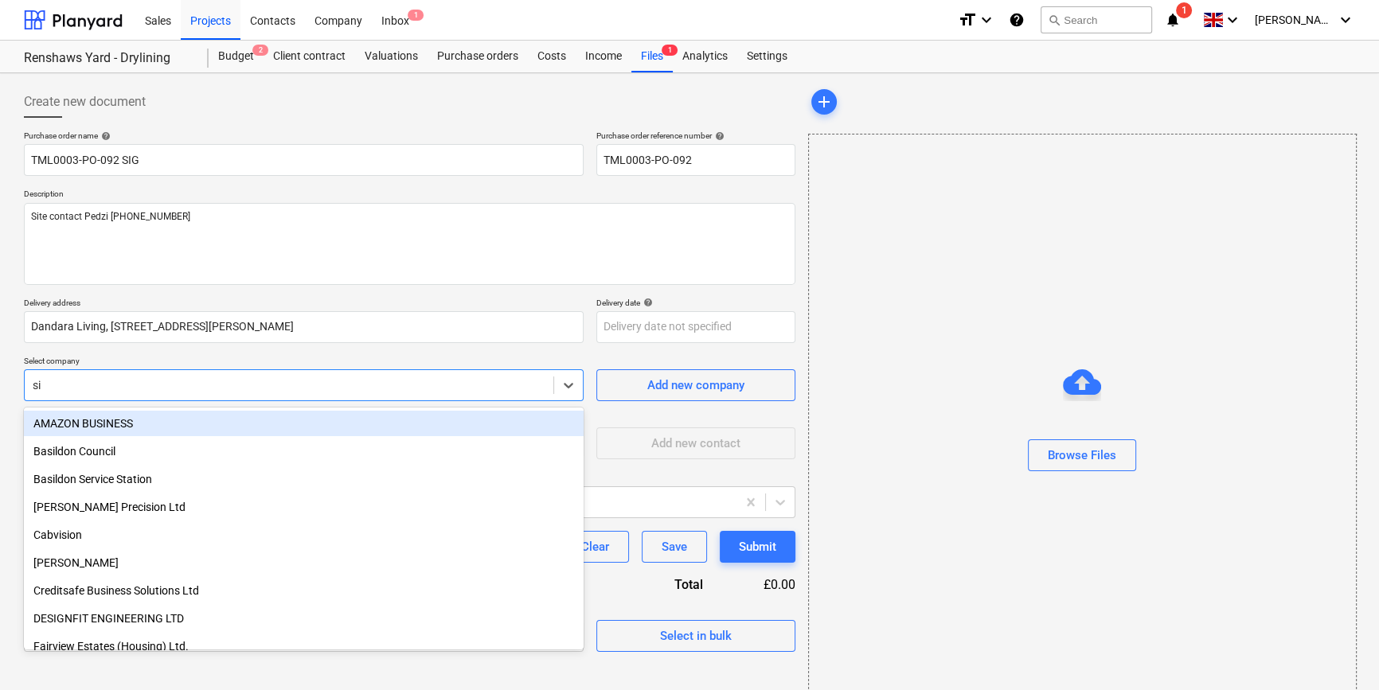
type input "sig"
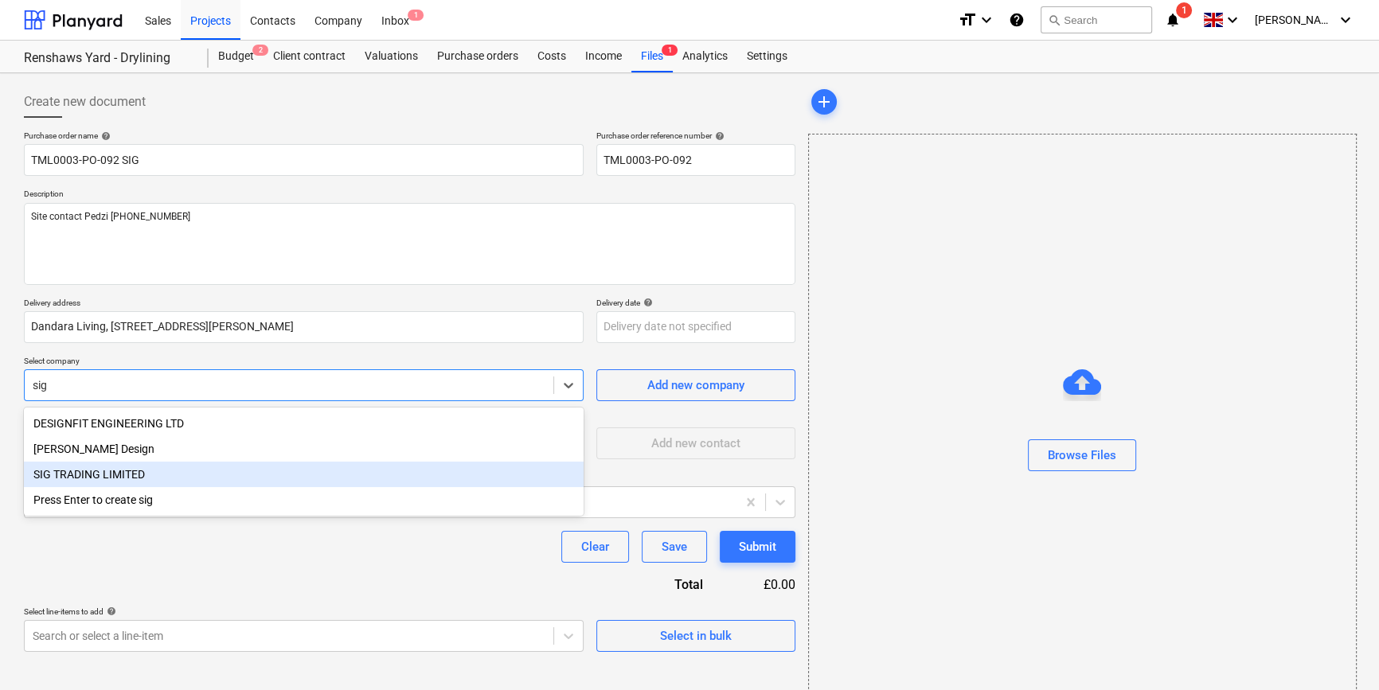
click at [125, 476] on div "SIG TRADING LIMITED" at bounding box center [304, 474] width 560 height 25
type textarea "x"
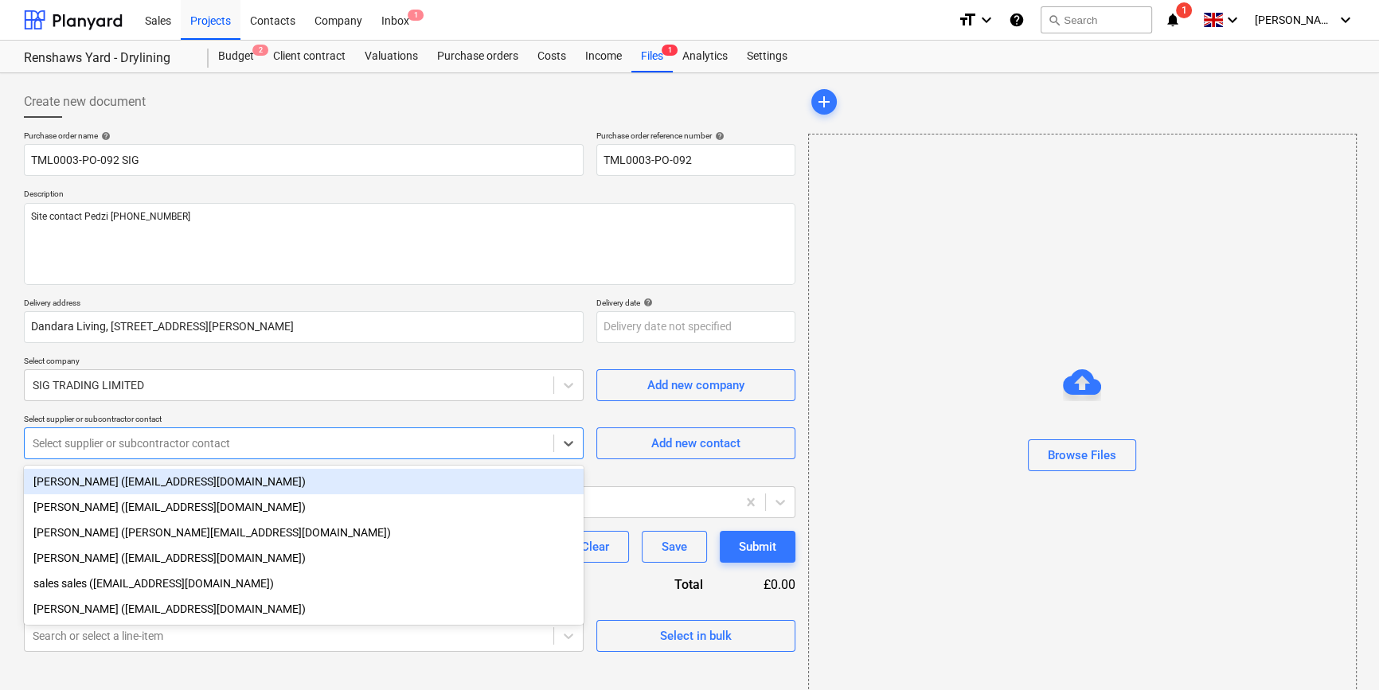
click at [118, 452] on div "Select supplier or subcontractor contact" at bounding box center [289, 443] width 529 height 22
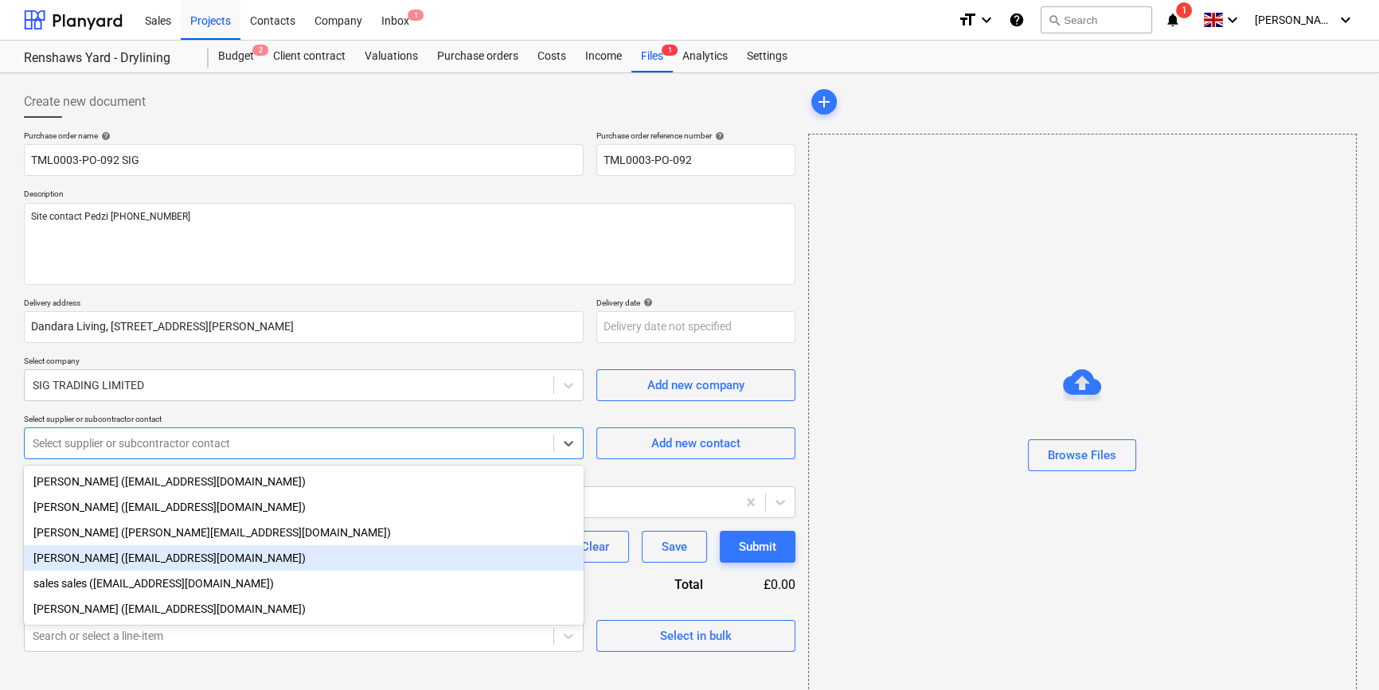
click at [102, 560] on div "[PERSON_NAME] ([EMAIL_ADDRESS][DOMAIN_NAME])" at bounding box center [304, 557] width 560 height 25
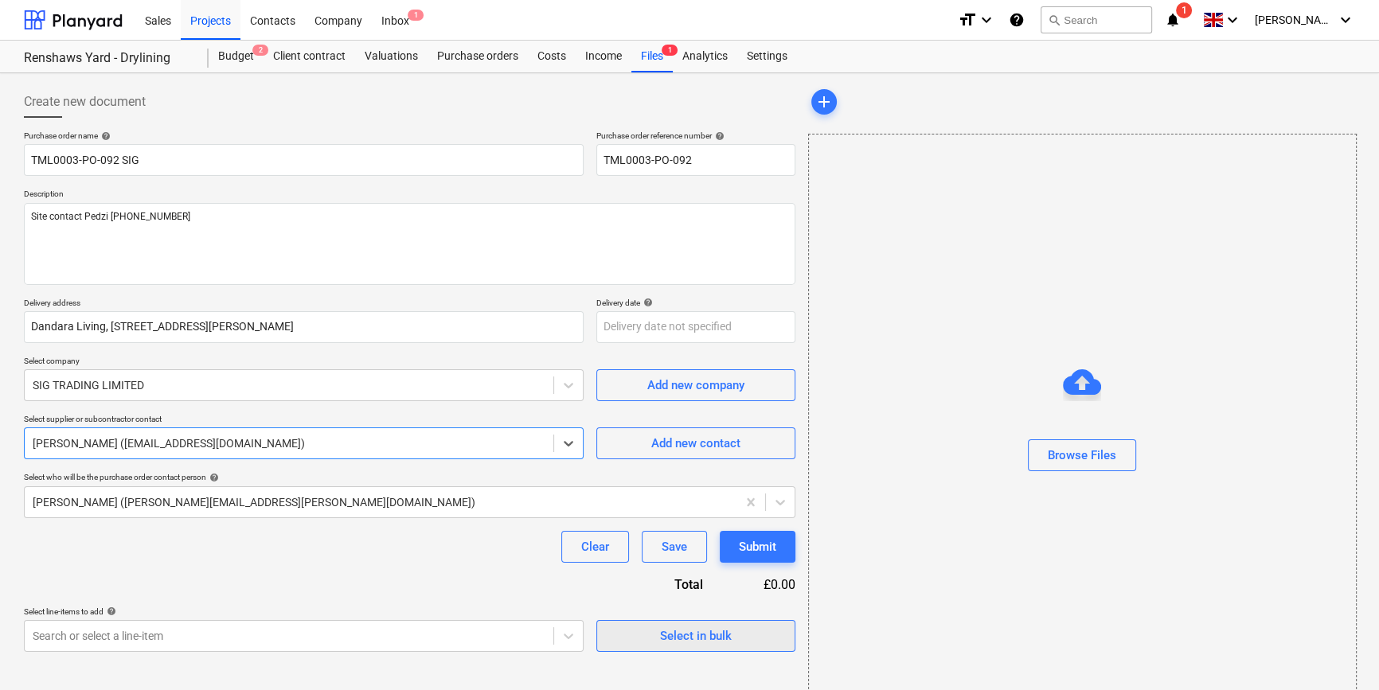
click at [636, 643] on span "Select in bulk" at bounding box center [695, 636] width 159 height 21
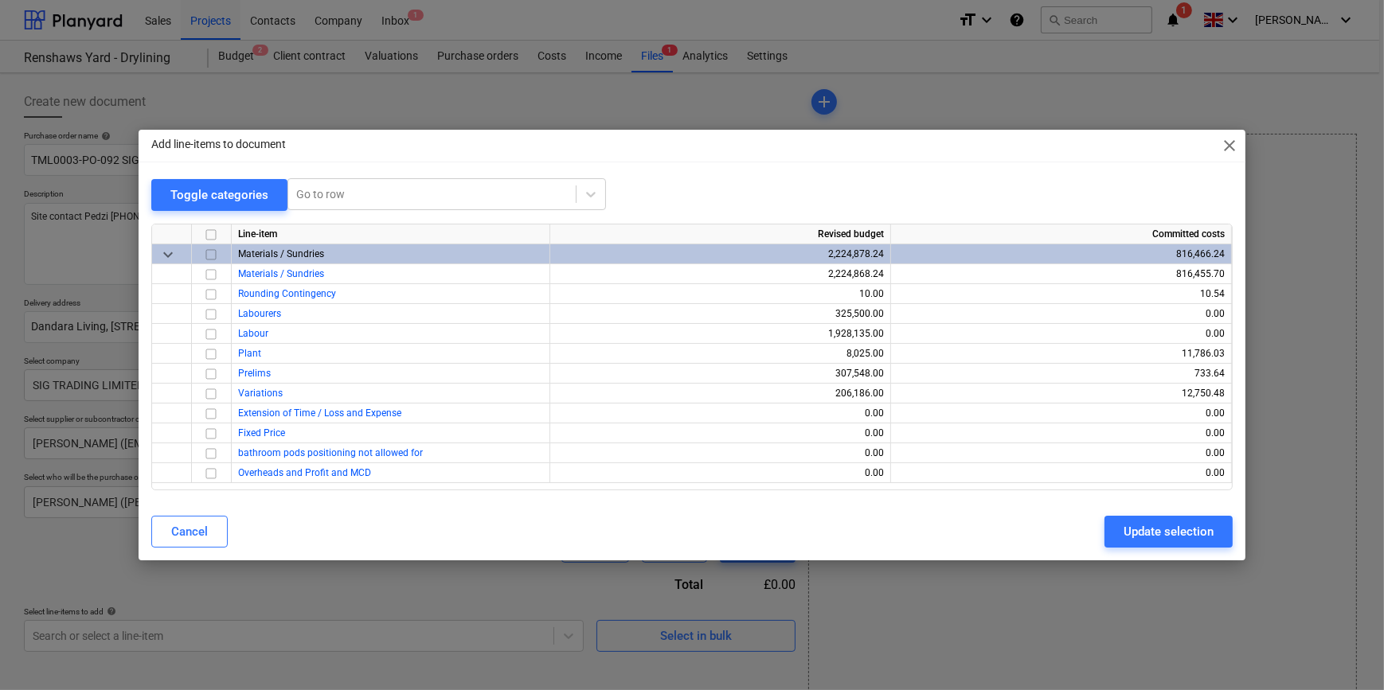
click at [211, 256] on input "checkbox" at bounding box center [210, 254] width 19 height 19
click at [214, 292] on input "checkbox" at bounding box center [210, 294] width 19 height 19
click at [1161, 538] on div "Update selection" at bounding box center [1168, 531] width 90 height 21
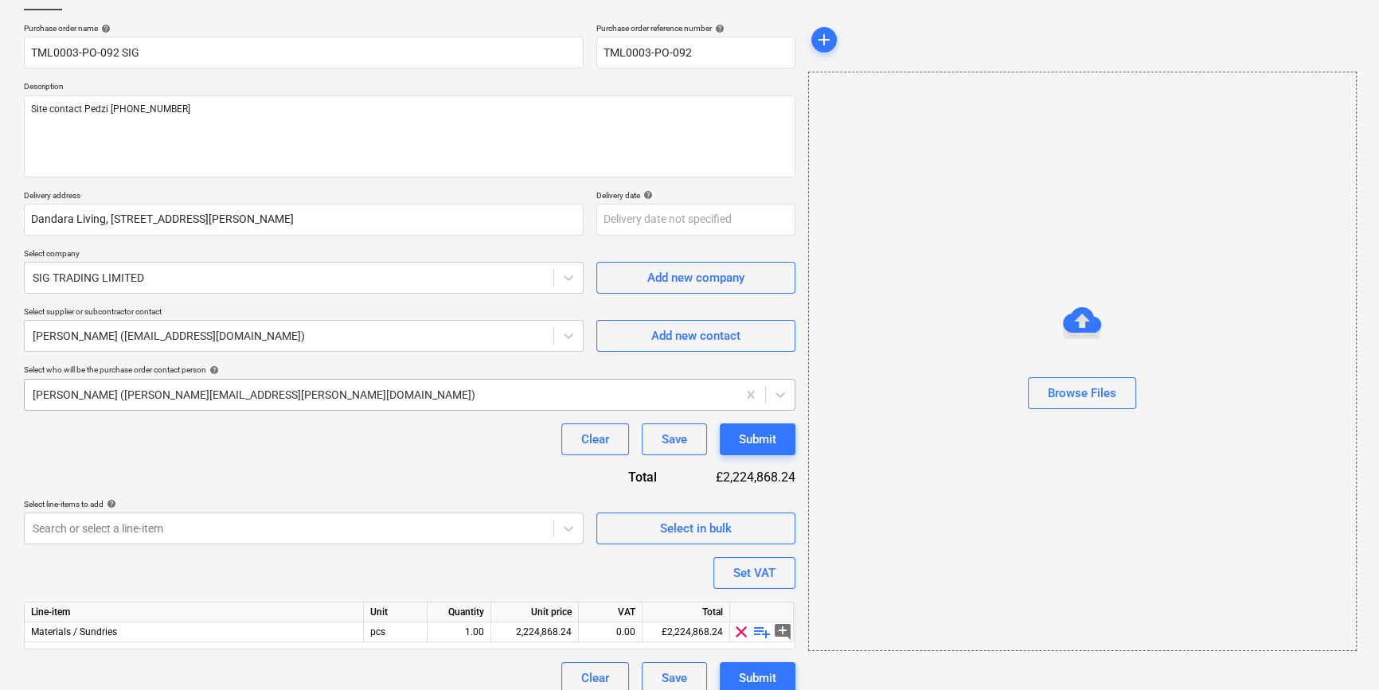
scroll to position [123, 0]
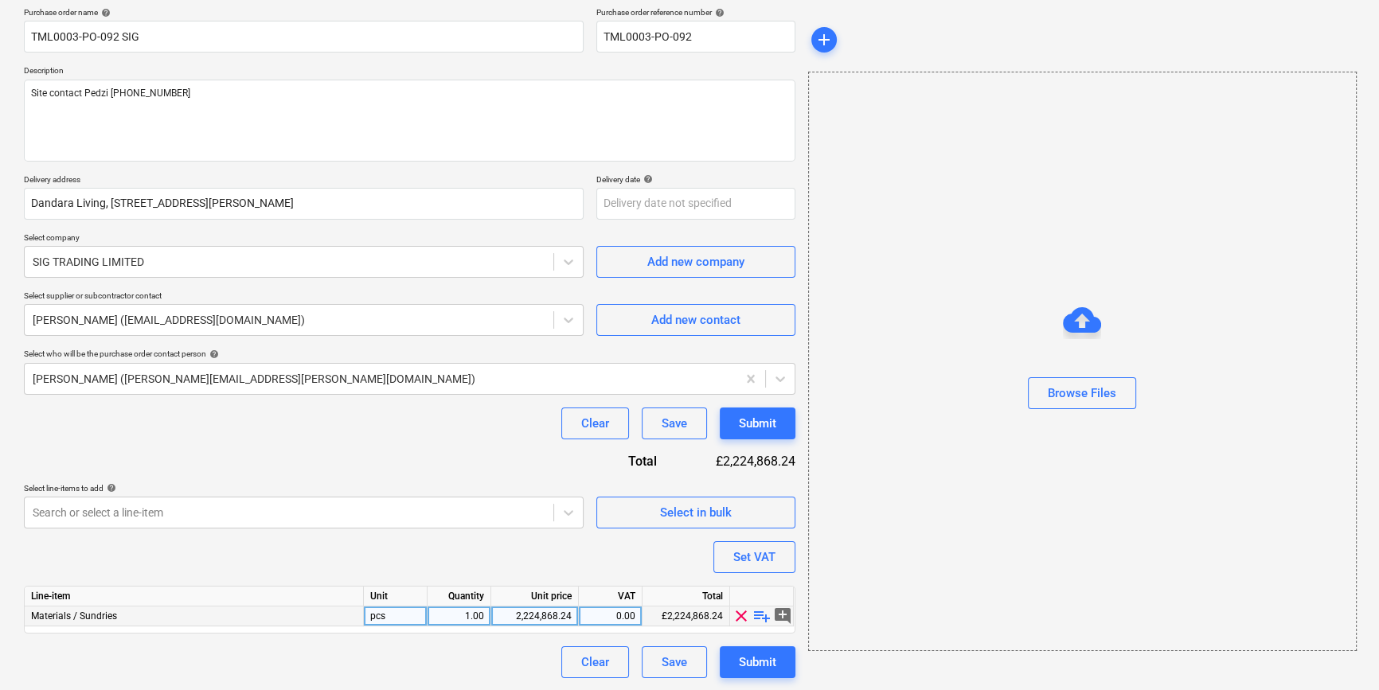
click at [759, 619] on span "playlist_add" at bounding box center [761, 616] width 19 height 19
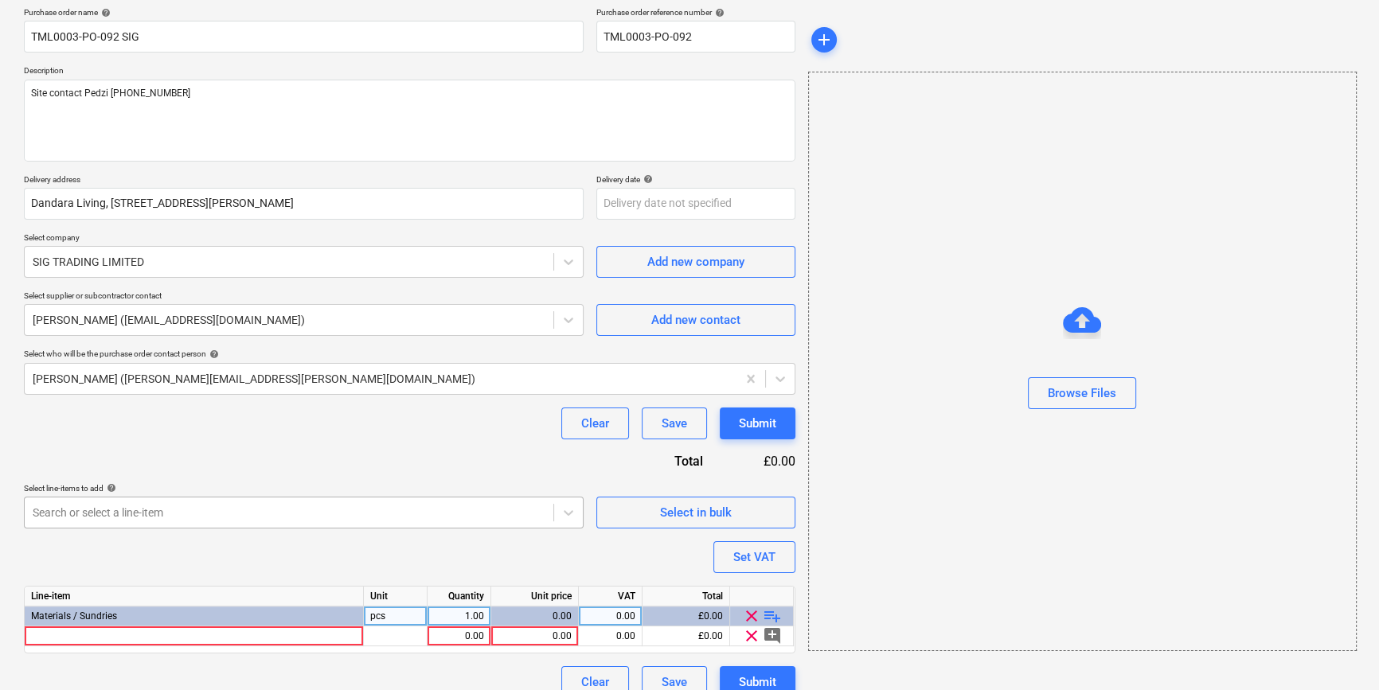
type textarea "x"
click at [50, 637] on div at bounding box center [194, 637] width 339 height 20
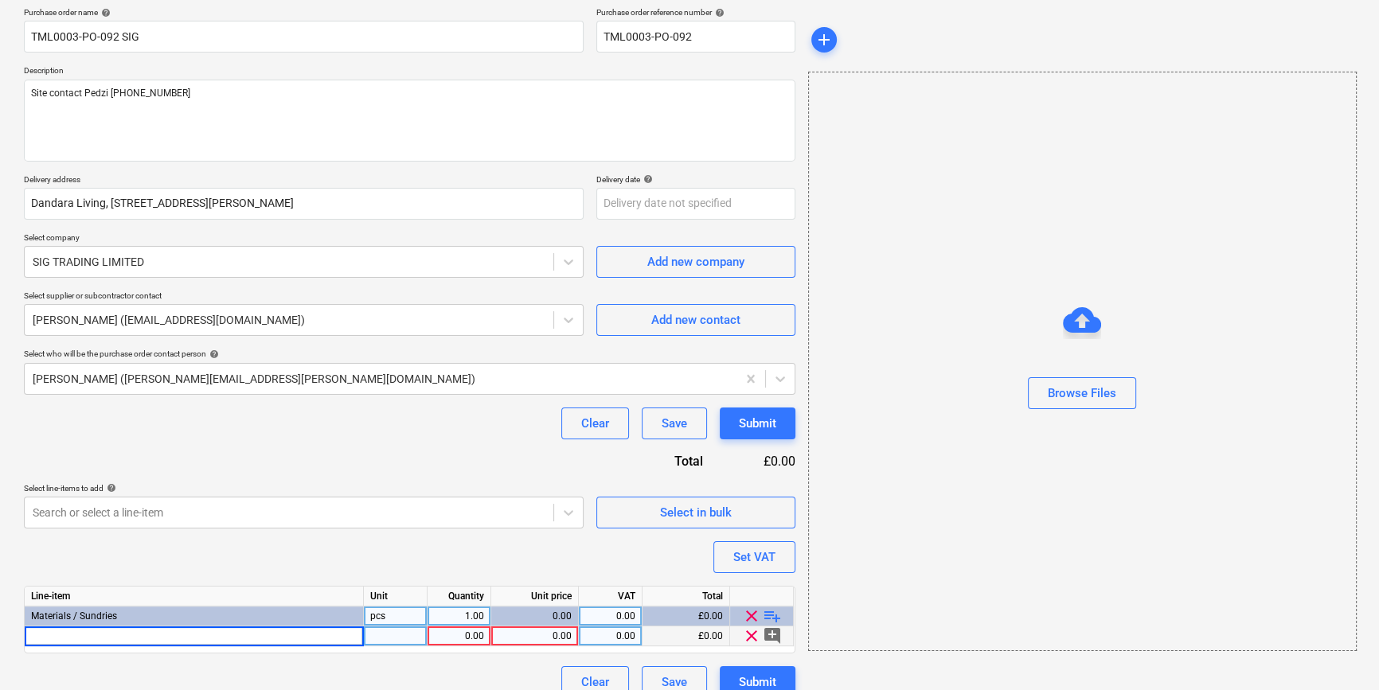
type input "[PERSON_NAME] 603402 Fireboard-Spachtel (Joint Filler and Finish) (100)"
type textarea "x"
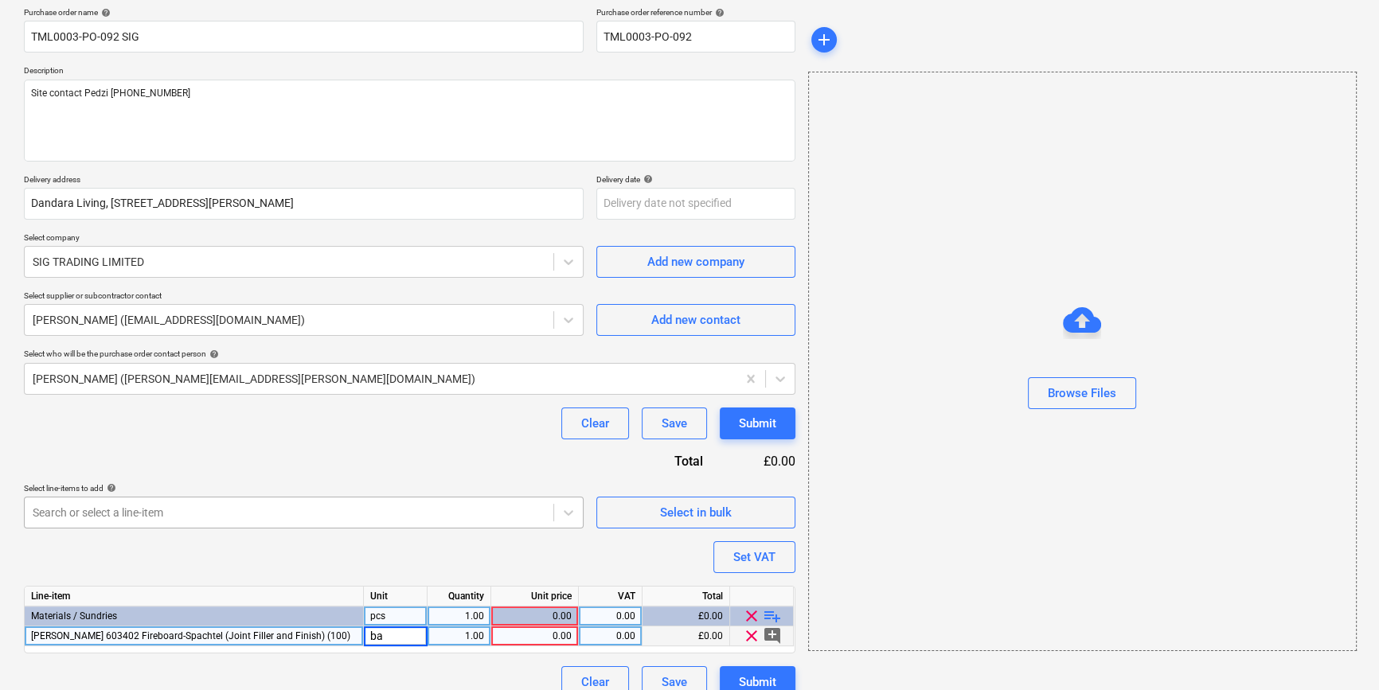
type input "bag"
type textarea "x"
type input "13"
type textarea "x"
type input "23.3"
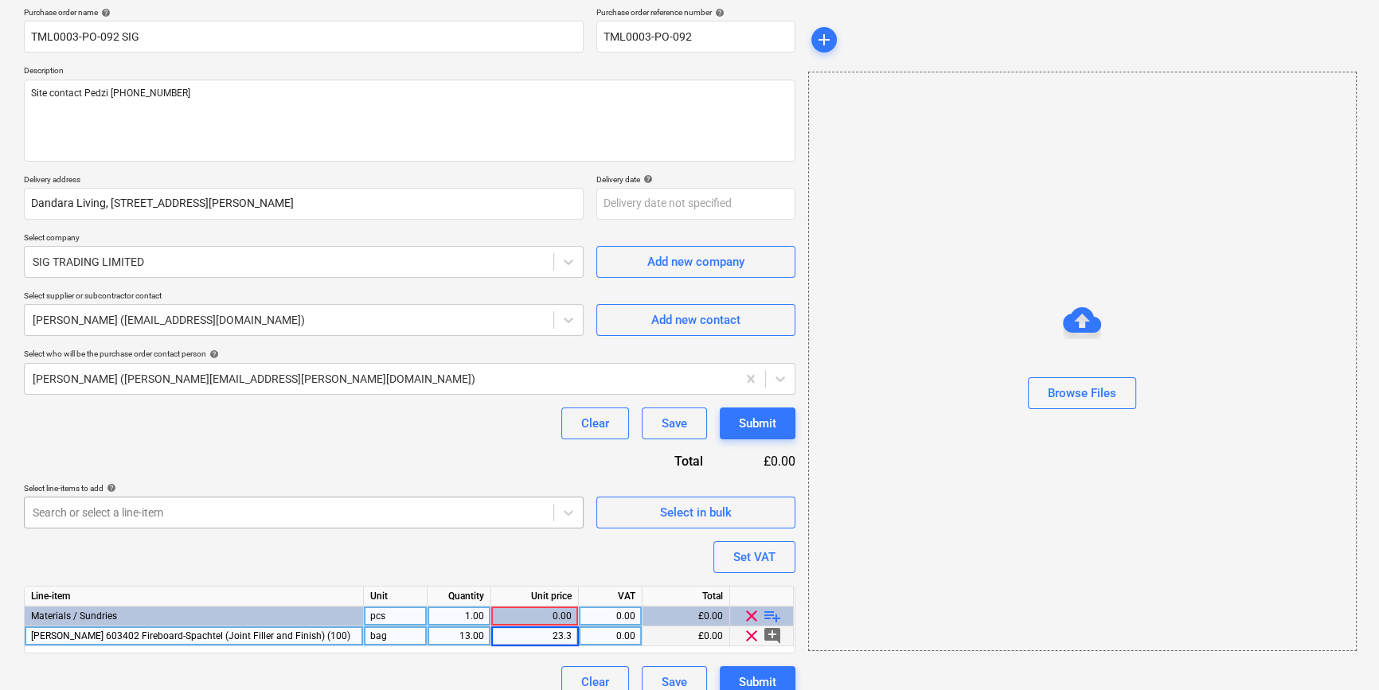
type textarea "x"
type input "20"
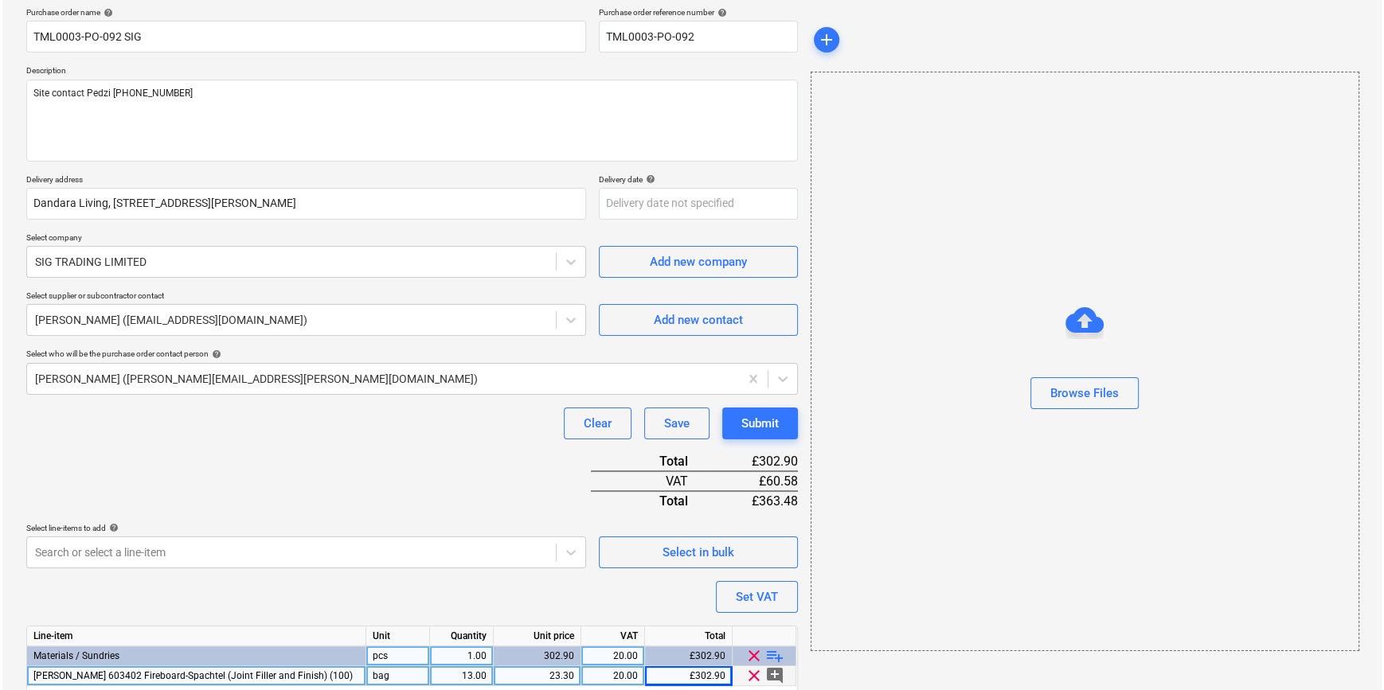
scroll to position [183, 0]
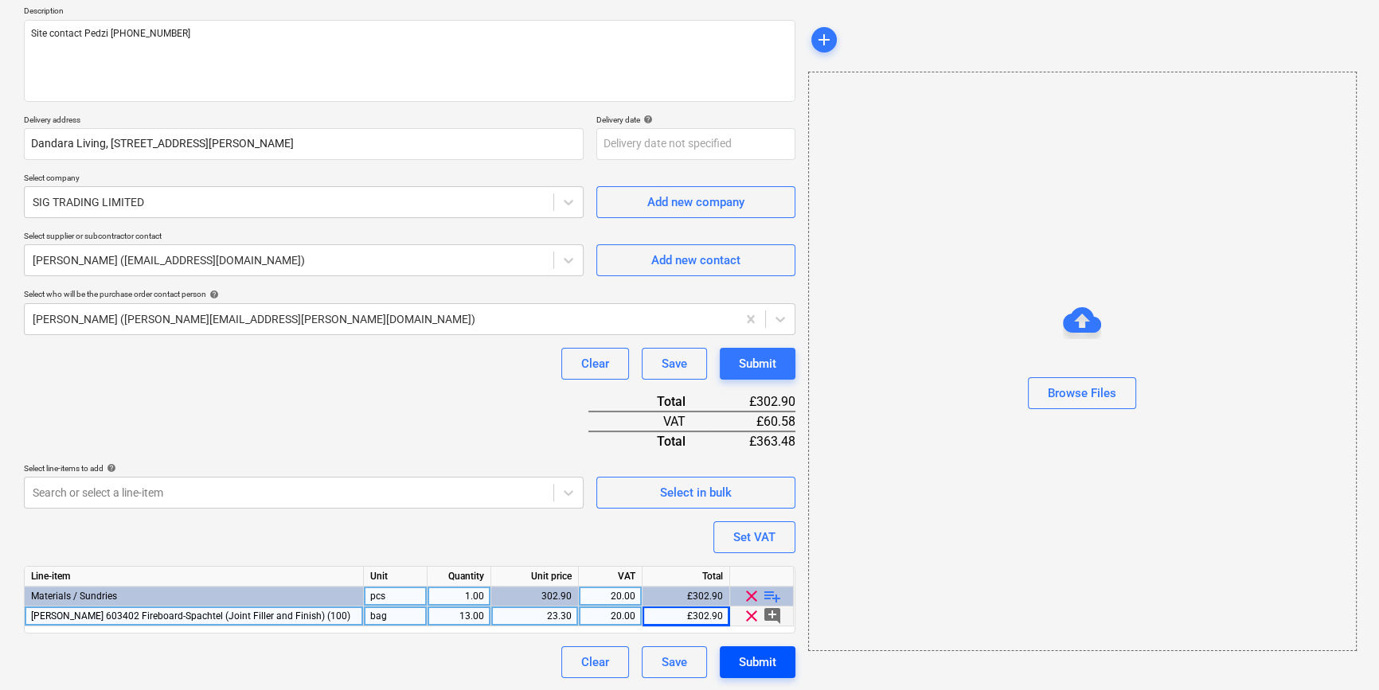
click at [739, 668] on div "Submit" at bounding box center [757, 662] width 37 height 21
type textarea "x"
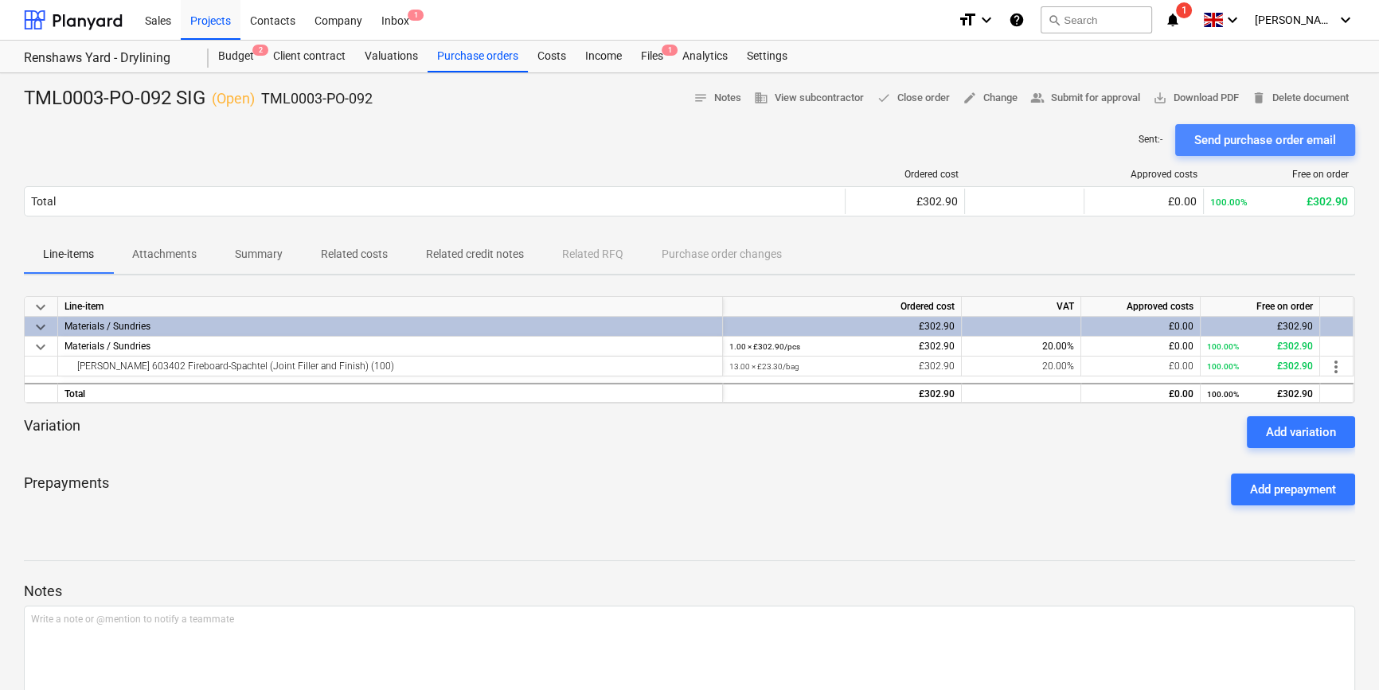
click at [1268, 137] on div "Send purchase order email" at bounding box center [1265, 140] width 142 height 21
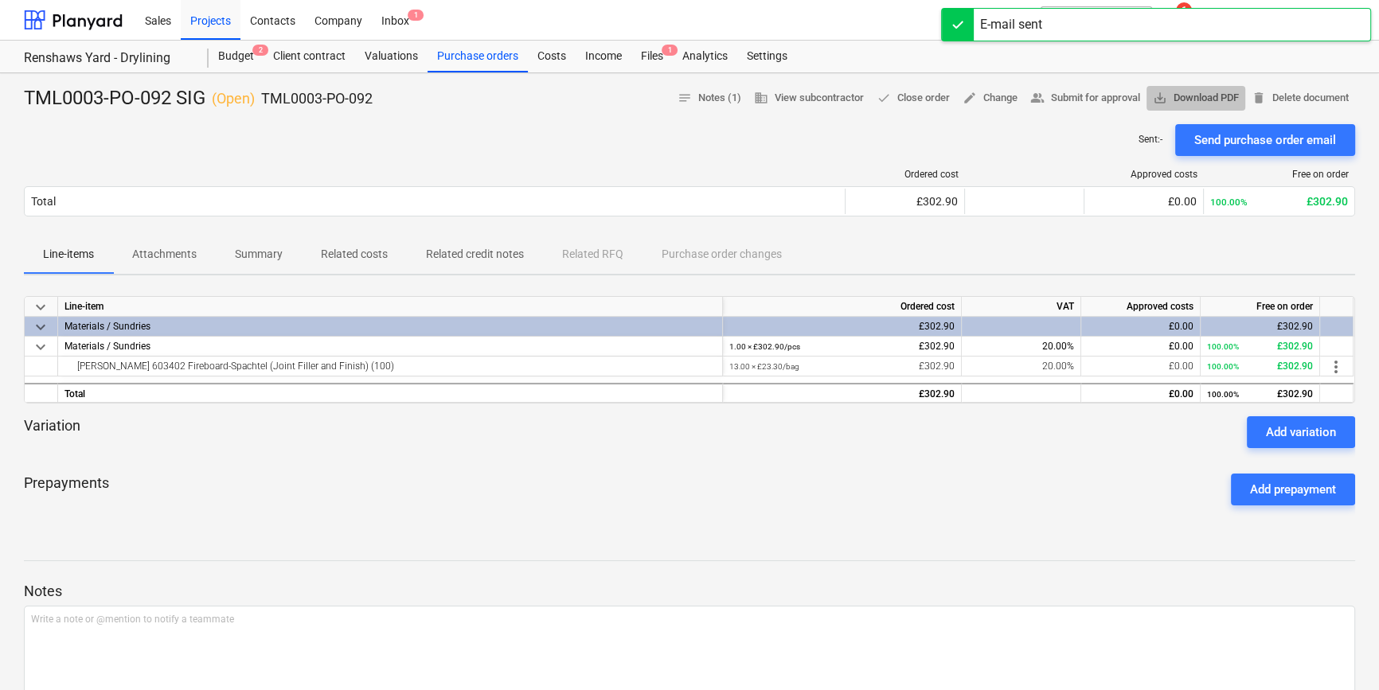
click at [1216, 102] on span "save_alt Download PDF" at bounding box center [1196, 98] width 86 height 18
